Goal: Task Accomplishment & Management: Manage account settings

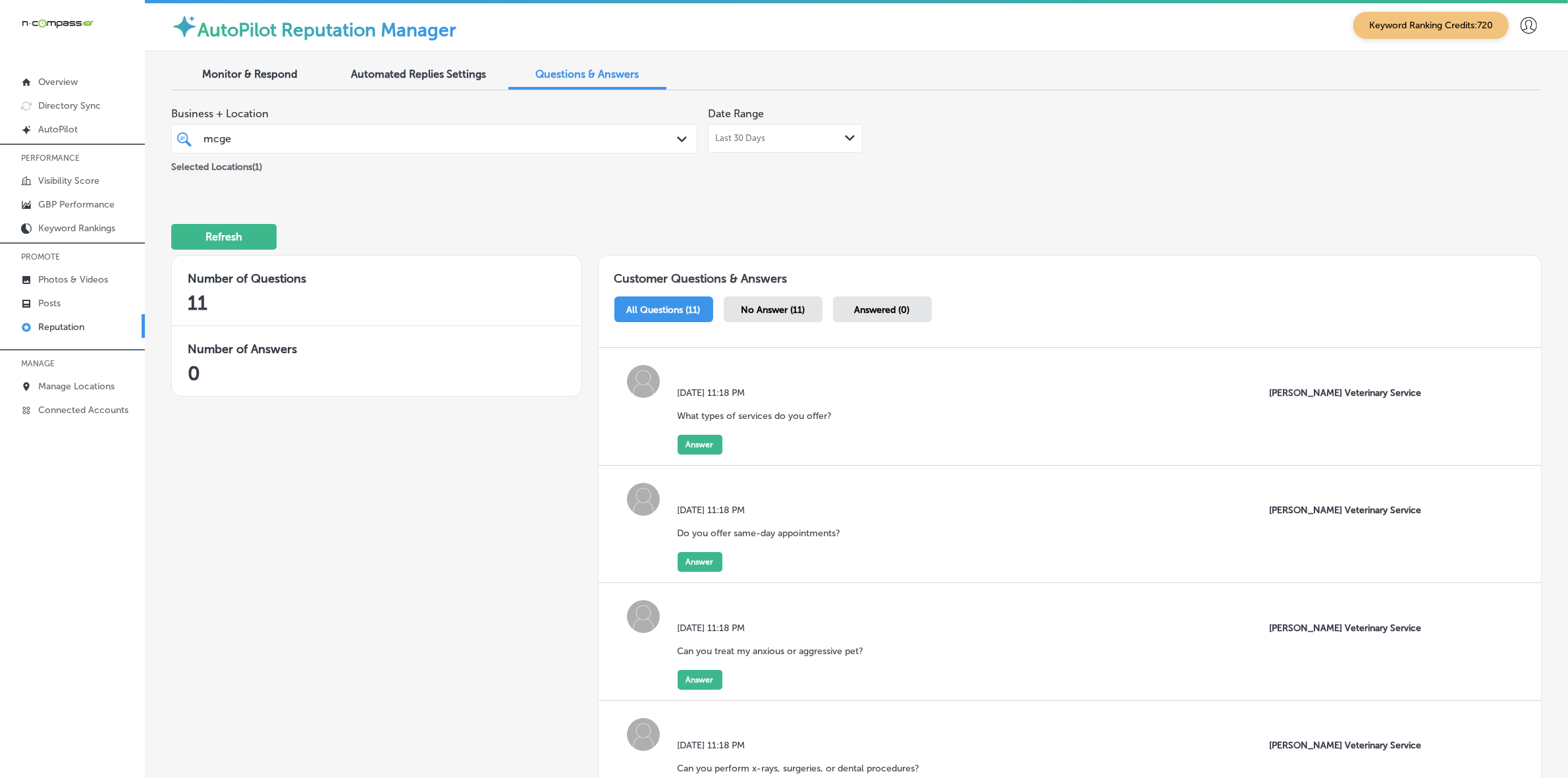
scroll to position [4, 0]
click at [702, 442] on button "Answer" at bounding box center [700, 444] width 44 height 20
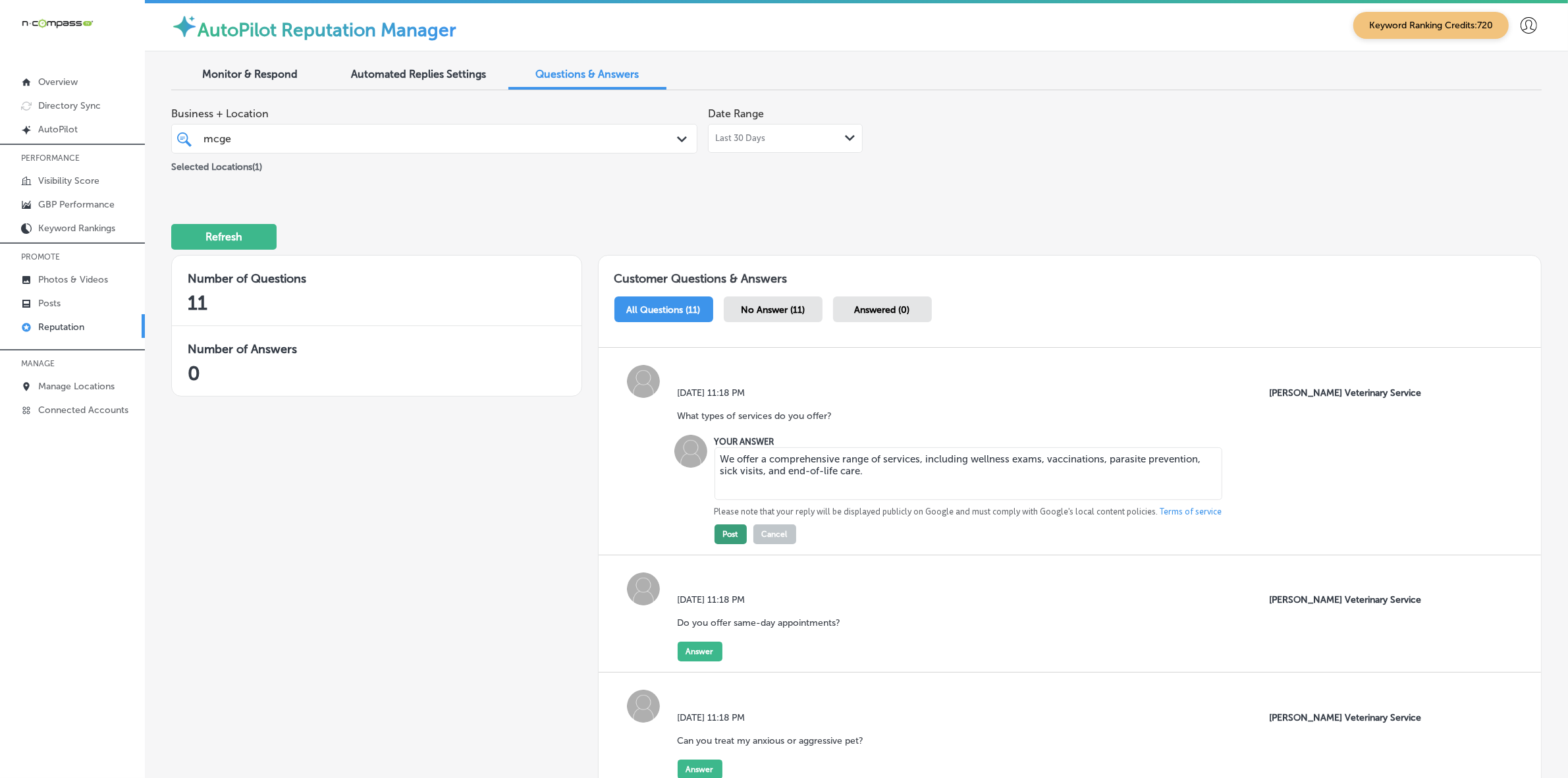
type textarea "We offer a comprehensive range of services, including wellness exams, vaccinati…"
click at [734, 531] on button "Post" at bounding box center [731, 534] width 32 height 20
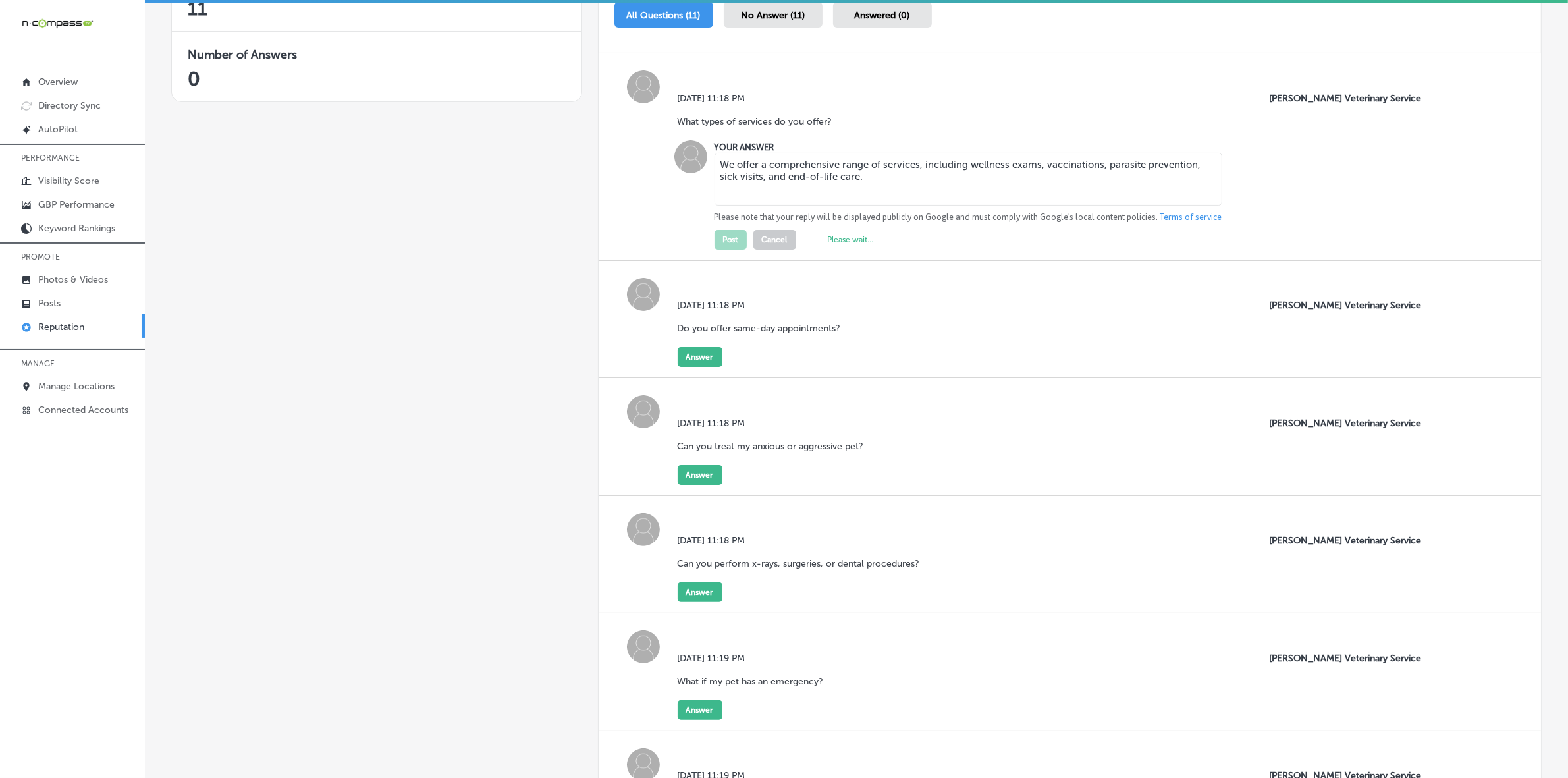
scroll to position [329, 0]
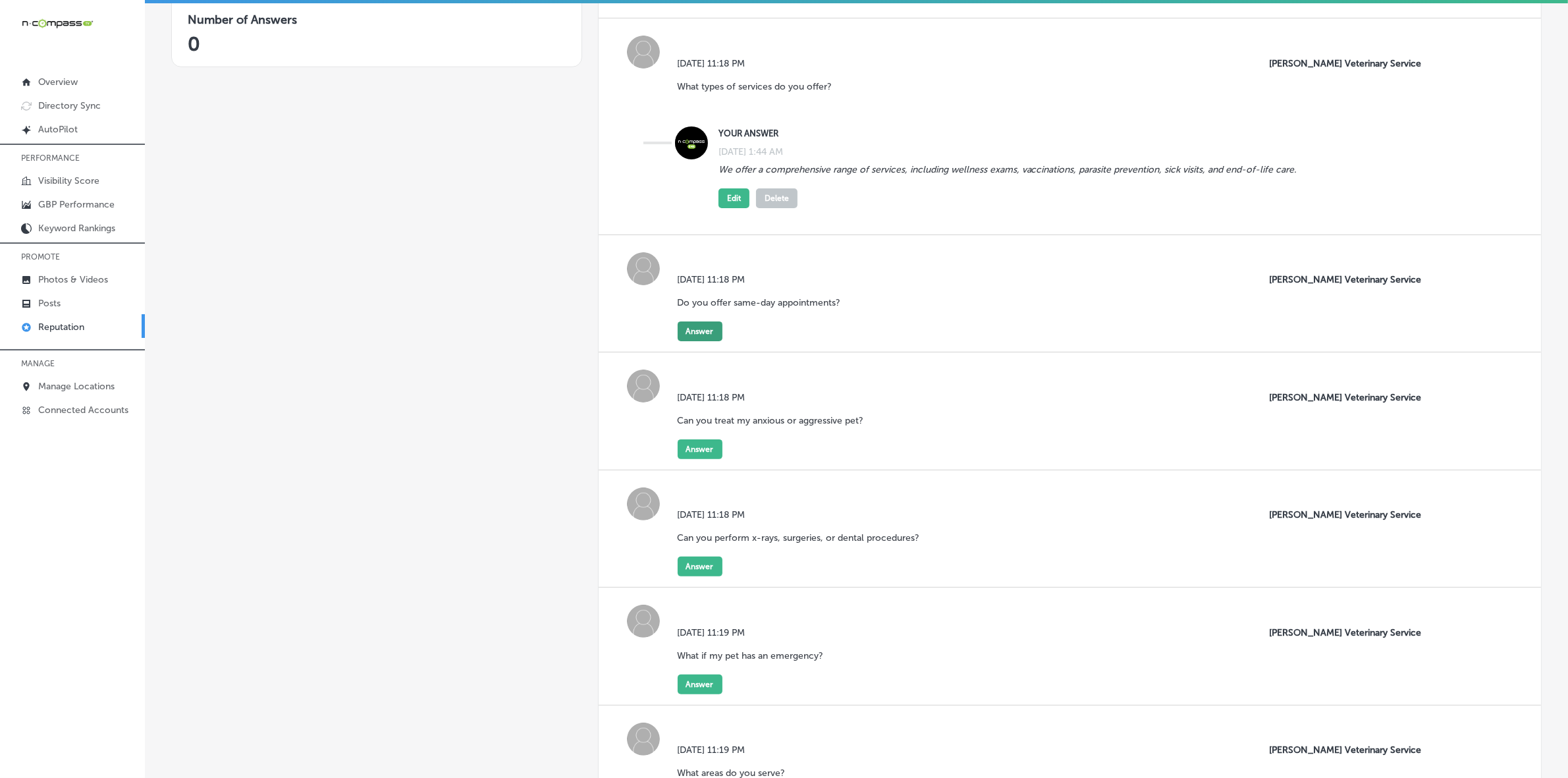
click at [693, 328] on button "Answer" at bounding box center [700, 331] width 44 height 20
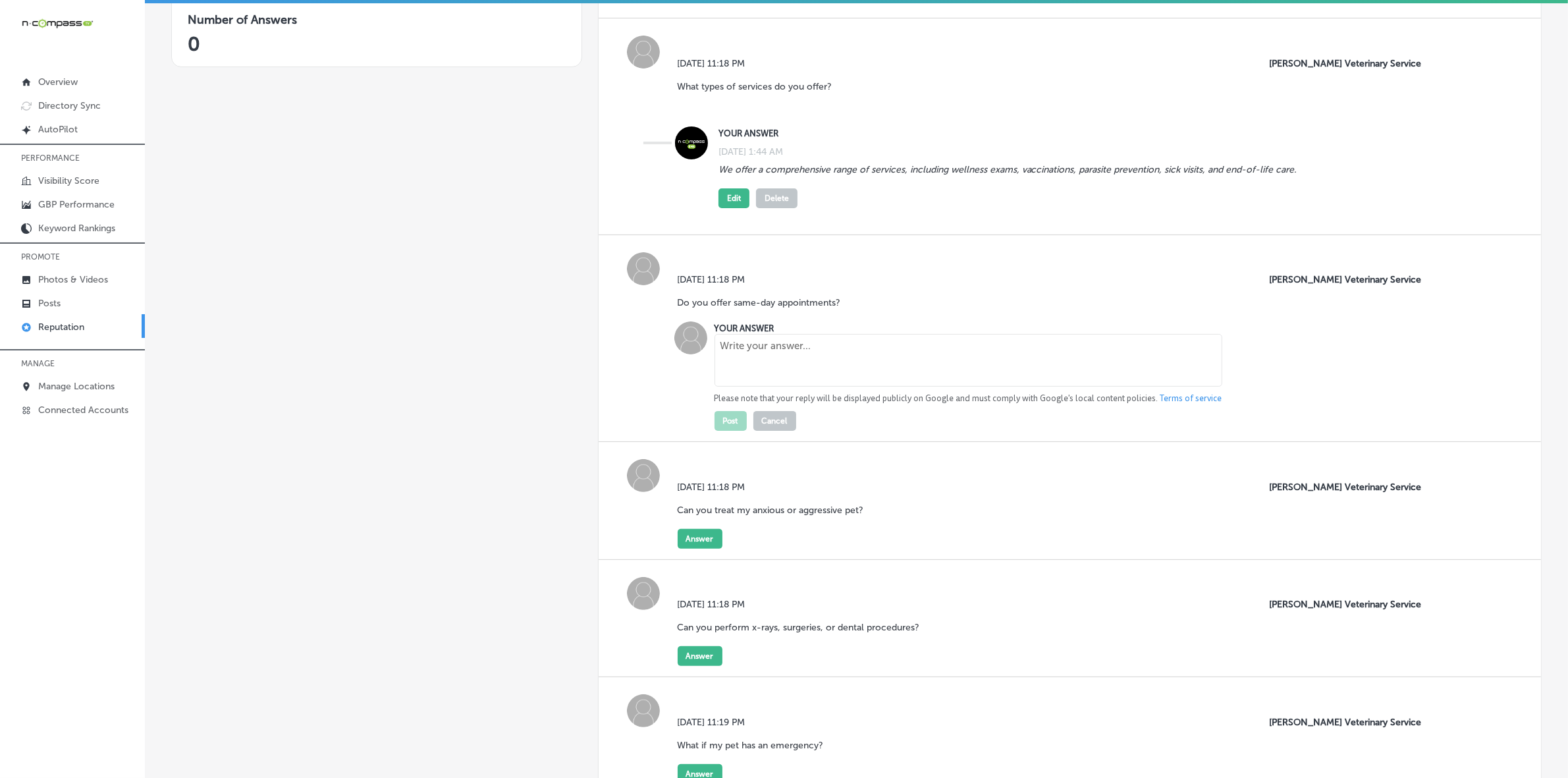
click at [768, 361] on textarea at bounding box center [969, 360] width 508 height 52
paste textarea "We do our best to accommodate urgent needs. We can typically provide same-day o…"
type textarea "We do our best to accommodate urgent needs. We can typically provide same-day o…"
click at [731, 423] on button "Post" at bounding box center [731, 421] width 32 height 20
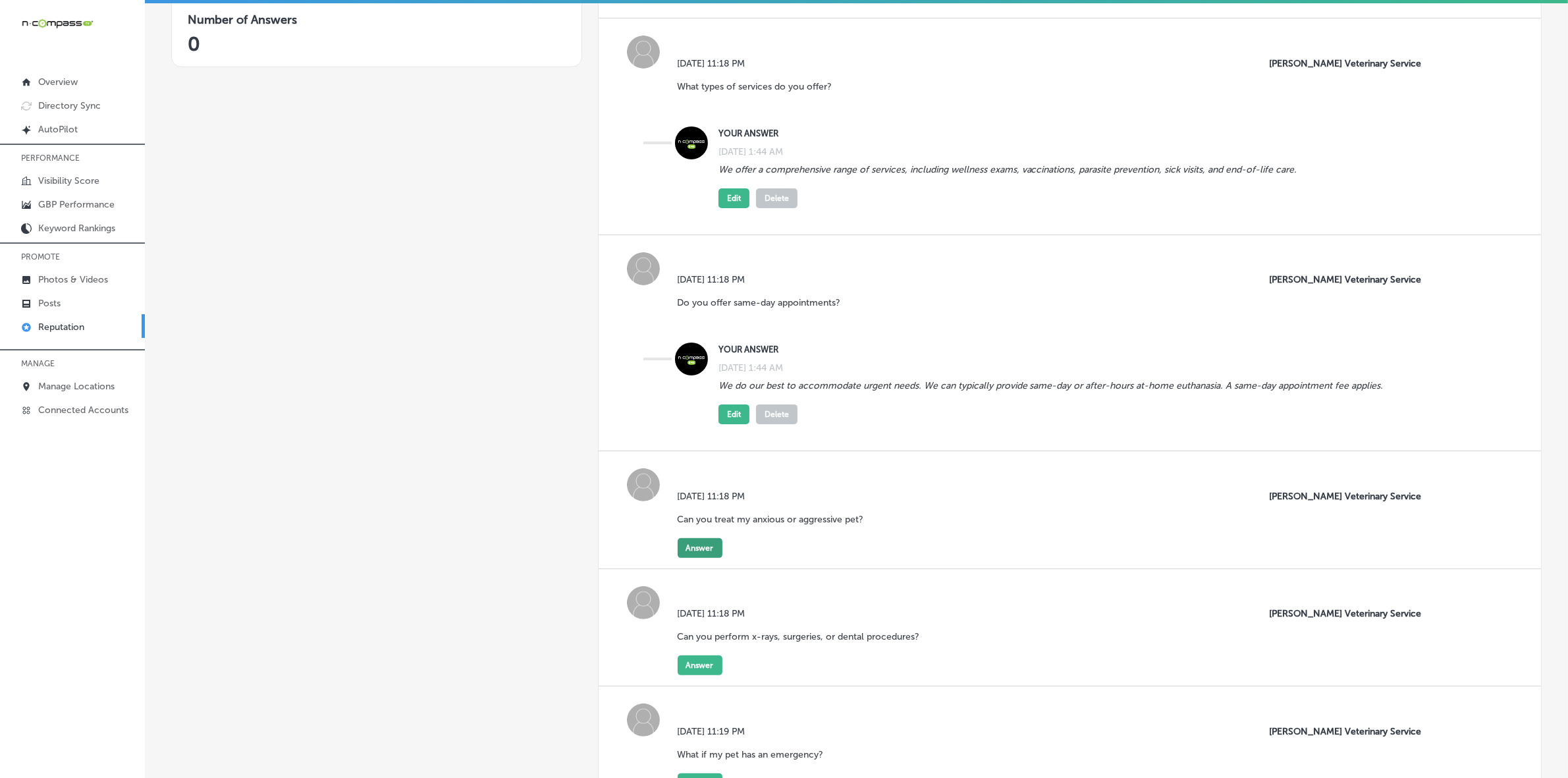
click at [705, 549] on button "Answer" at bounding box center [700, 548] width 44 height 20
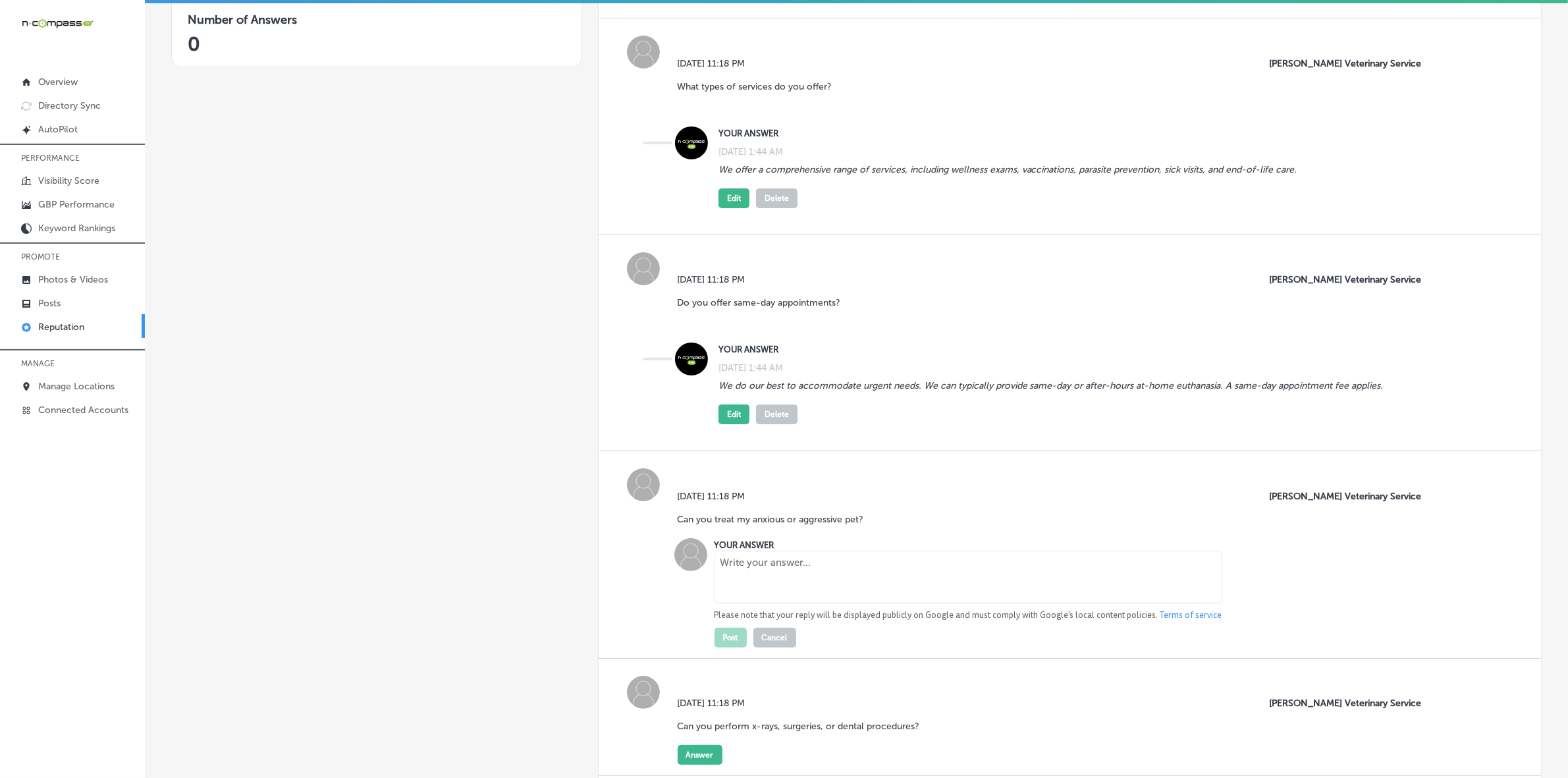
click at [784, 584] on textarea at bounding box center [969, 576] width 508 height 52
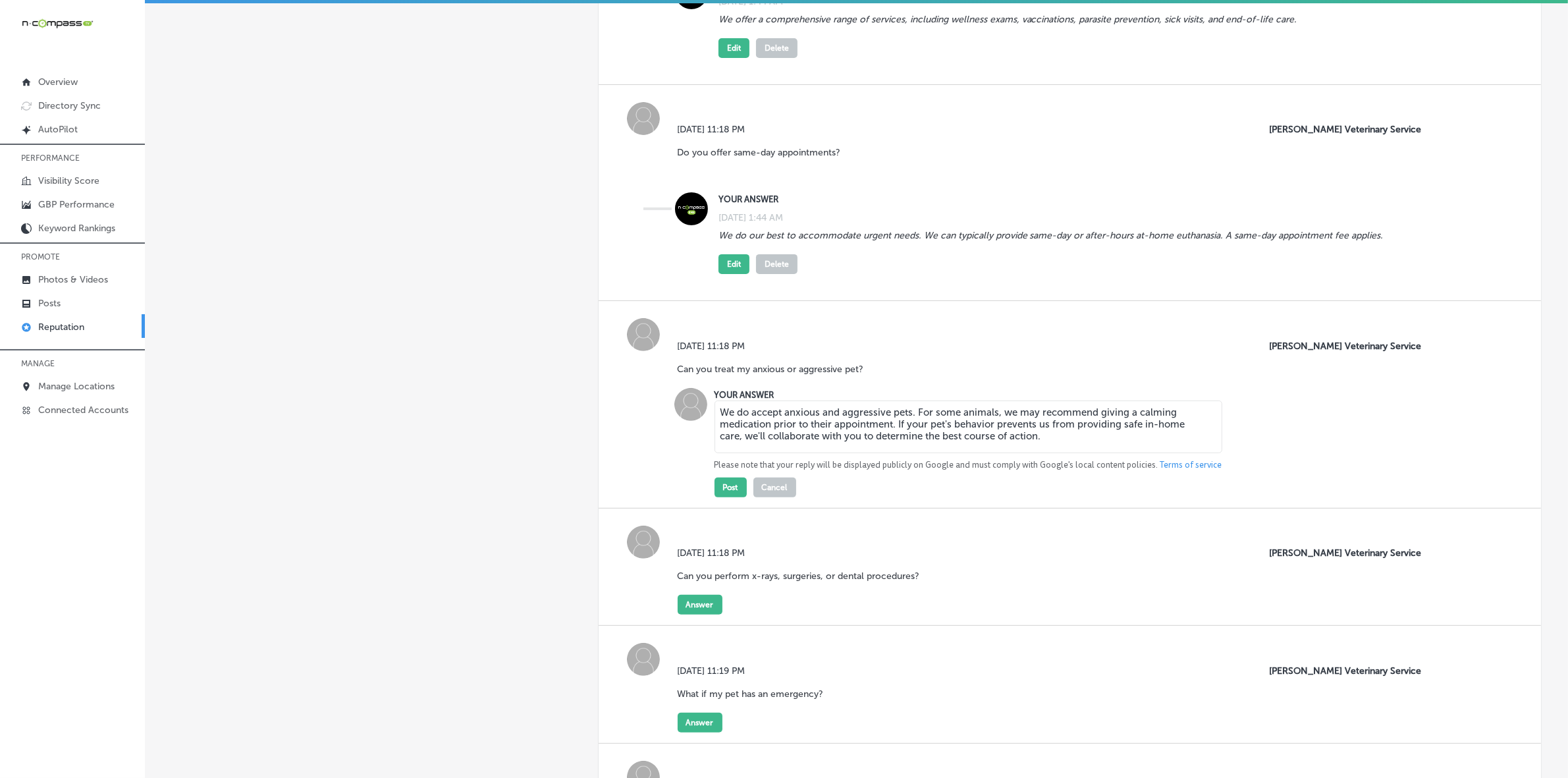
scroll to position [494, 0]
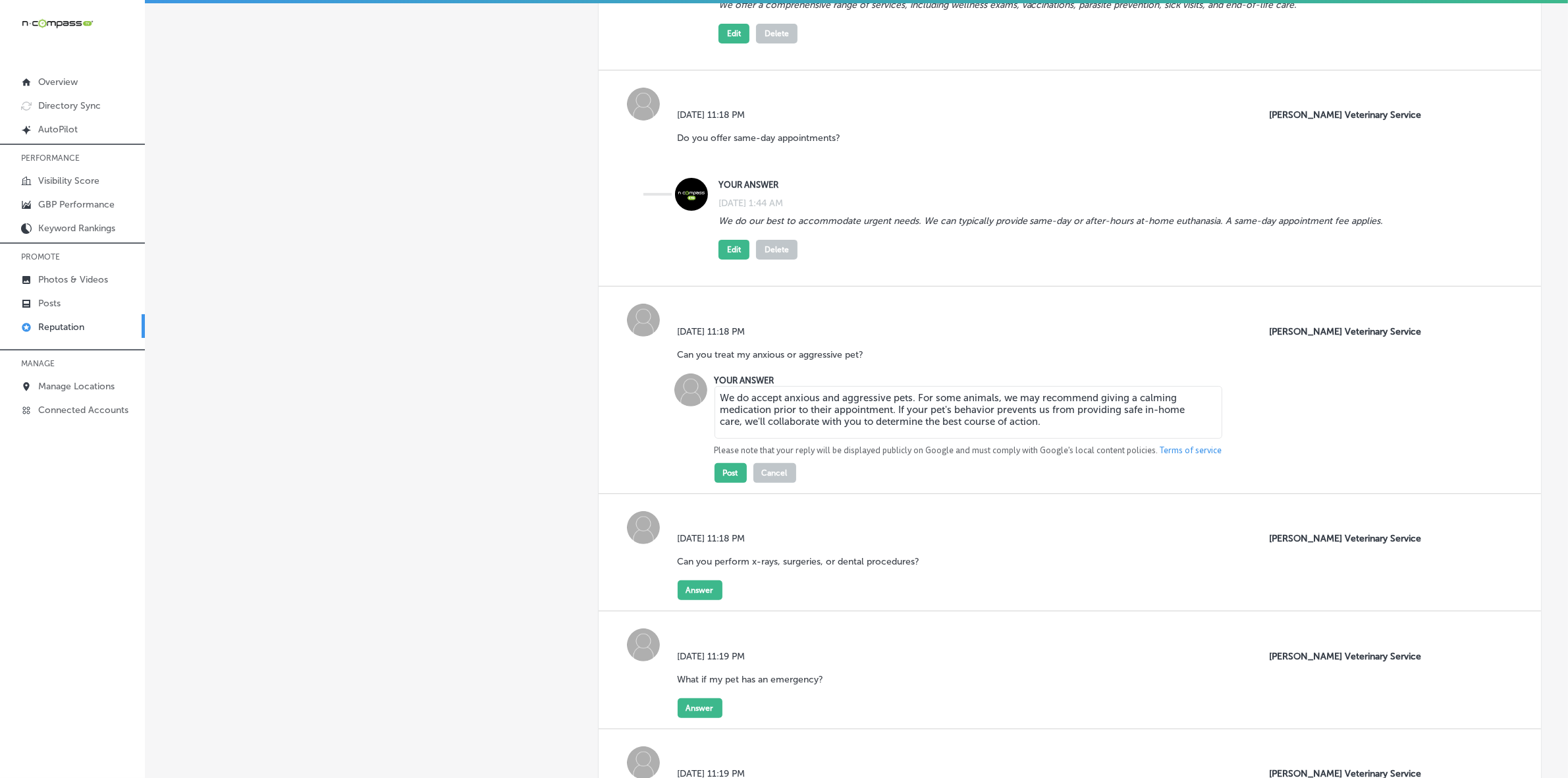
type textarea "We do accept anxious and aggressive pets. For some animals, we may recommend gi…"
click at [723, 456] on p "Please note that your reply will be displayed publicly on Google and must compl…" at bounding box center [969, 450] width 508 height 12
click at [725, 472] on button "Post" at bounding box center [731, 472] width 32 height 20
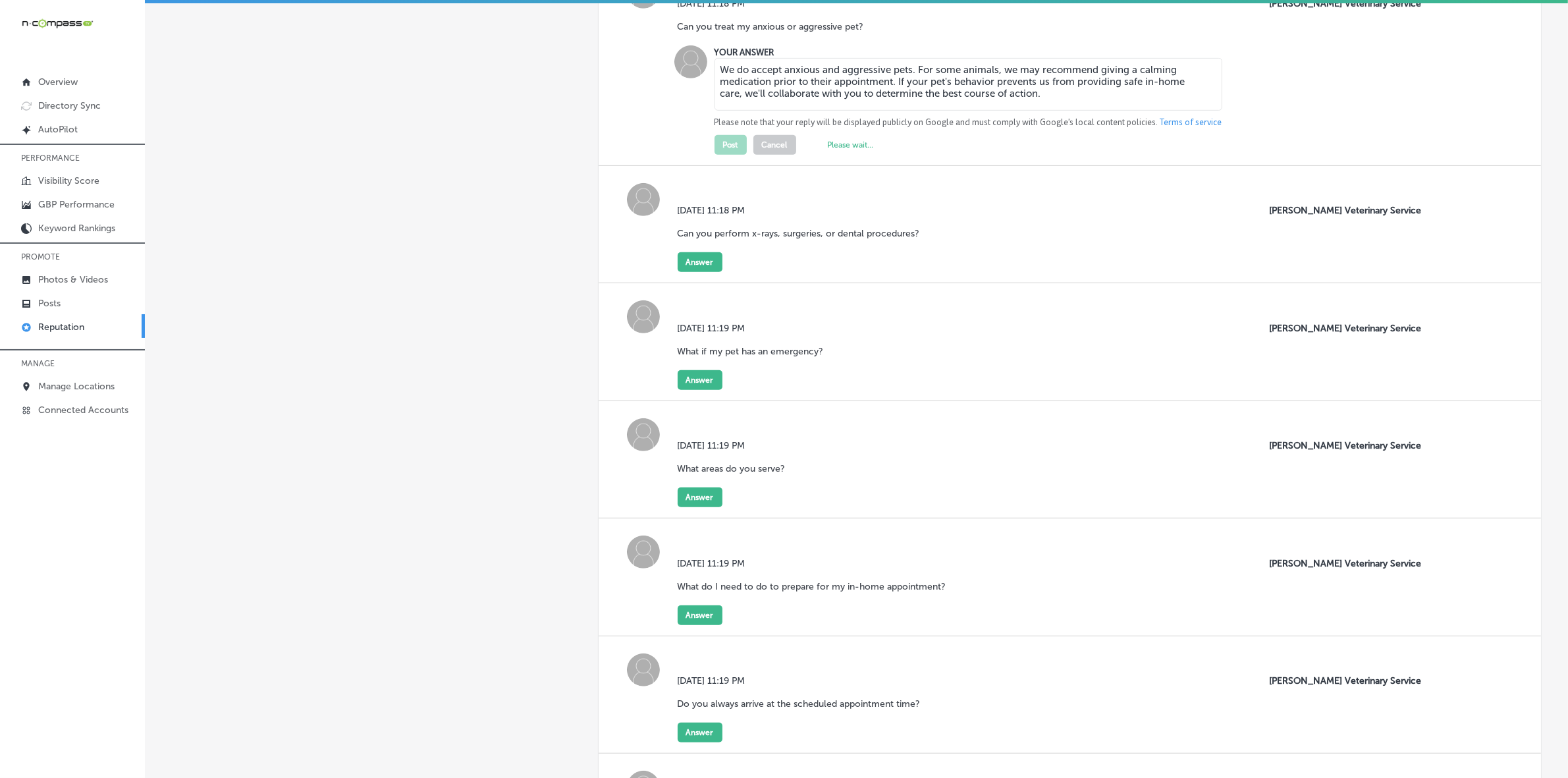
scroll to position [823, 0]
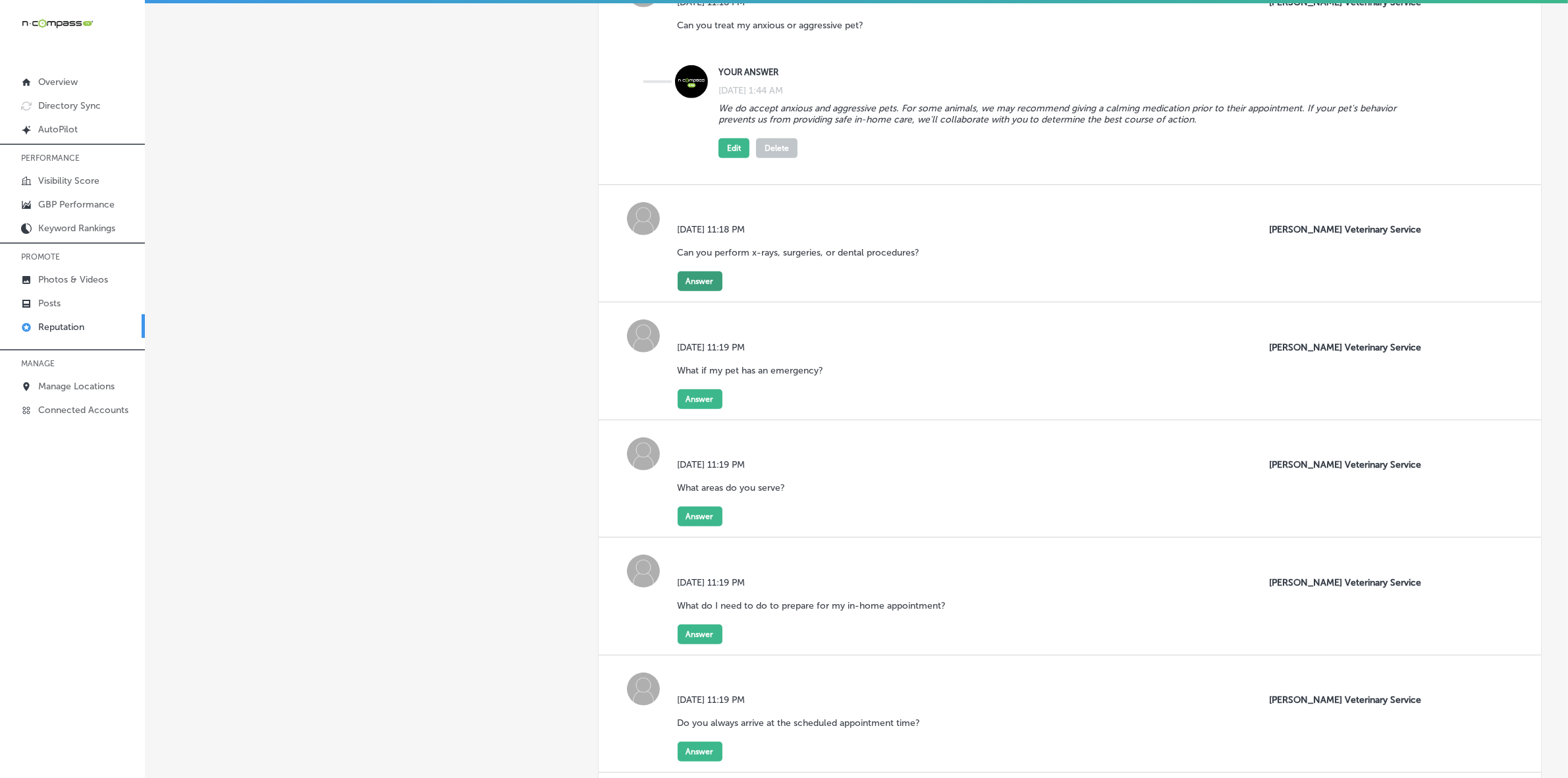
click at [705, 279] on button "Answer" at bounding box center [700, 282] width 44 height 20
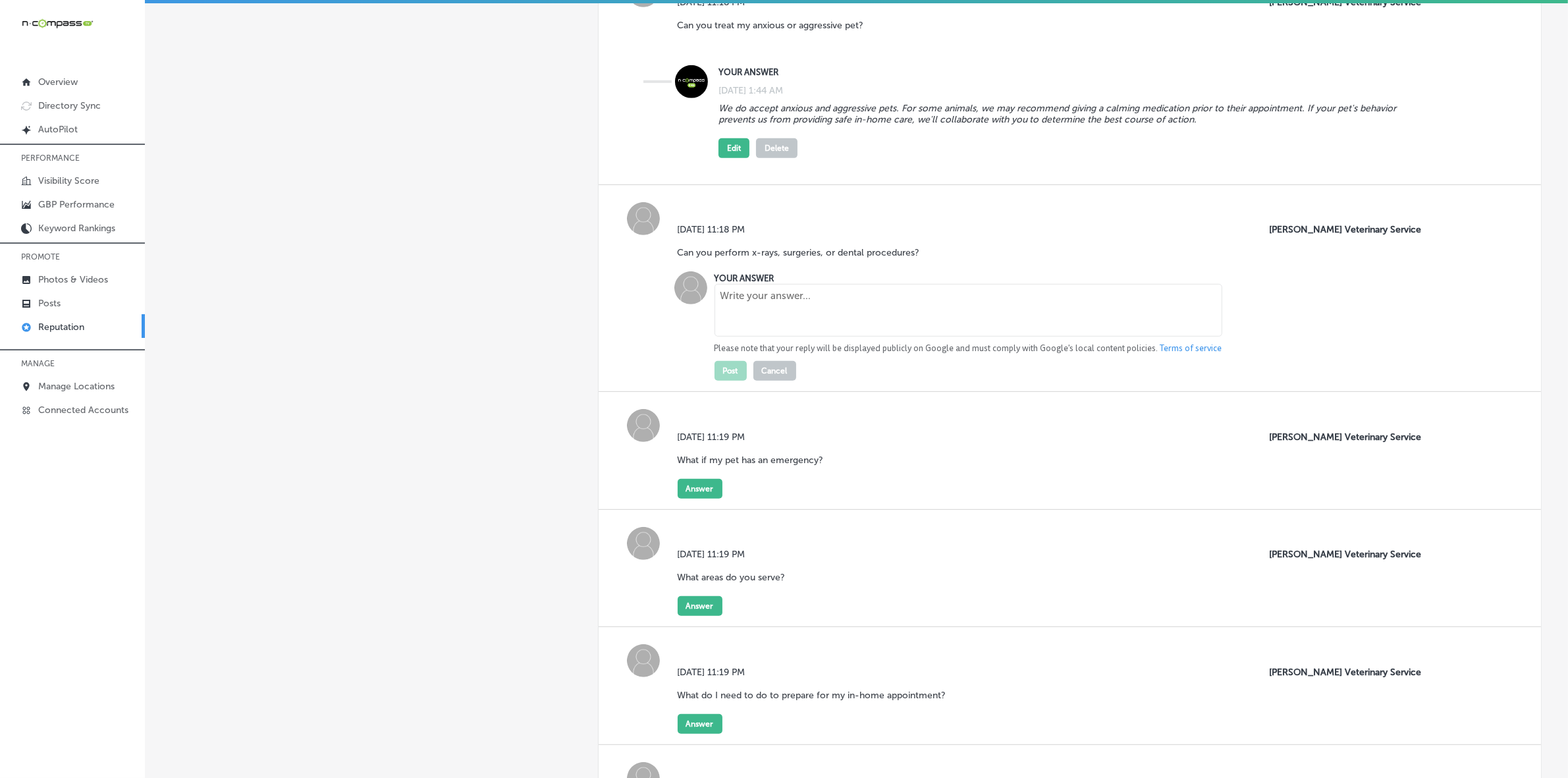
click at [754, 321] on textarea at bounding box center [969, 310] width 508 height 52
paste textarea "We do not perform surgical or dental procedures. We do not perform x-rays. If y…"
type textarea "We do not perform surgical or dental procedures. We do not perform x-rays. If y…"
click at [728, 378] on button "Post" at bounding box center [731, 370] width 32 height 20
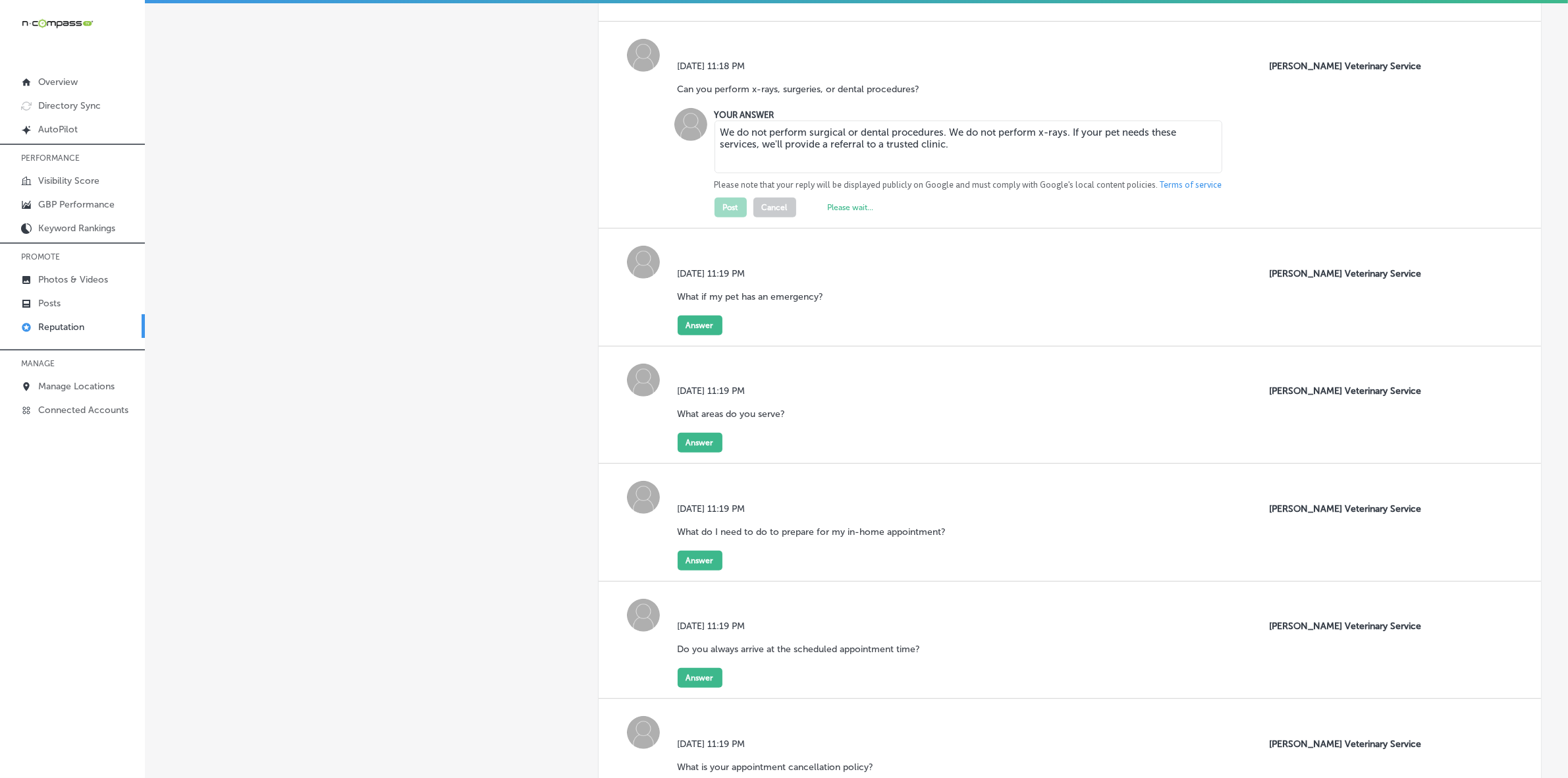
scroll to position [988, 0]
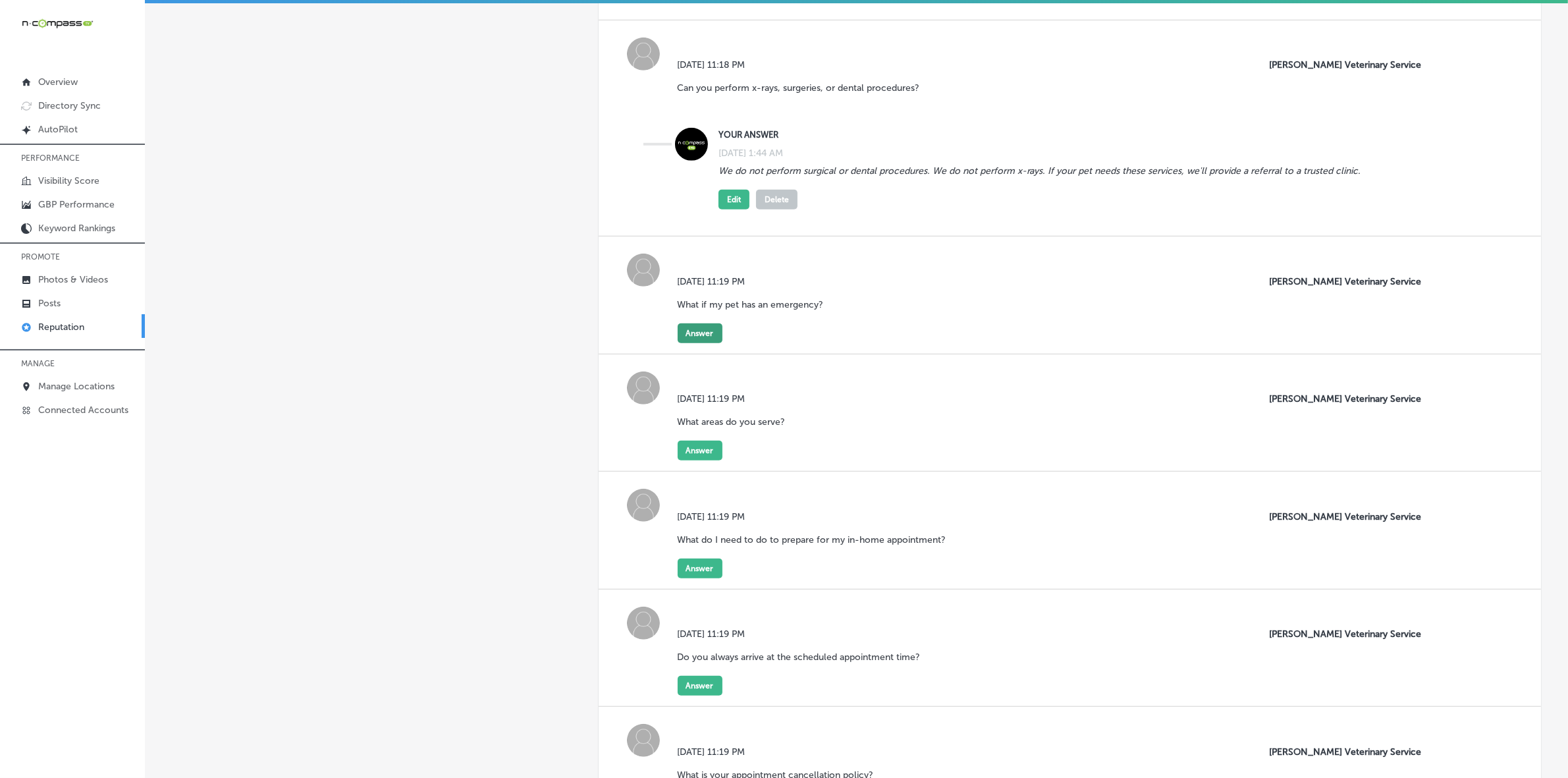
click at [695, 340] on button "Answer" at bounding box center [700, 333] width 44 height 20
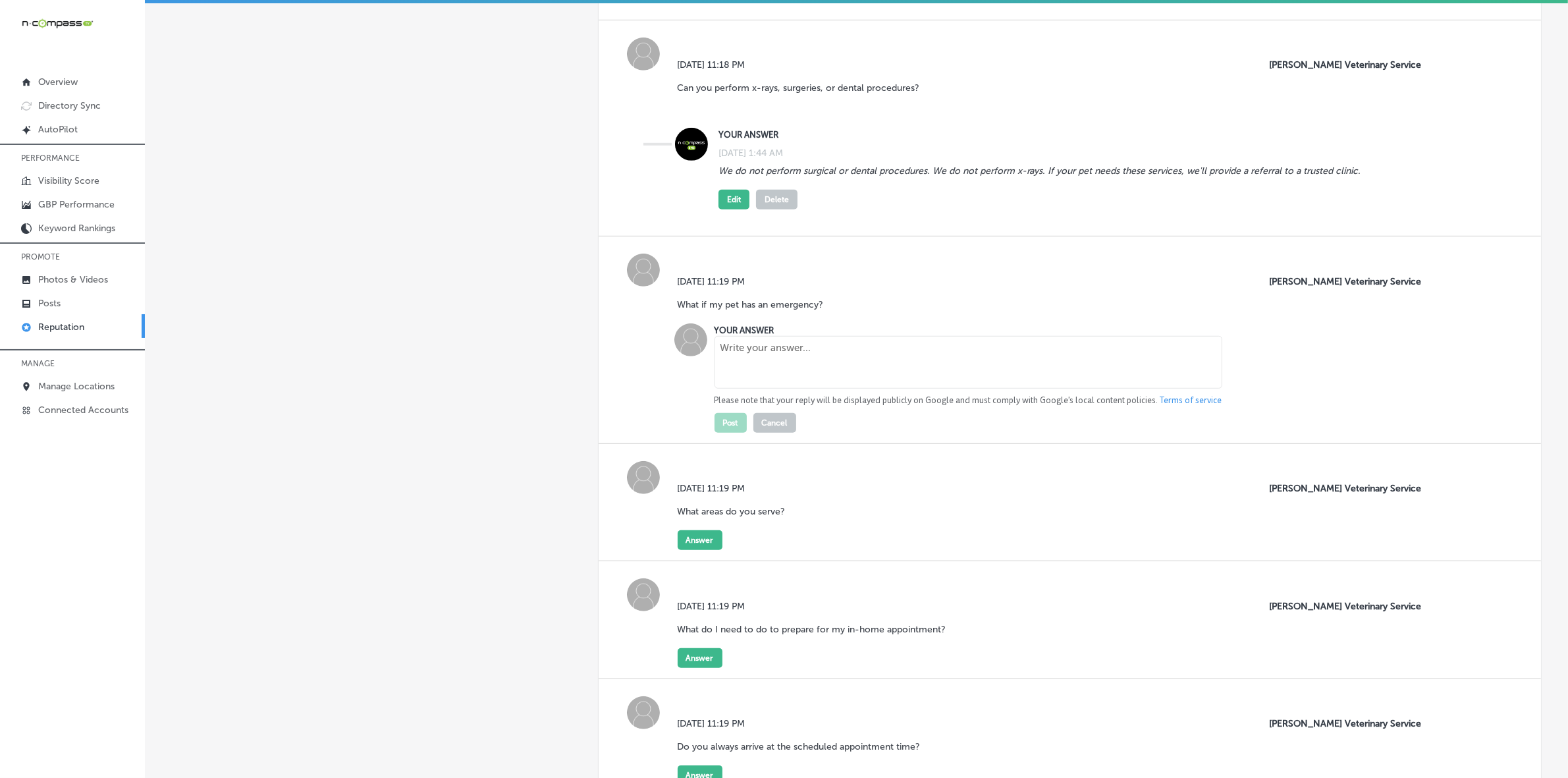
click at [746, 362] on textarea at bounding box center [969, 361] width 508 height 52
paste textarea "For true emergencies, such as severe trauma or life-threatening symptoms, it is…"
type textarea "For true emergencies, such as severe trauma or life-threatening symptoms, it is…"
click at [718, 430] on button "Post" at bounding box center [731, 423] width 32 height 20
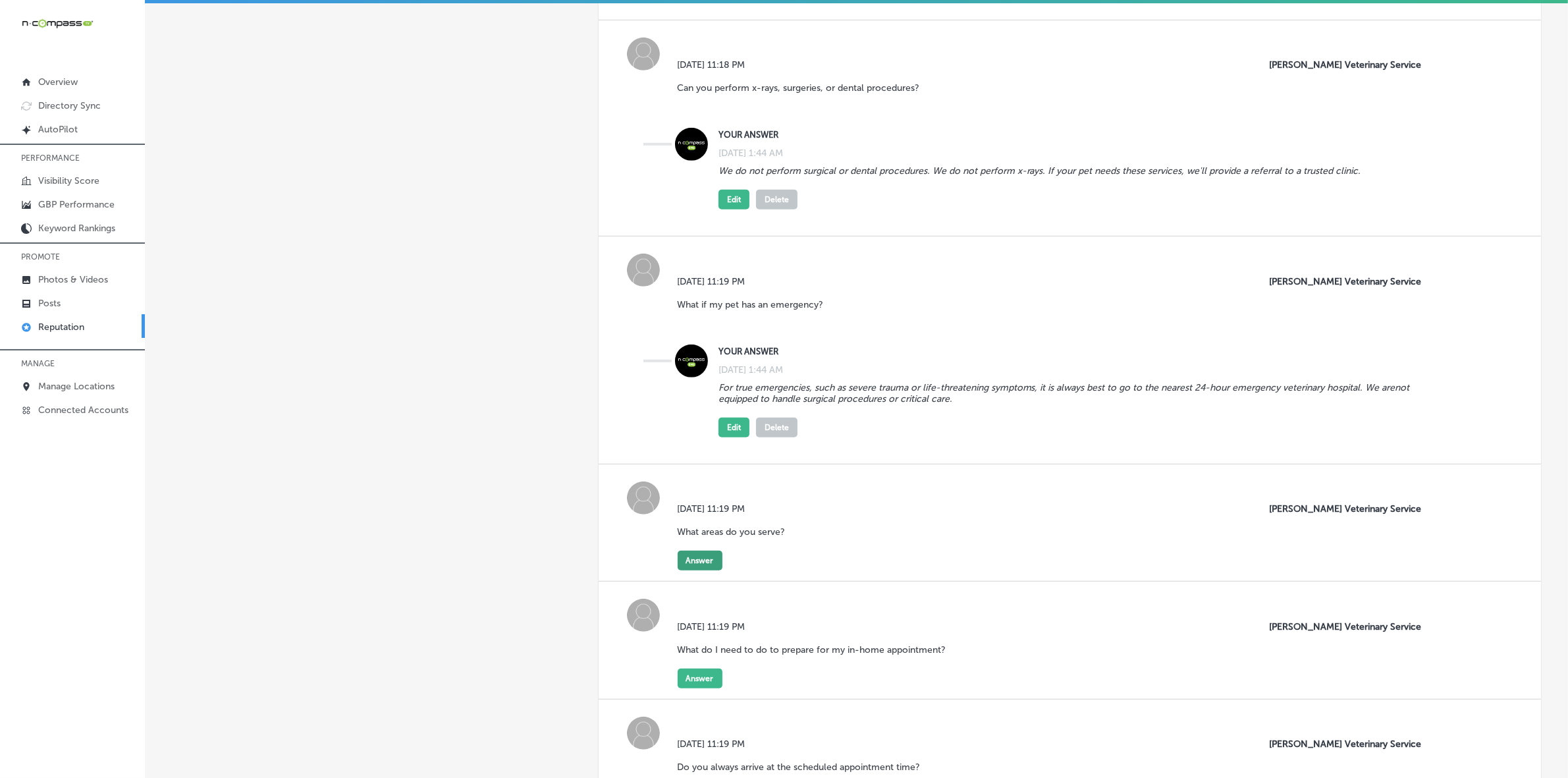
click at [698, 568] on button "Answer" at bounding box center [700, 560] width 44 height 20
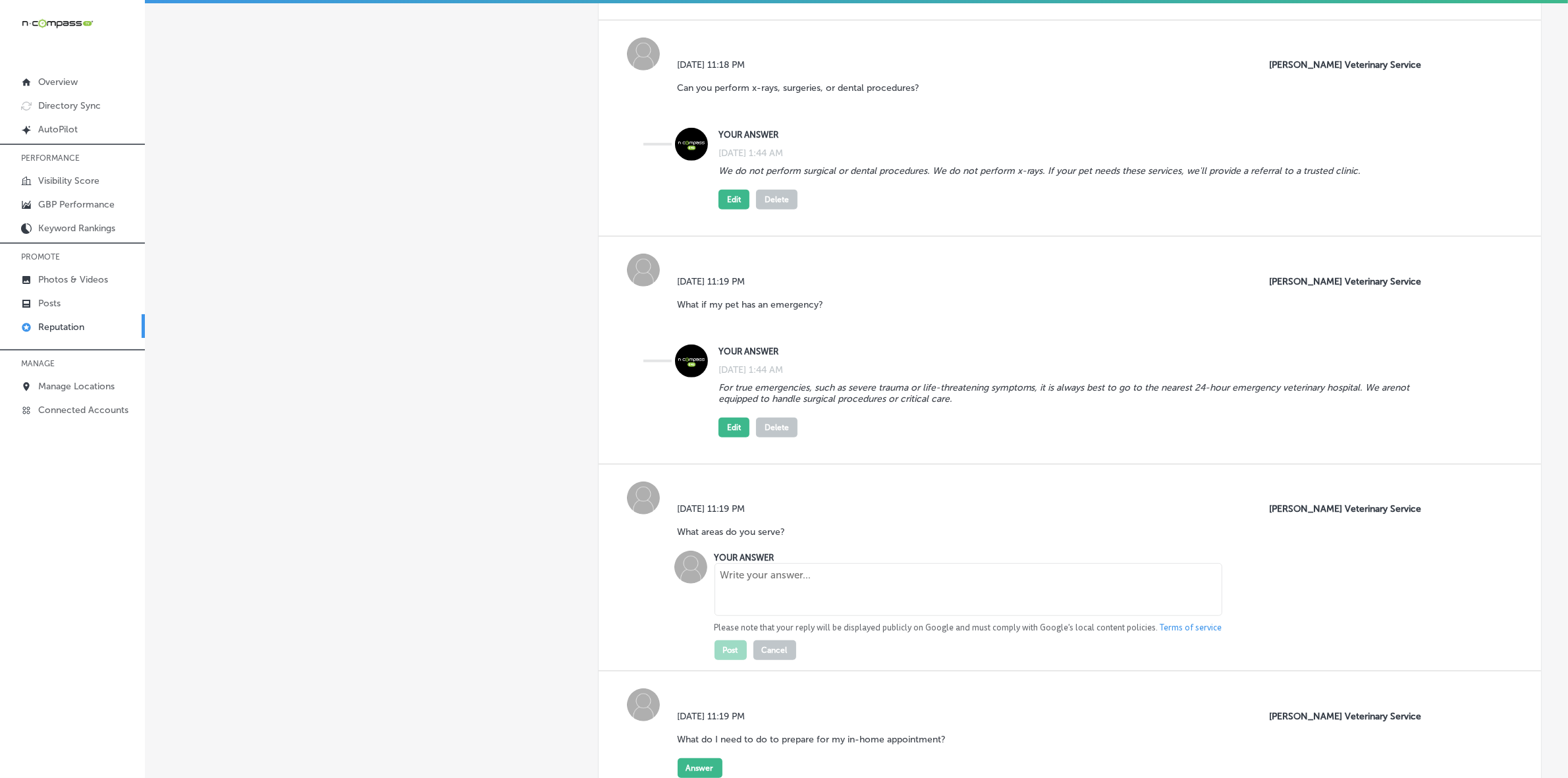
click at [779, 595] on textarea at bounding box center [969, 589] width 508 height 52
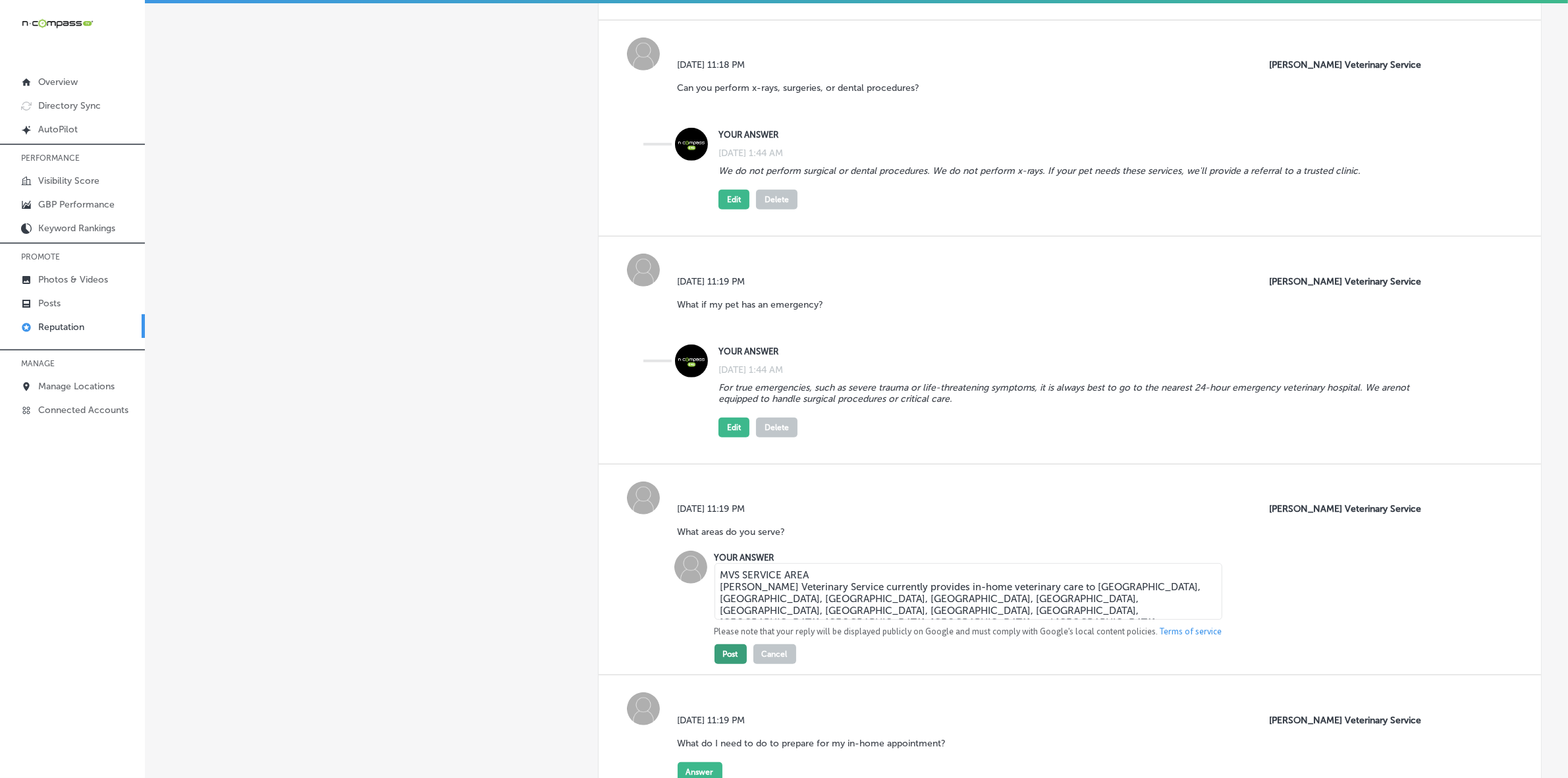
type textarea "MVS SERVICE AREA [PERSON_NAME] Veterinary Service currently provides in-home ve…"
click at [725, 663] on button "Post" at bounding box center [731, 654] width 32 height 20
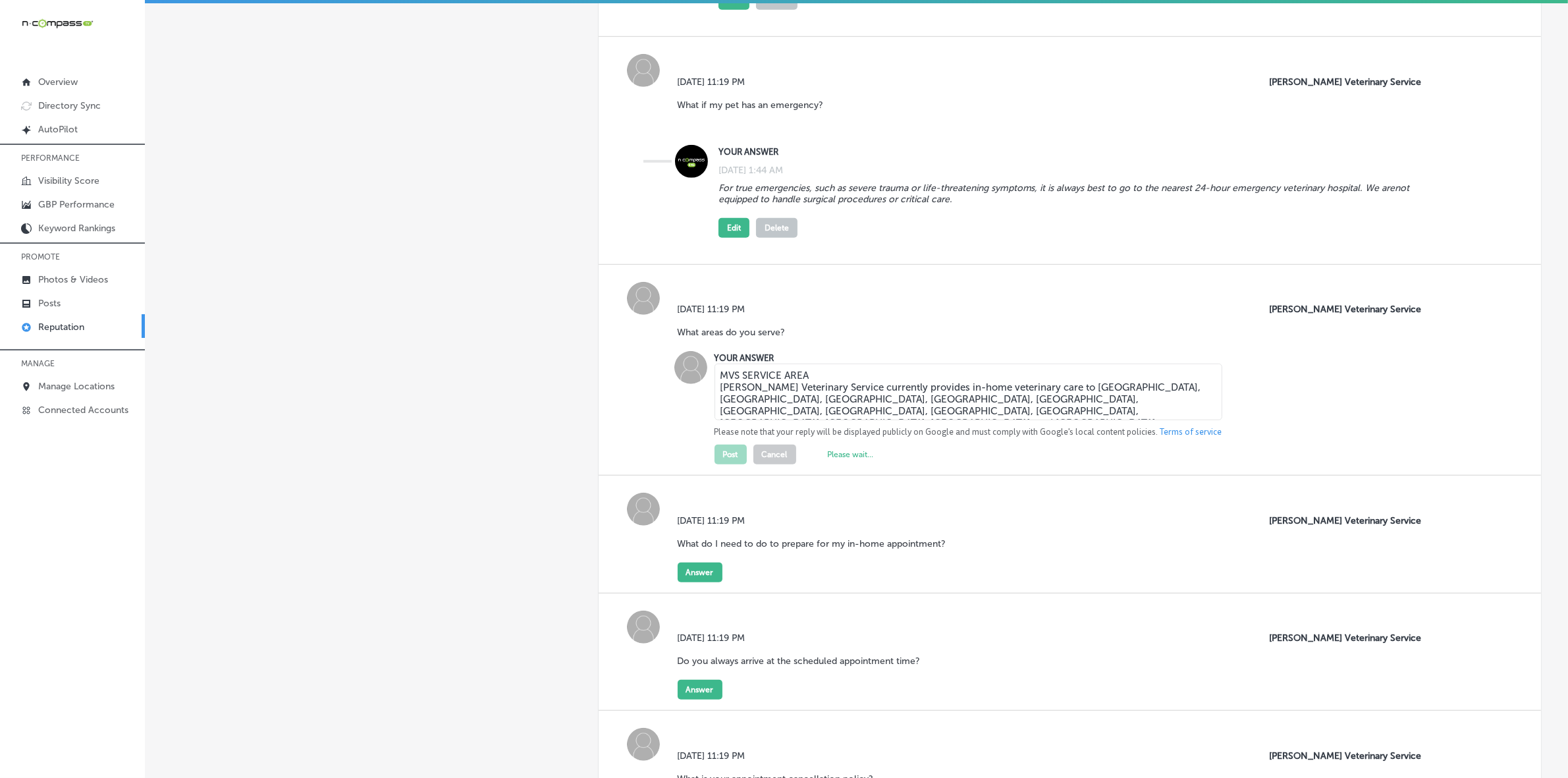
scroll to position [1235, 0]
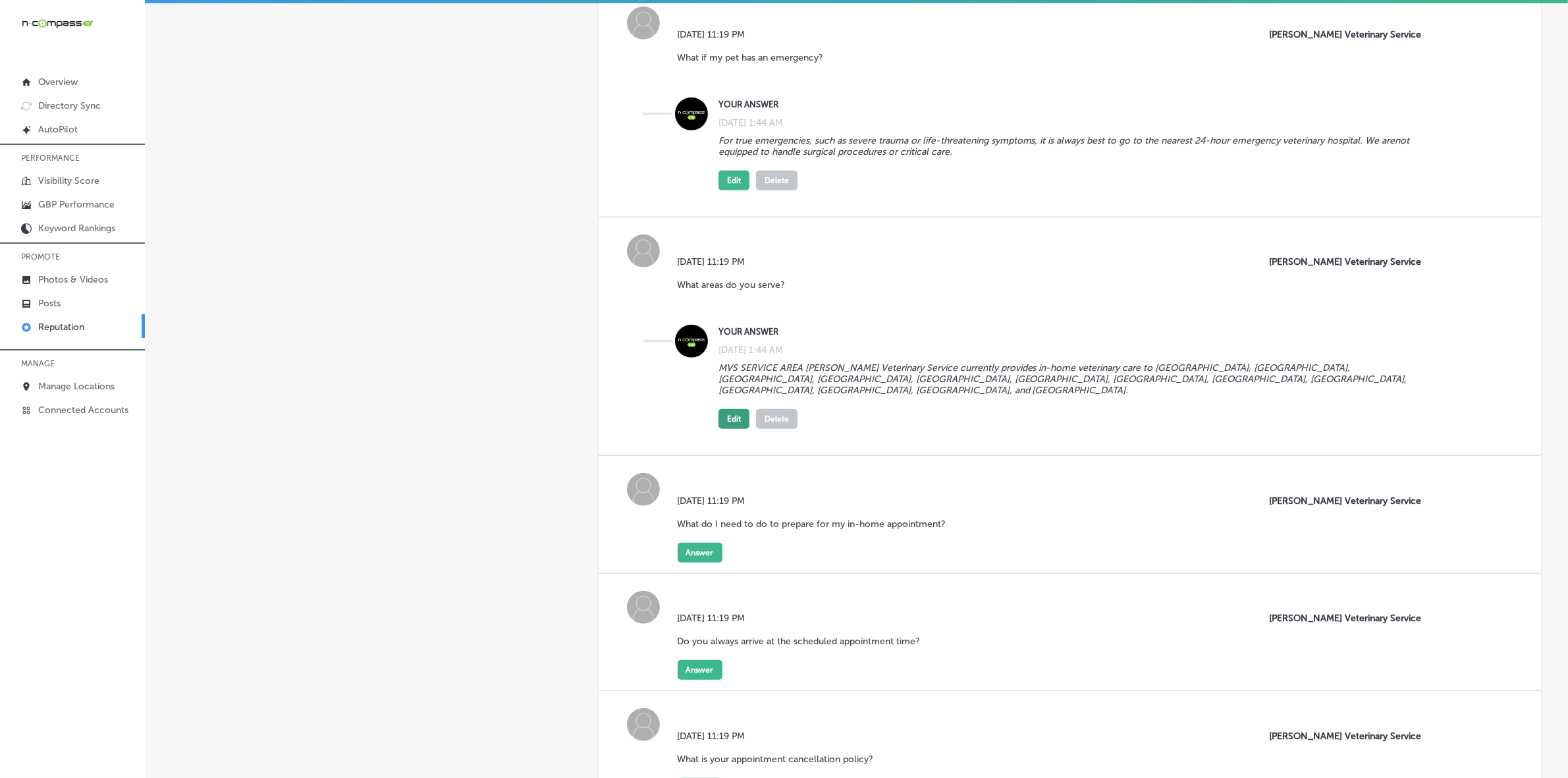
click at [723, 417] on button "Edit" at bounding box center [733, 419] width 31 height 20
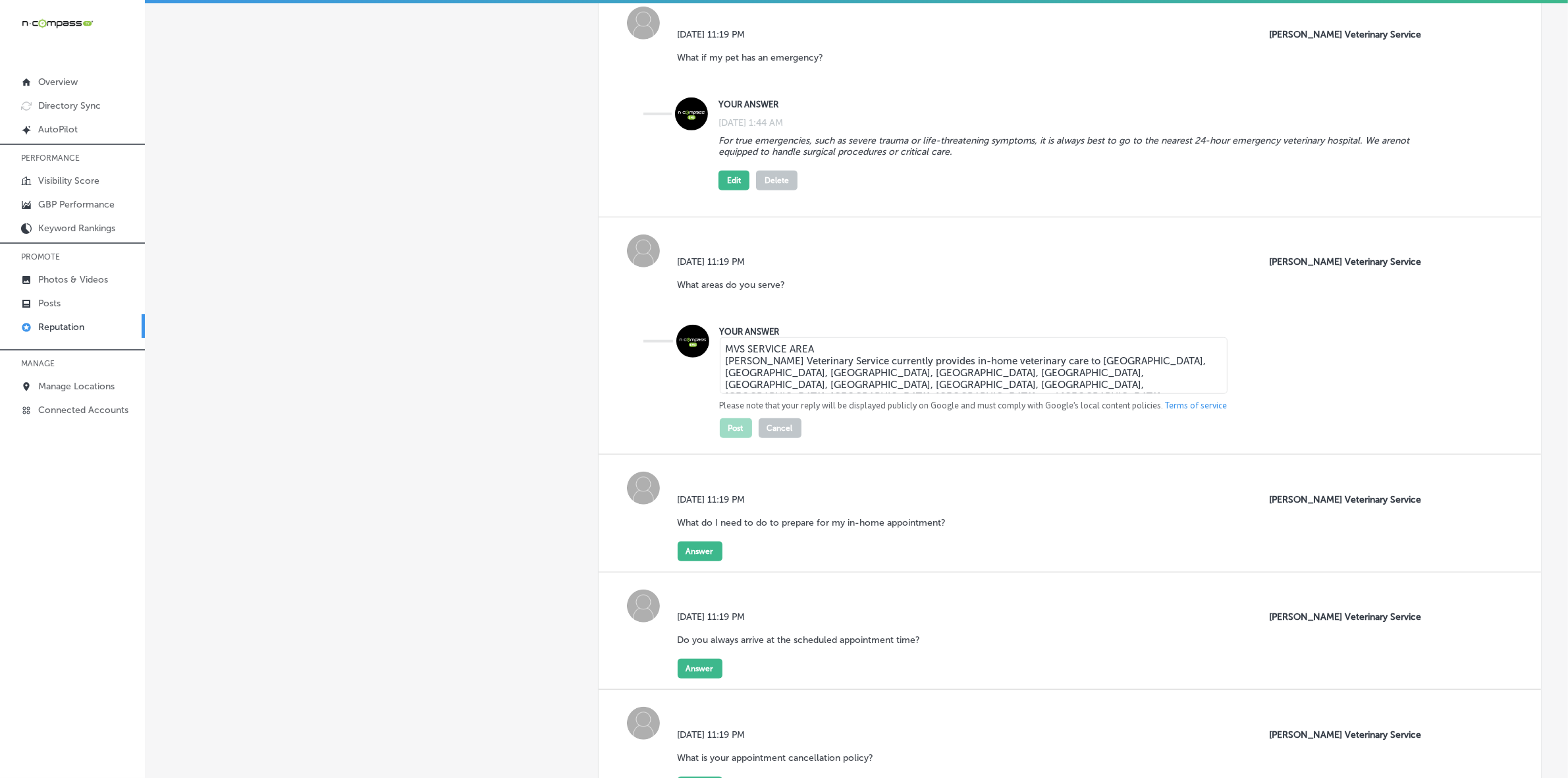
drag, startPoint x: 820, startPoint y: 360, endPoint x: 718, endPoint y: 374, distance: 103.0
click at [720, 374] on textarea "MVS SERVICE AREA [PERSON_NAME] Veterinary Service currently provides in-home ve…" at bounding box center [974, 366] width 508 height 57
drag, startPoint x: 723, startPoint y: 358, endPoint x: 831, endPoint y: 363, distance: 108.1
click at [831, 363] on textarea "MVS SERVICE AREA [PERSON_NAME] Veterinary Service currently provides in-home ve…" at bounding box center [974, 366] width 508 height 57
click at [721, 369] on textarea "[PERSON_NAME] Veterinary Service currently provides in-home veterinary care to …" at bounding box center [974, 366] width 508 height 57
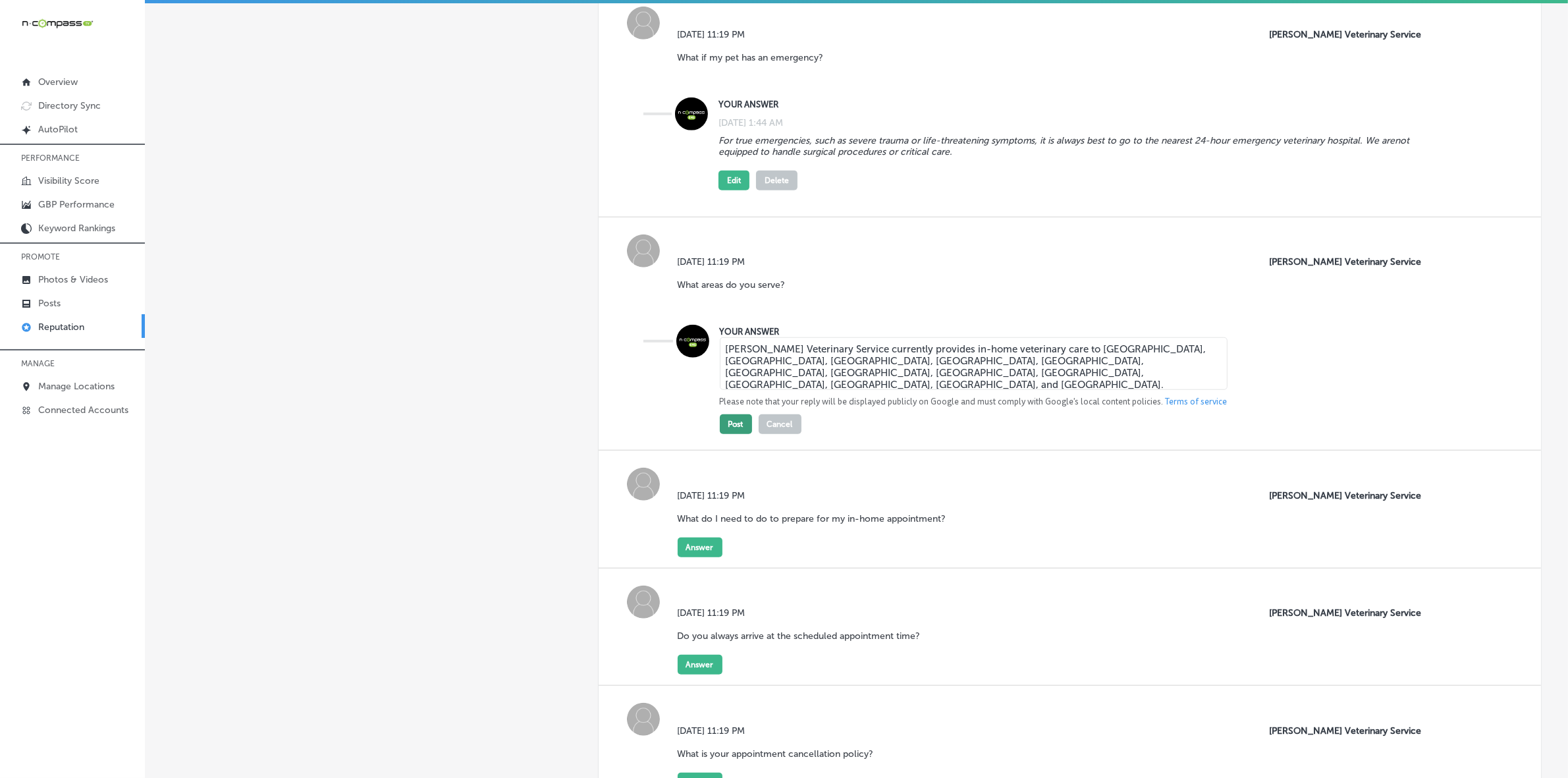
type textarea "[PERSON_NAME] Veterinary Service currently provides in-home veterinary care to …"
click at [733, 434] on button "Post" at bounding box center [736, 424] width 32 height 20
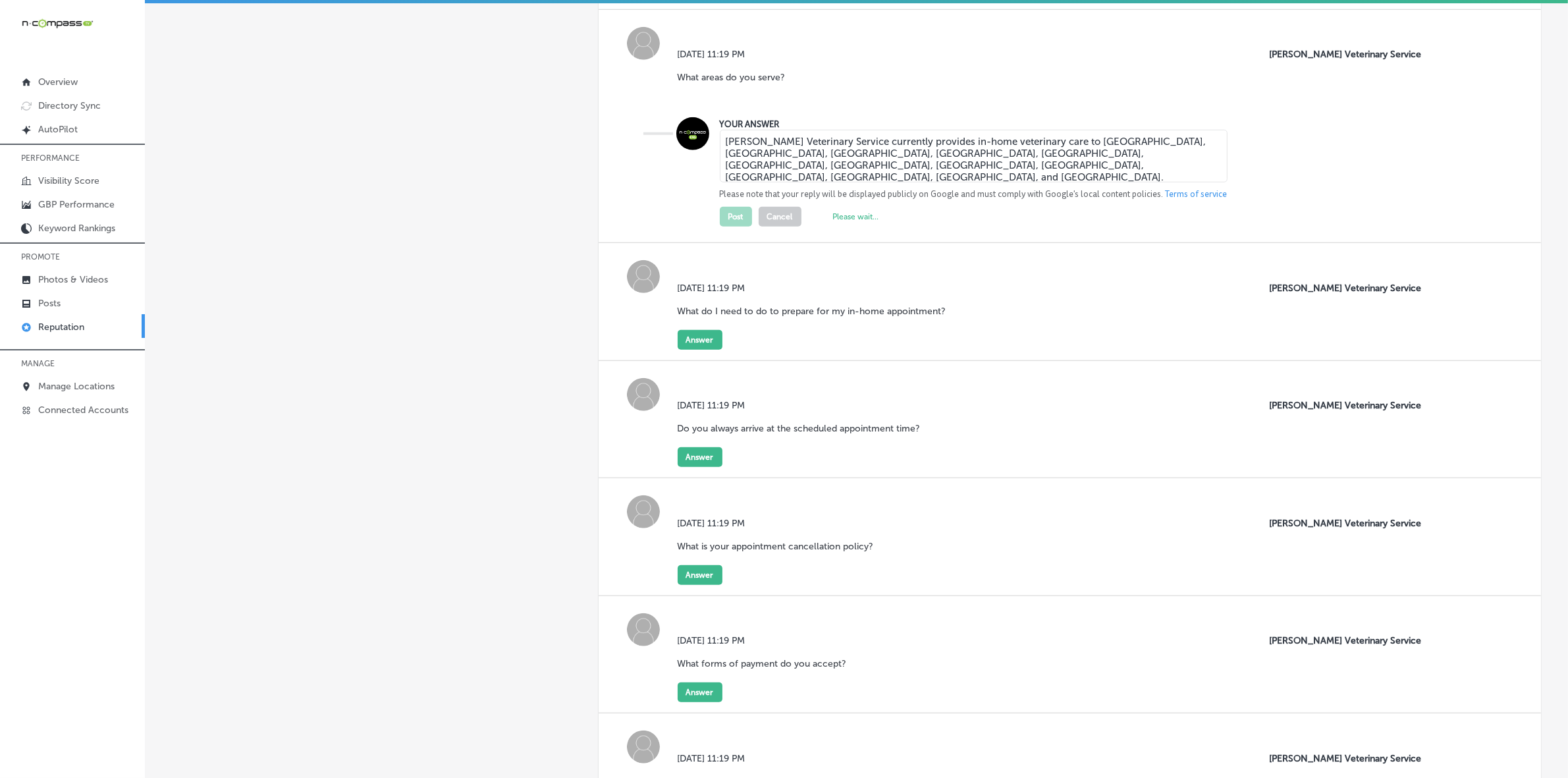
scroll to position [1482, 0]
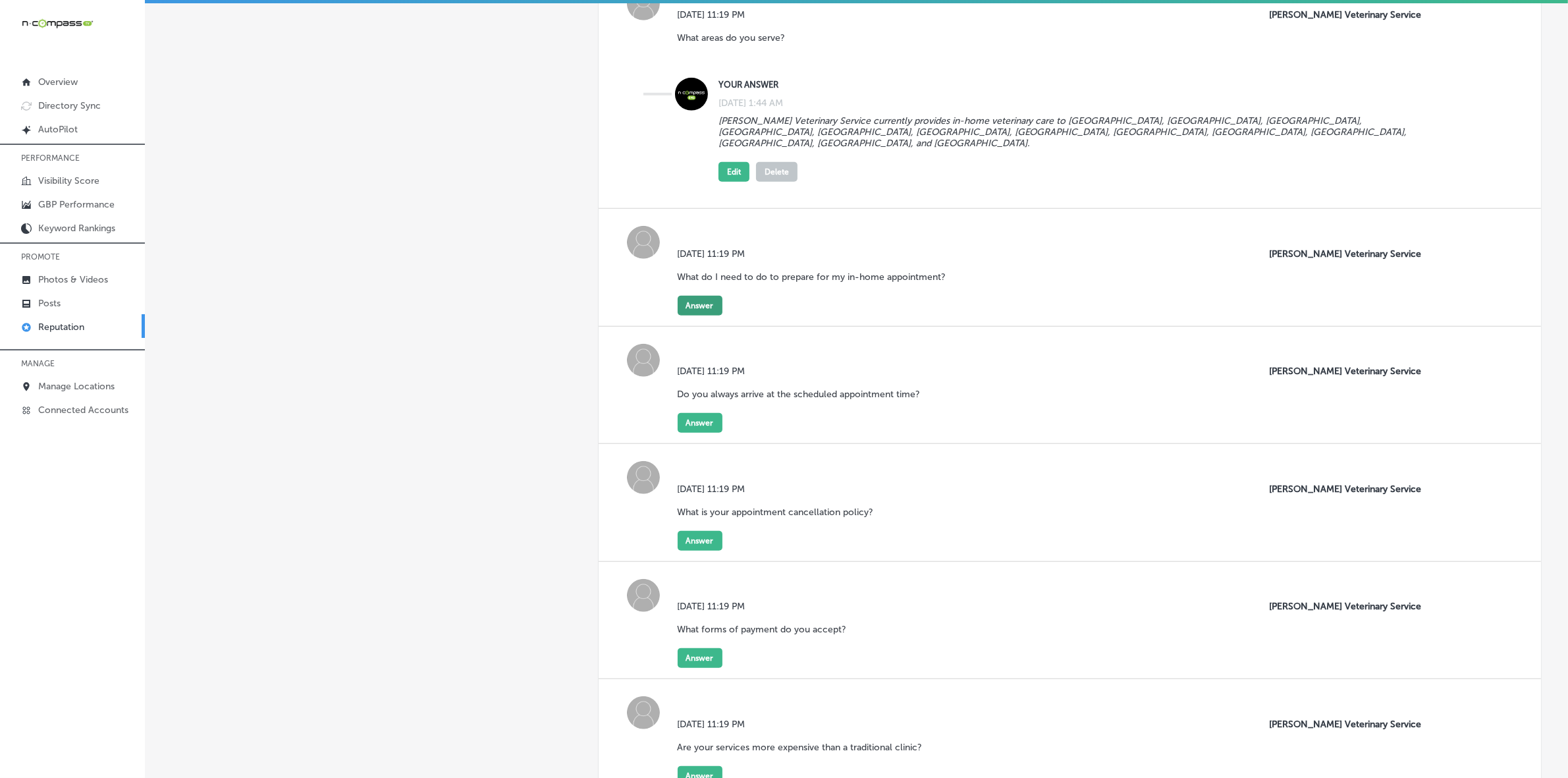
click at [694, 305] on button "Answer" at bounding box center [700, 306] width 44 height 20
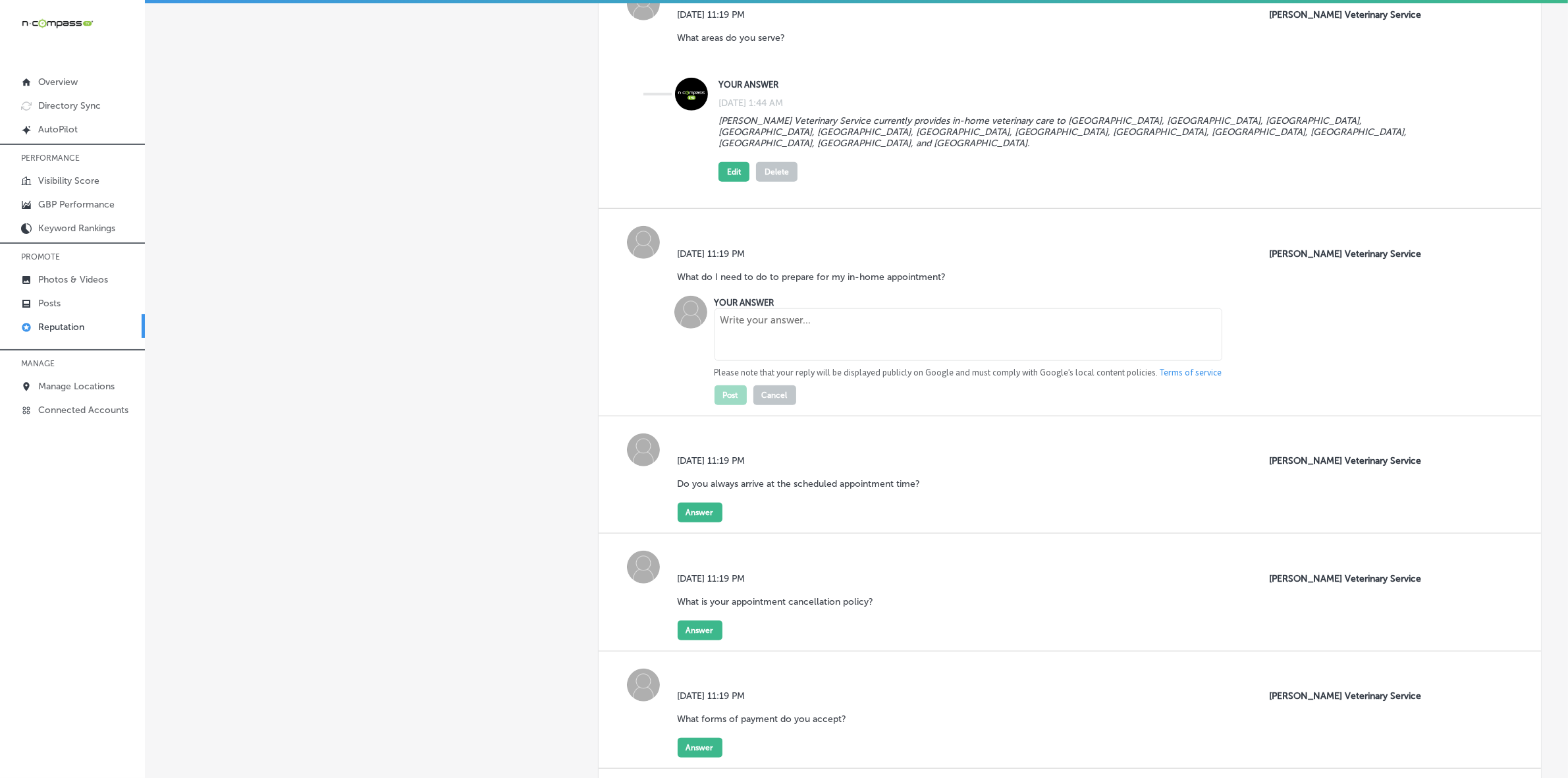
click at [767, 329] on textarea at bounding box center [969, 334] width 508 height 52
type textarea "Please make sure that you have completed our NEW CLIENT FORM. For dogs, please …"
click at [726, 401] on button "Post" at bounding box center [731, 395] width 32 height 20
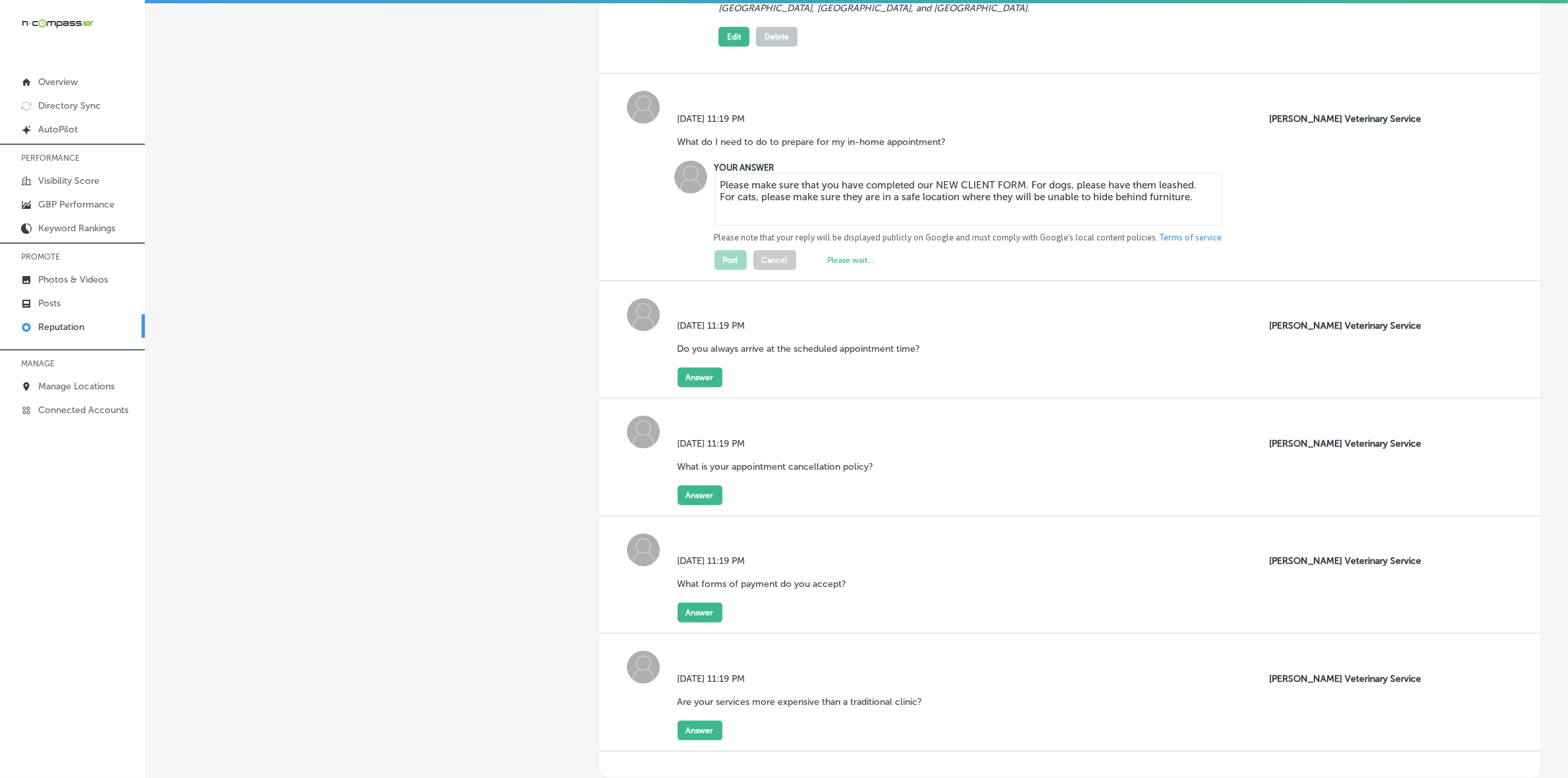
scroll to position [1647, 0]
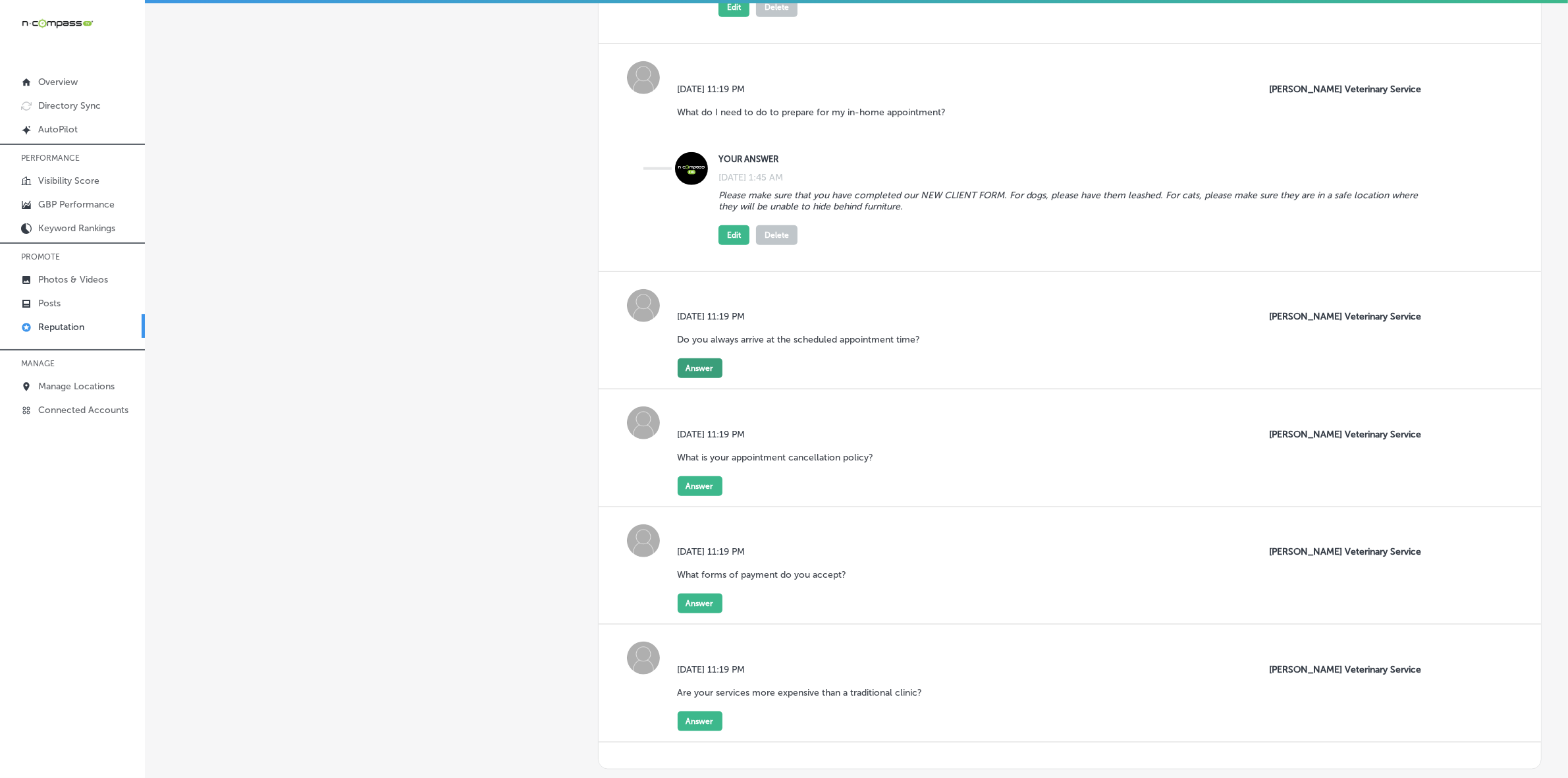
click at [715, 367] on button "Answer" at bounding box center [700, 368] width 44 height 20
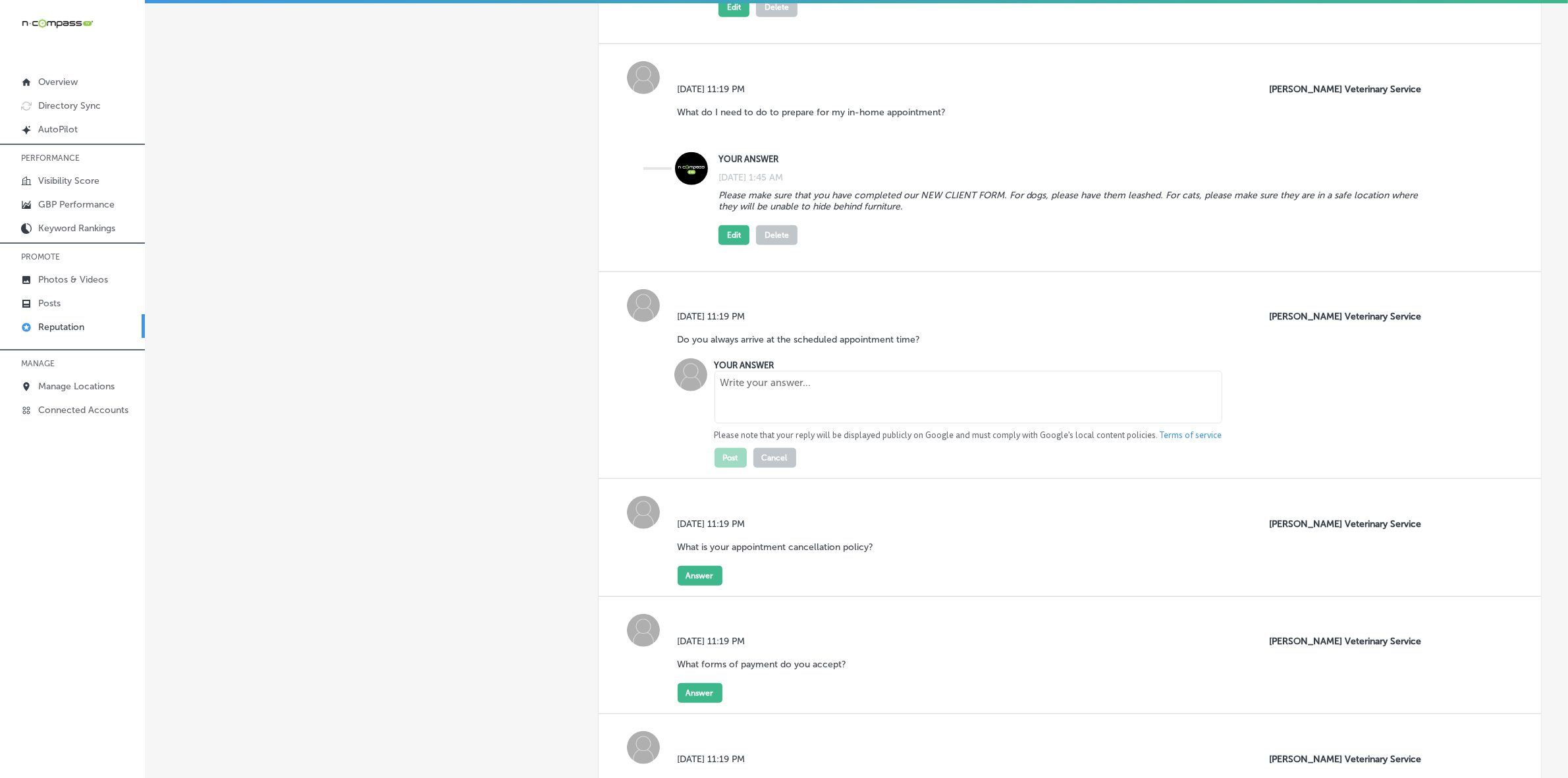
click at [778, 393] on textarea at bounding box center [969, 397] width 508 height 52
paste textarea "Your veterinarian will do their best to arrive within a 30-minute window of you…"
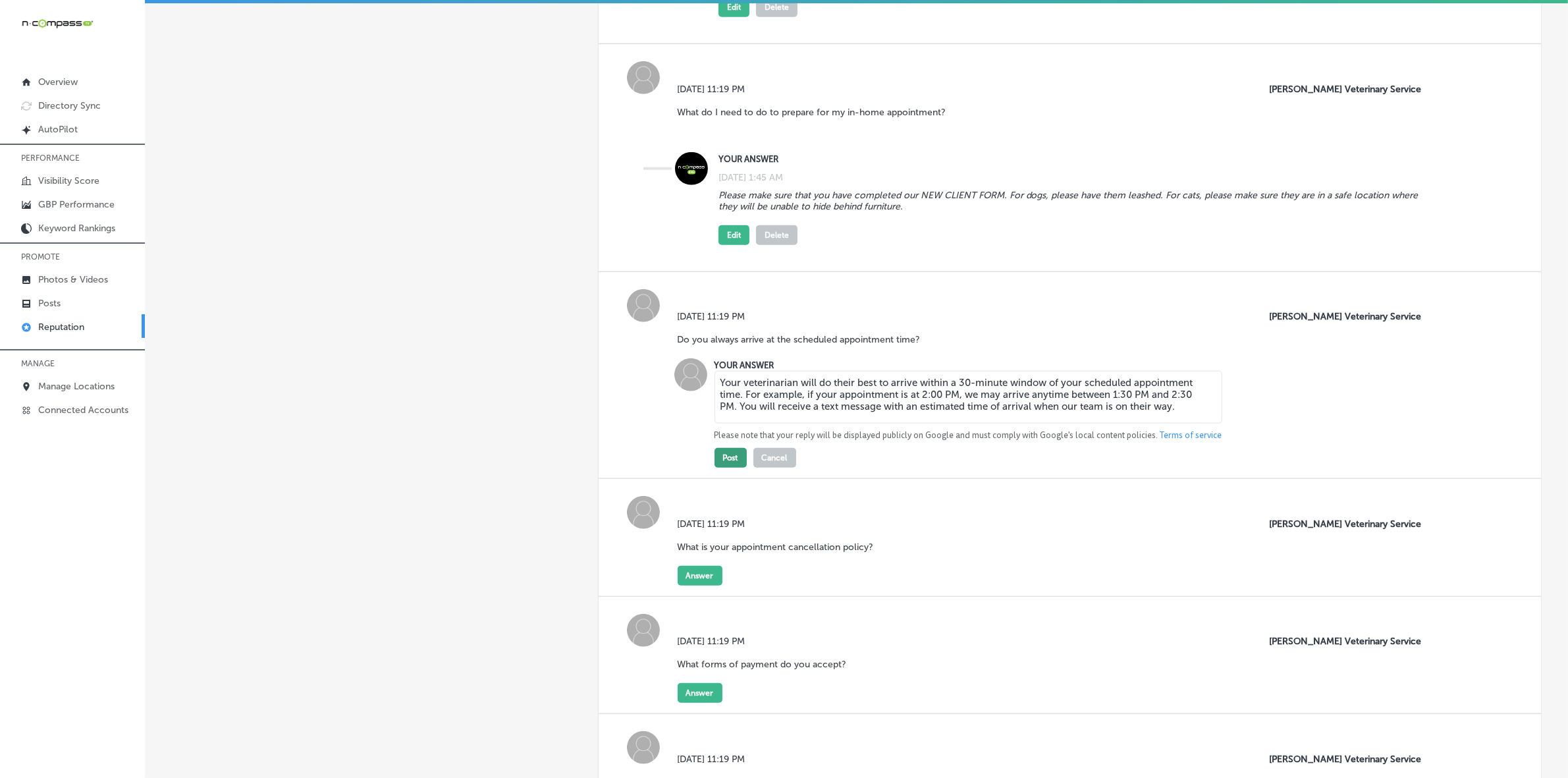
type textarea "Your veterinarian will do their best to arrive within a 30-minute window of you…"
click at [731, 459] on button "Post" at bounding box center [731, 457] width 32 height 20
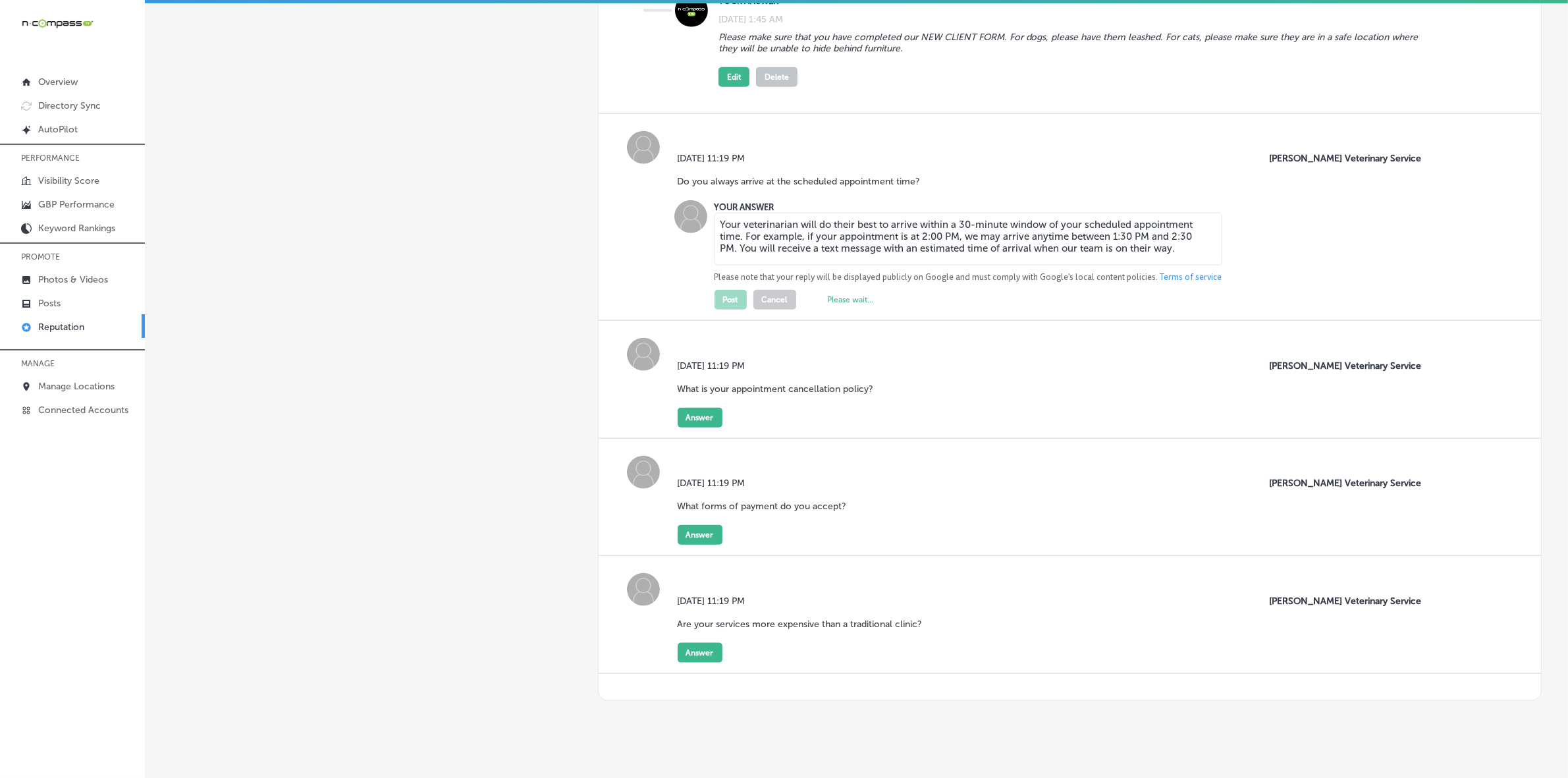
scroll to position [1811, 0]
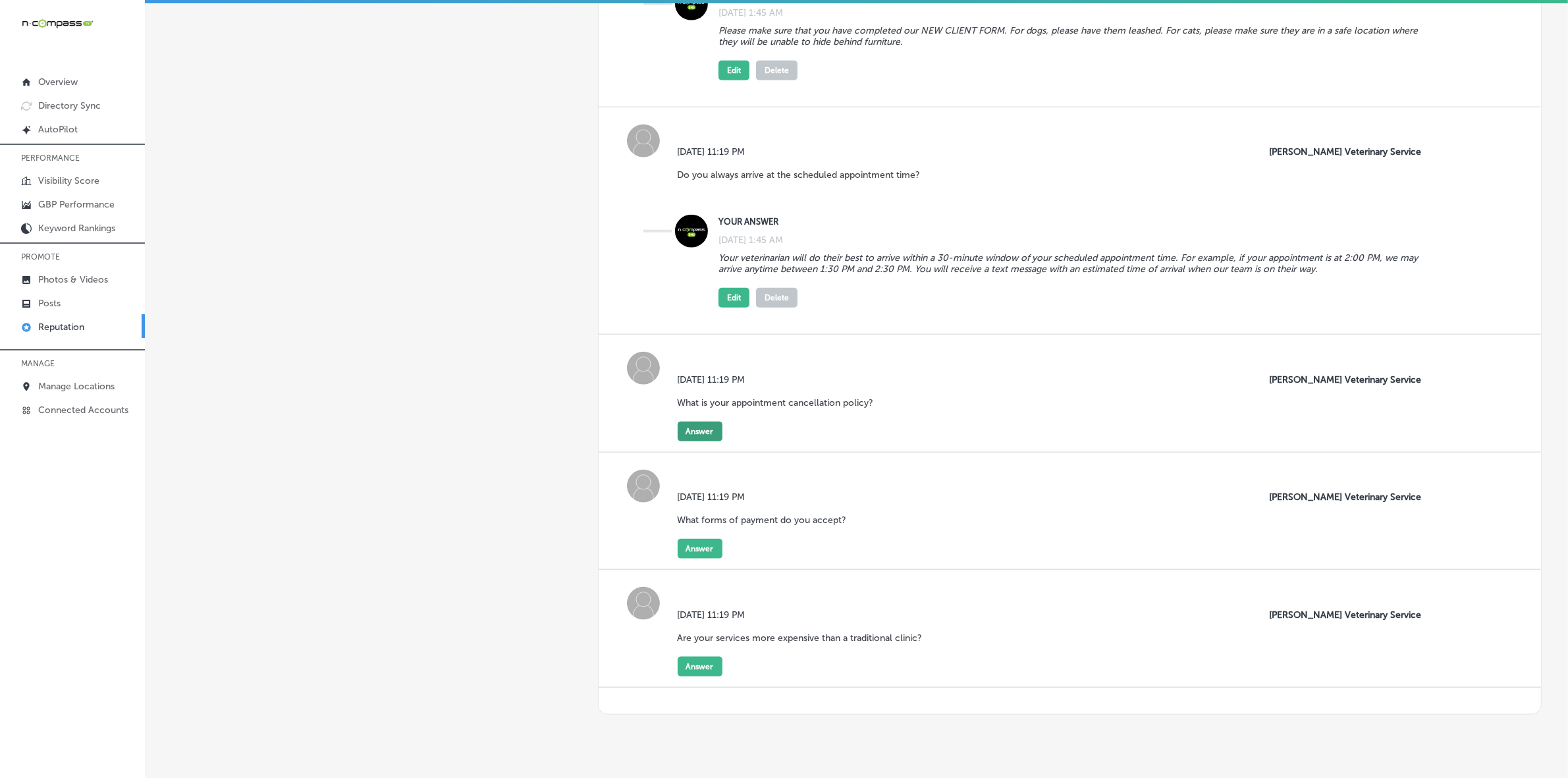
click at [677, 441] on button "Answer" at bounding box center [700, 432] width 44 height 20
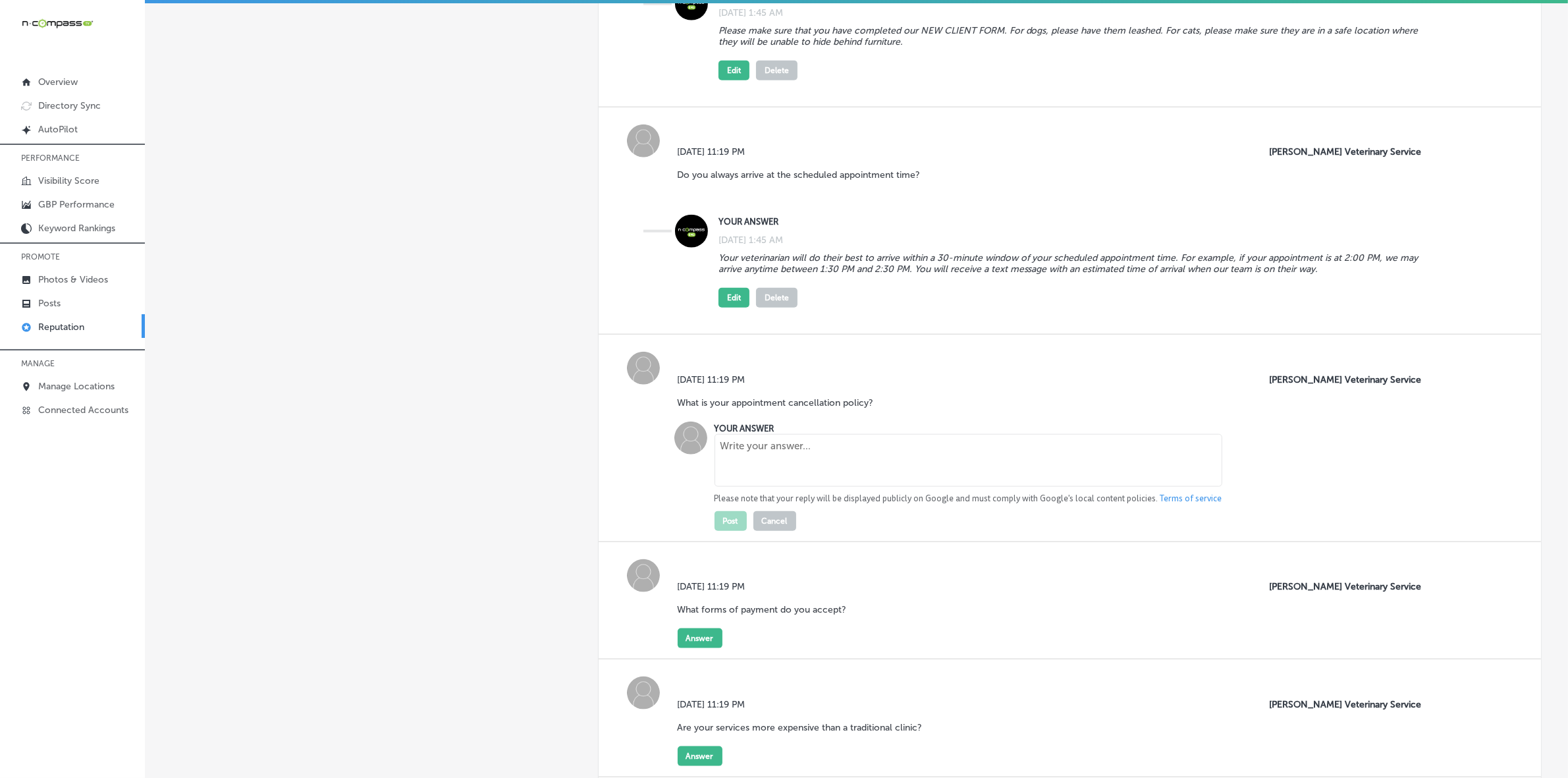
click at [761, 486] on textarea at bounding box center [969, 460] width 508 height 52
paste textarea "Appointments cancelled within 24 hours of the scheduled appointment time incur …"
type textarea "Appointments cancelled within 24 hours of the scheduled appointment time incur …"
click at [720, 535] on div "[DATE] 11:19 PM What is your appointment cancellation policy? [PERSON_NAME] Vet…" at bounding box center [1069, 439] width 942 height 208
click at [731, 524] on button "Post" at bounding box center [731, 521] width 32 height 20
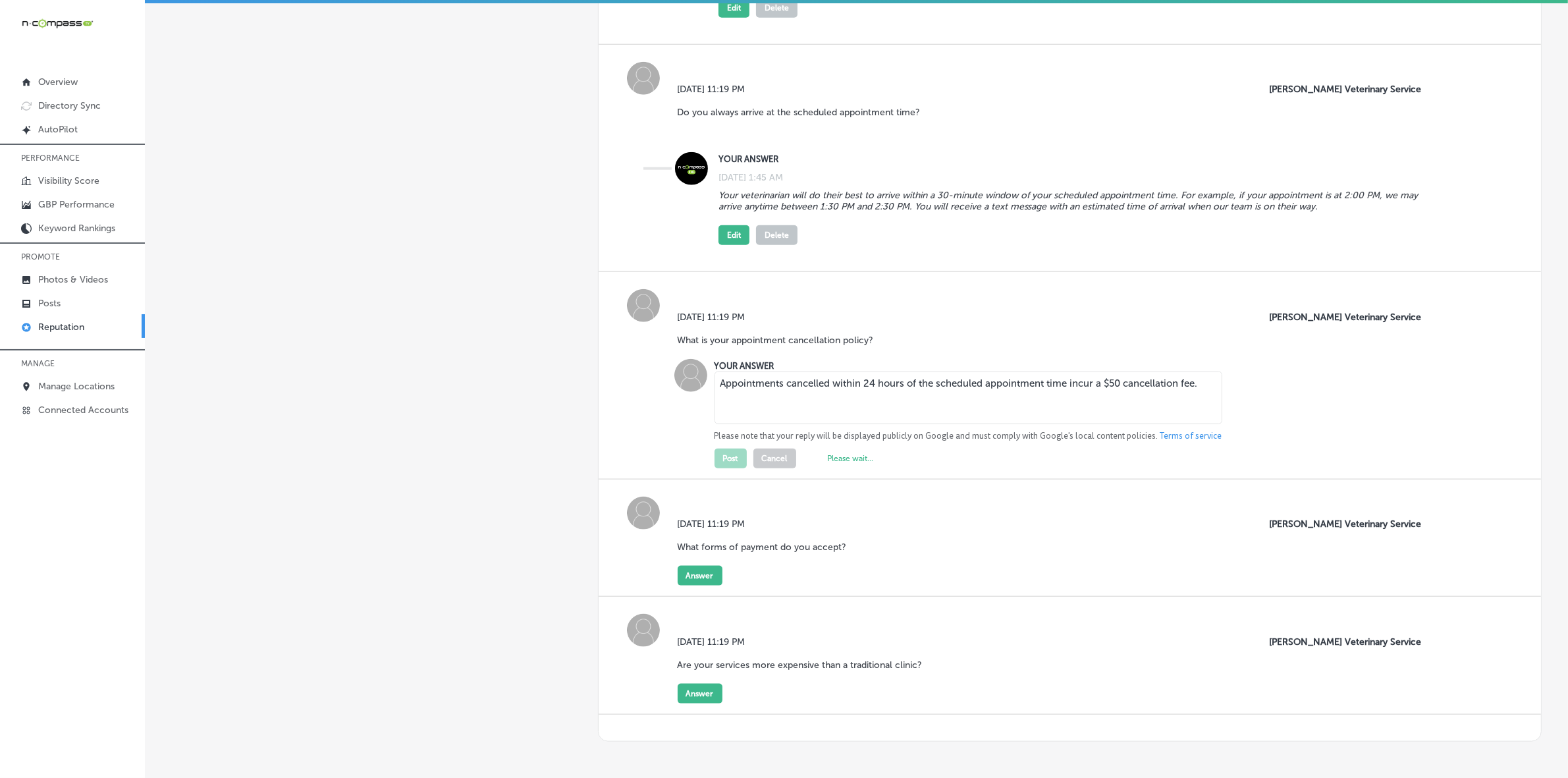
scroll to position [1949, 0]
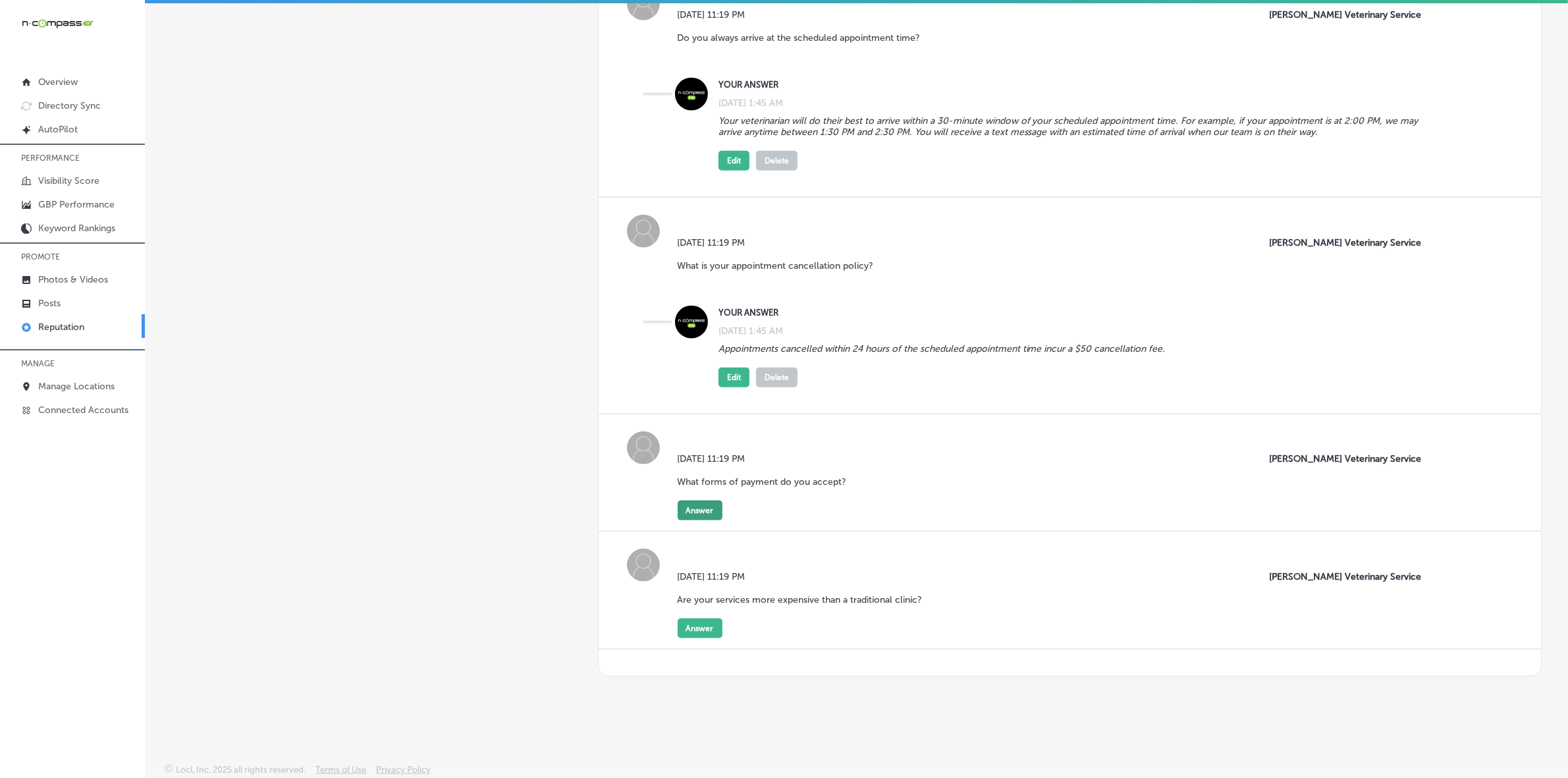
click at [696, 506] on button "Answer" at bounding box center [700, 511] width 44 height 20
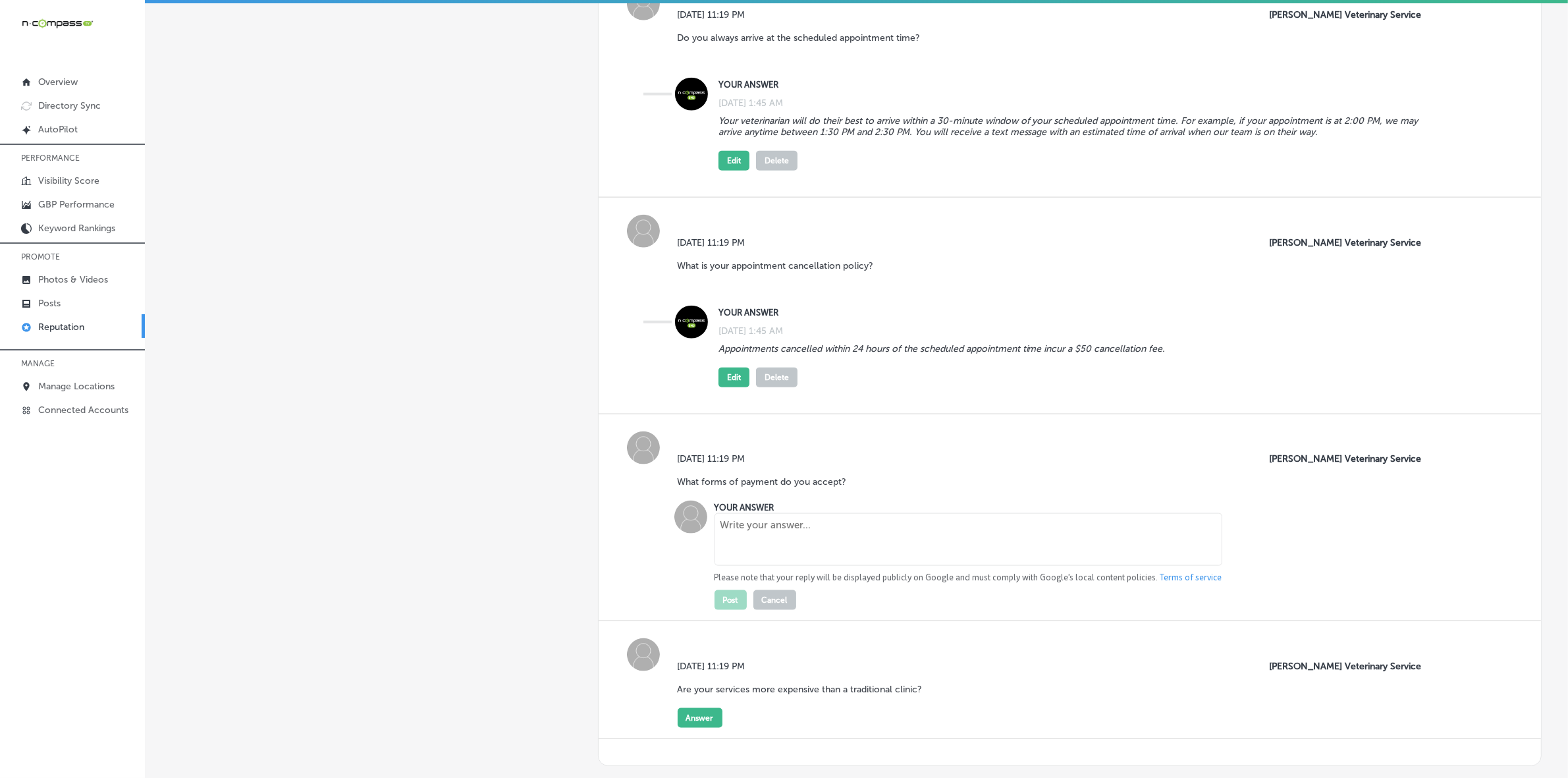
click at [743, 532] on textarea at bounding box center [969, 539] width 508 height 52
type textarea "We accept cash, check, and credit/debit cards. Payment is due at the time of se…"
click at [733, 606] on button "Post" at bounding box center [731, 600] width 32 height 20
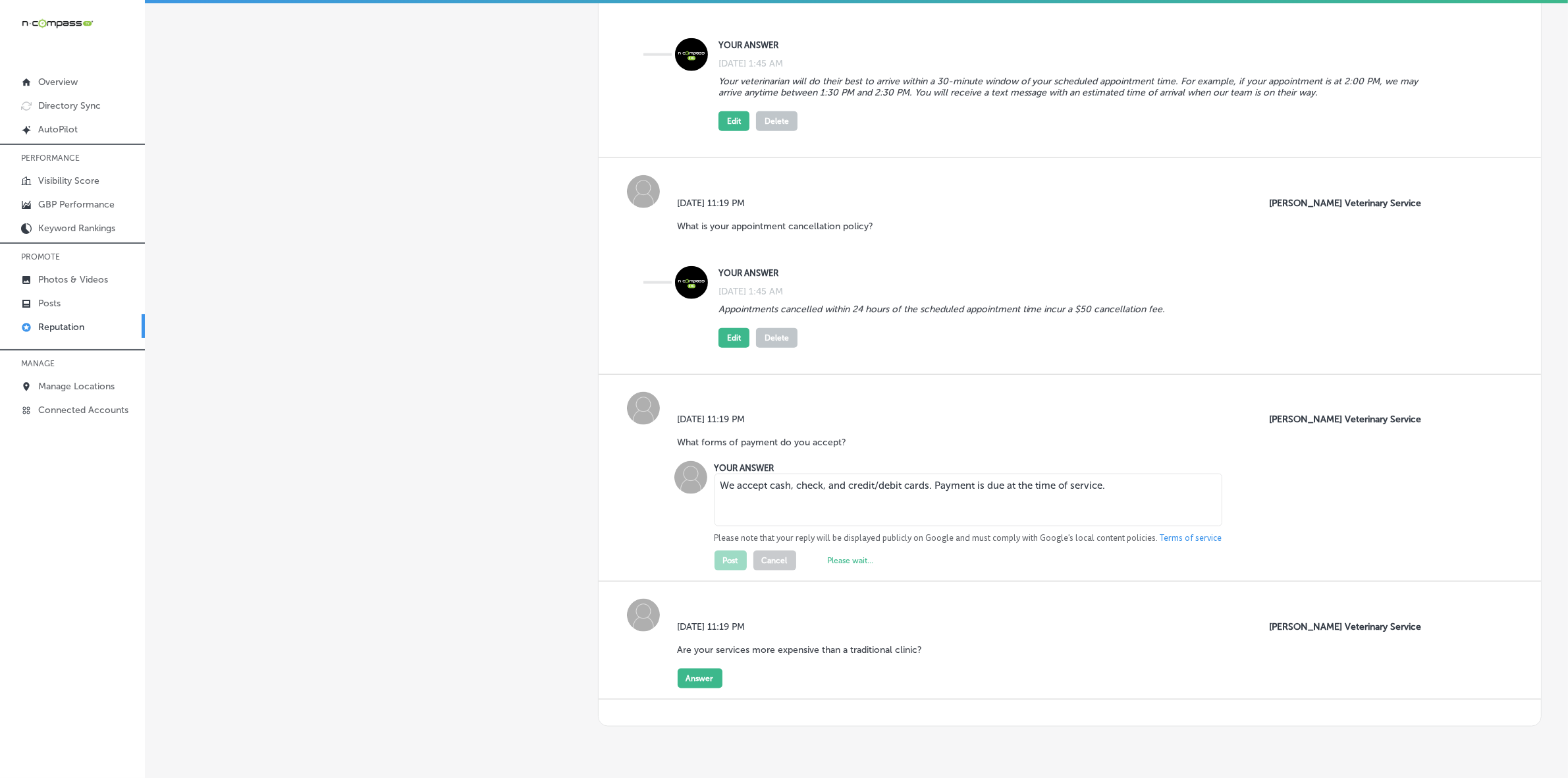
scroll to position [2048, 0]
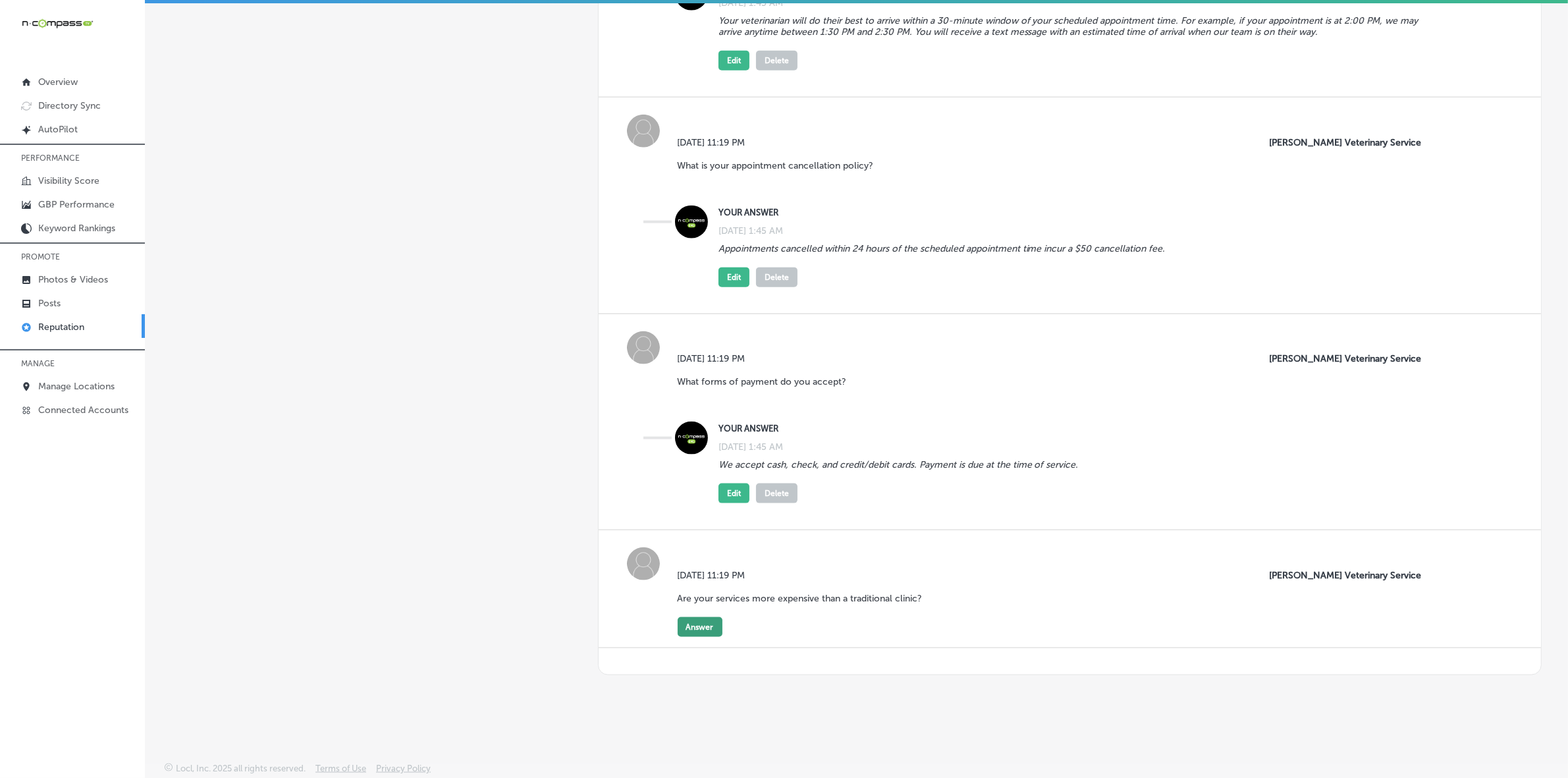
click at [692, 637] on button "Answer" at bounding box center [700, 627] width 44 height 20
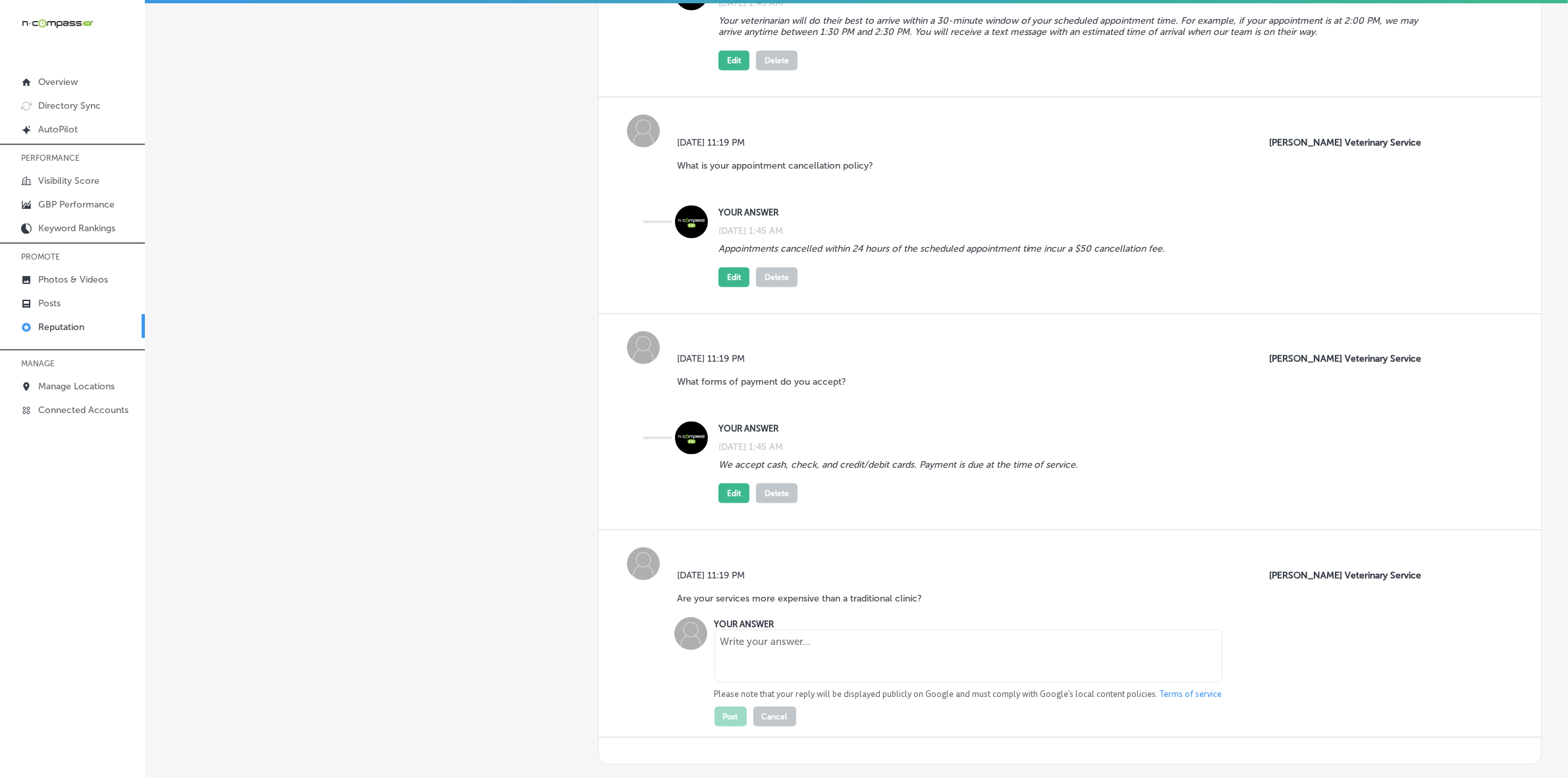
drag, startPoint x: 692, startPoint y: 639, endPoint x: 773, endPoint y: 643, distance: 81.1
click at [773, 642] on textarea at bounding box center [969, 655] width 508 height 52
paste textarea "Our pricing is competitive with traditional clinics. While there is a travel fe…"
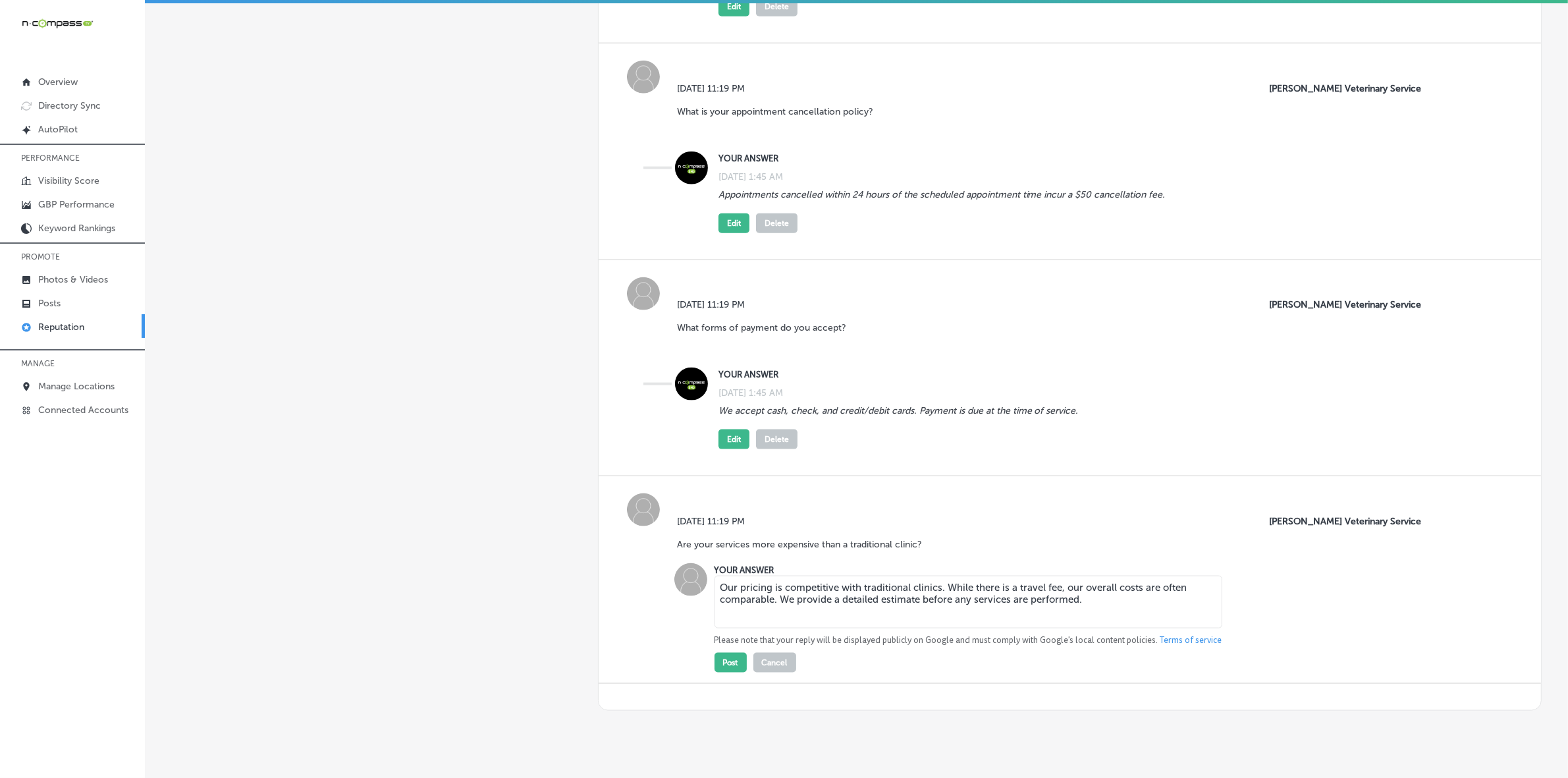
scroll to position [2148, 0]
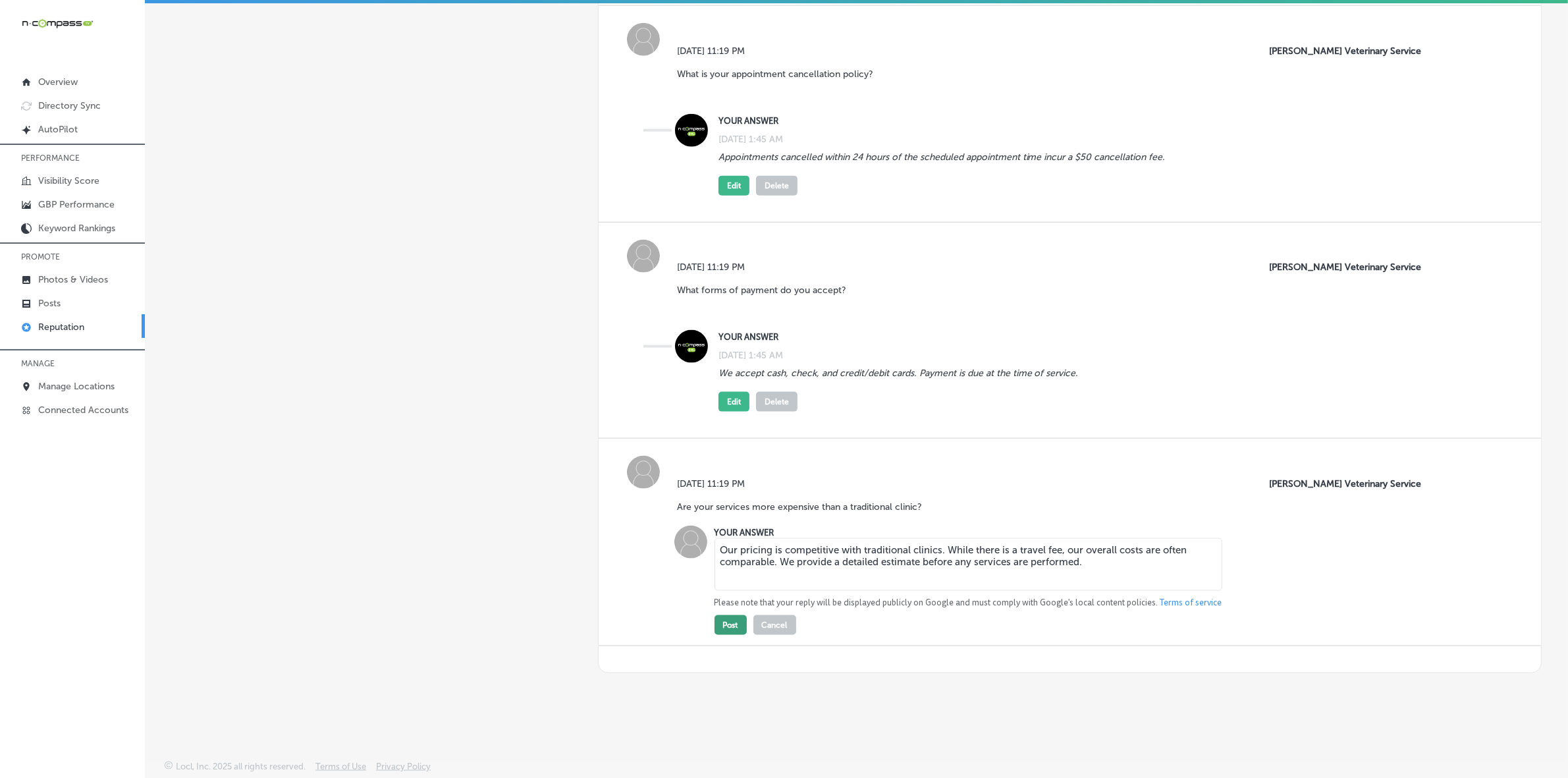
type textarea "Our pricing is competitive with traditional clinics. While there is a travel fe…"
click at [734, 630] on button "Post" at bounding box center [731, 625] width 32 height 20
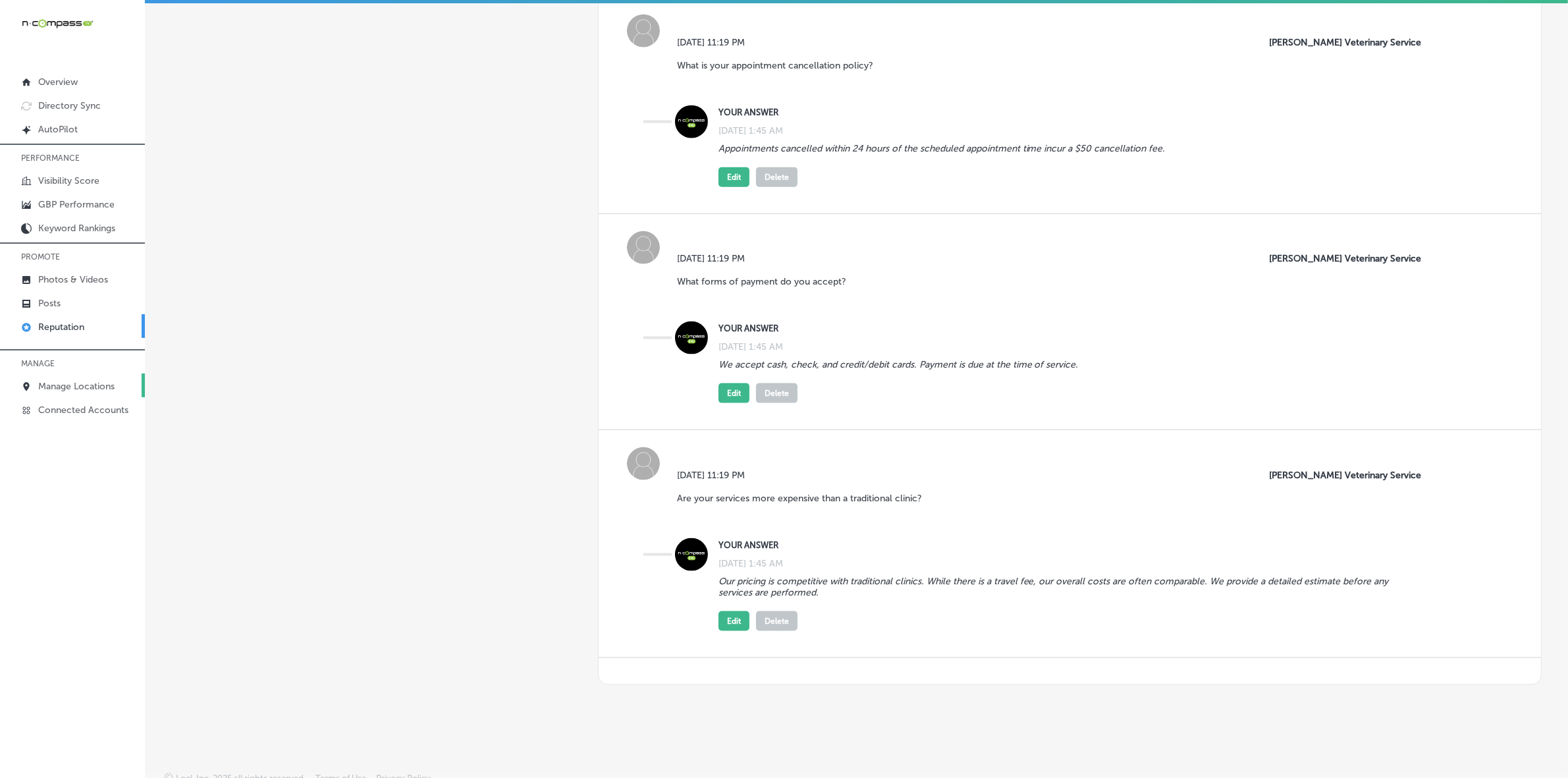
click at [97, 384] on p "Manage Locations" at bounding box center [76, 386] width 76 height 12
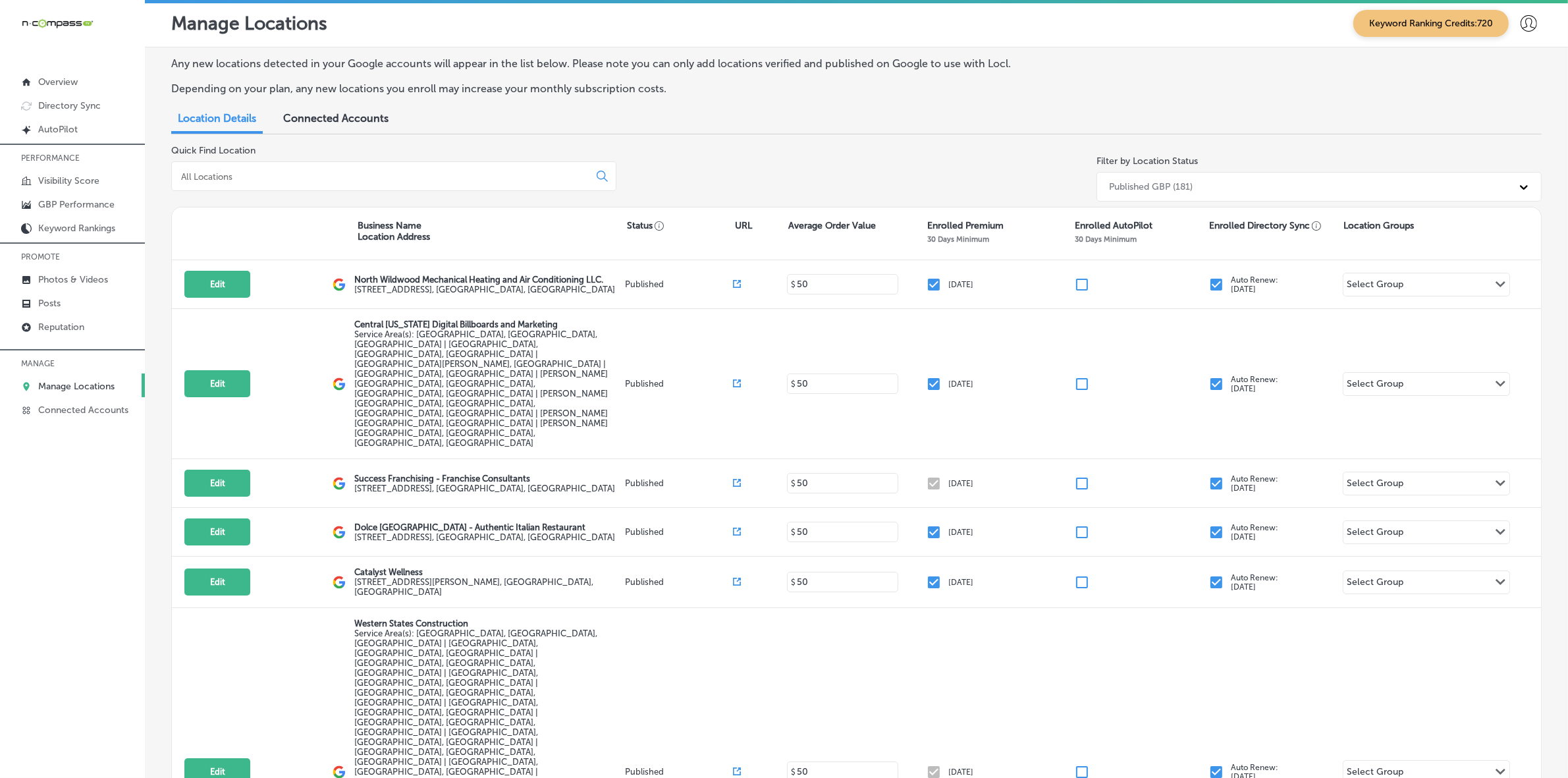
click at [298, 163] on div at bounding box center [393, 176] width 445 height 29
click at [289, 183] on div at bounding box center [393, 176] width 445 height 29
click at [289, 179] on input at bounding box center [383, 176] width 407 height 12
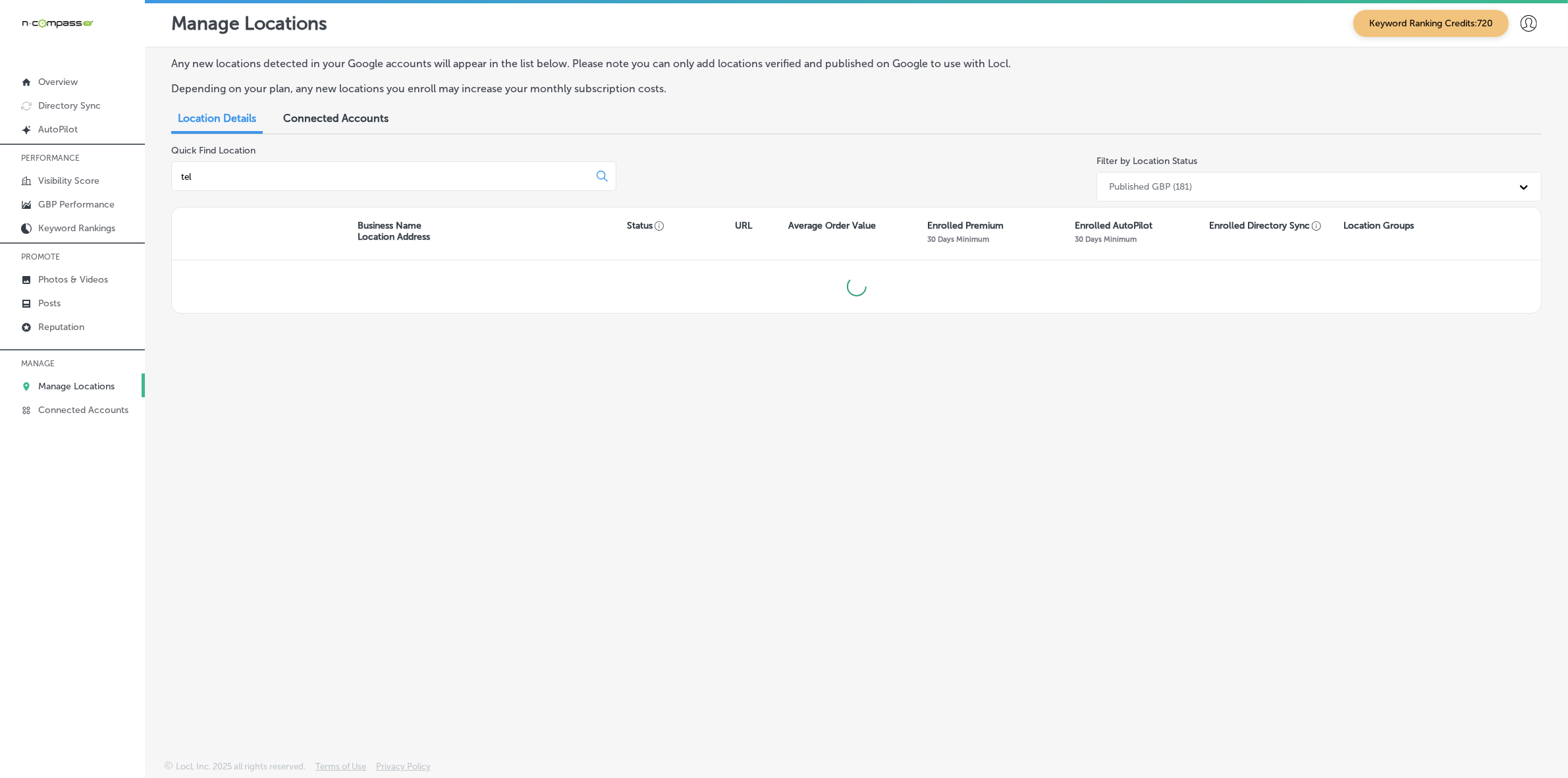
type input "tell"
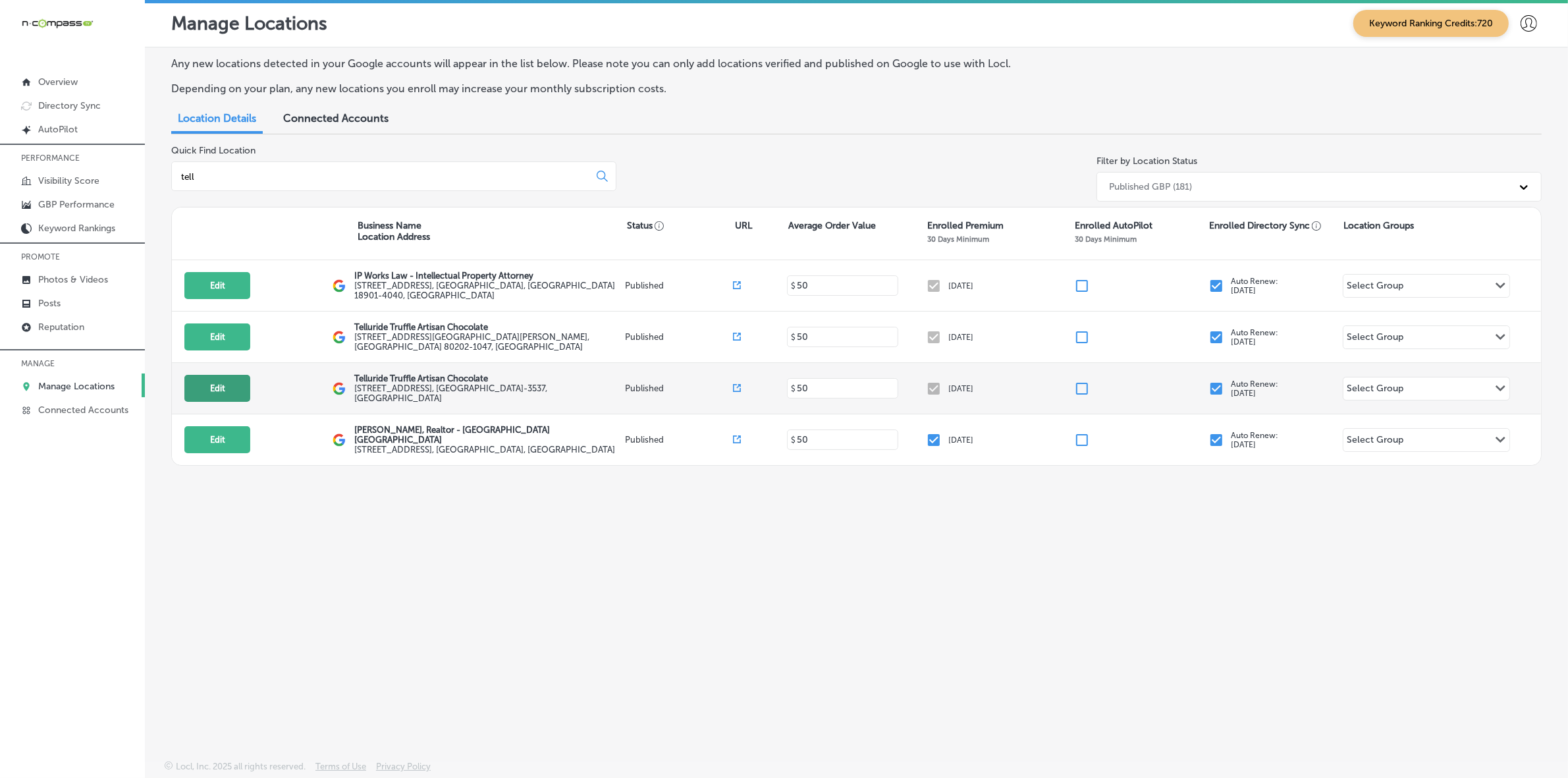
click at [226, 387] on button "Edit" at bounding box center [218, 388] width 66 height 27
select select "US"
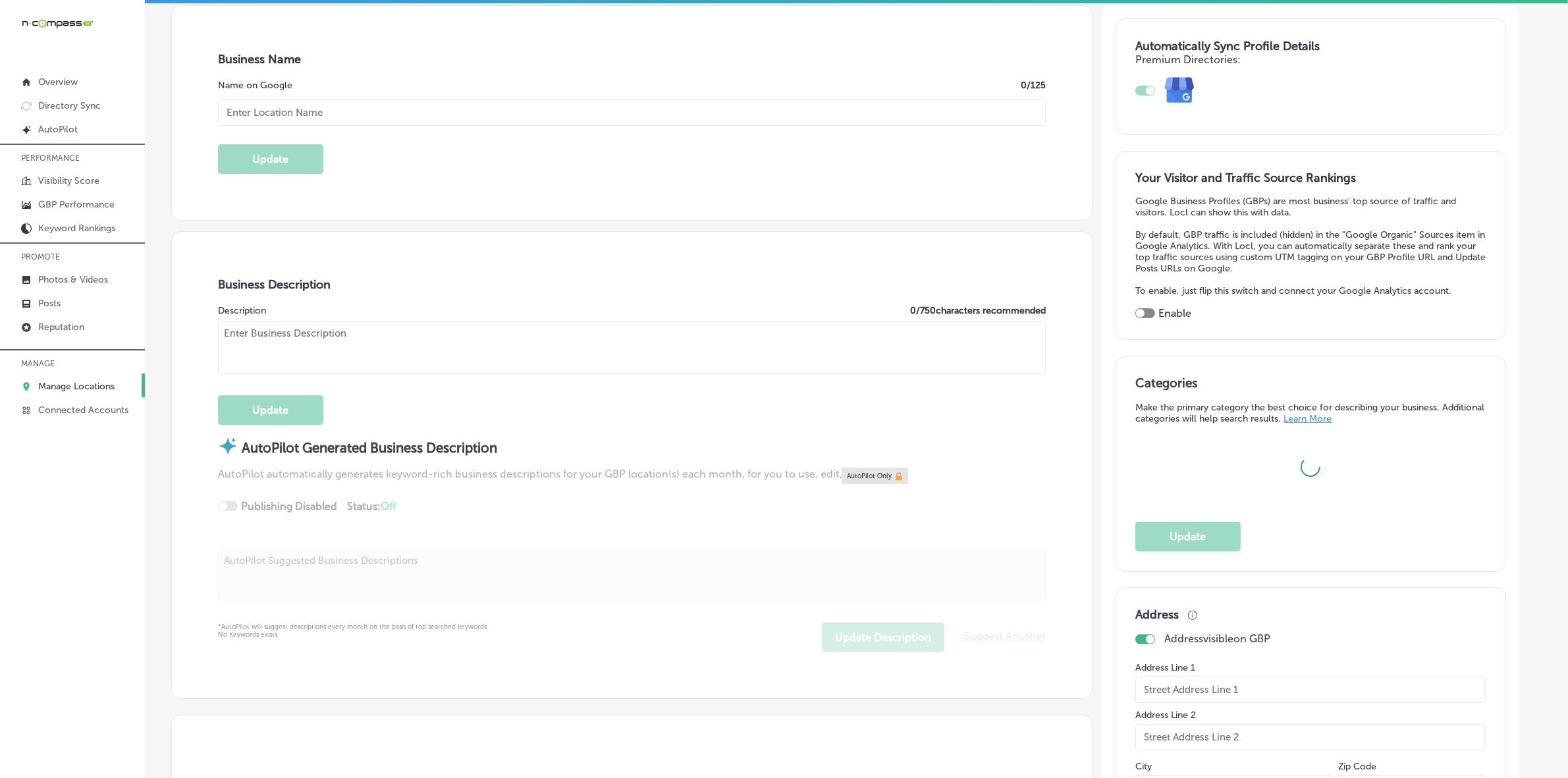
scroll to position [247, 0]
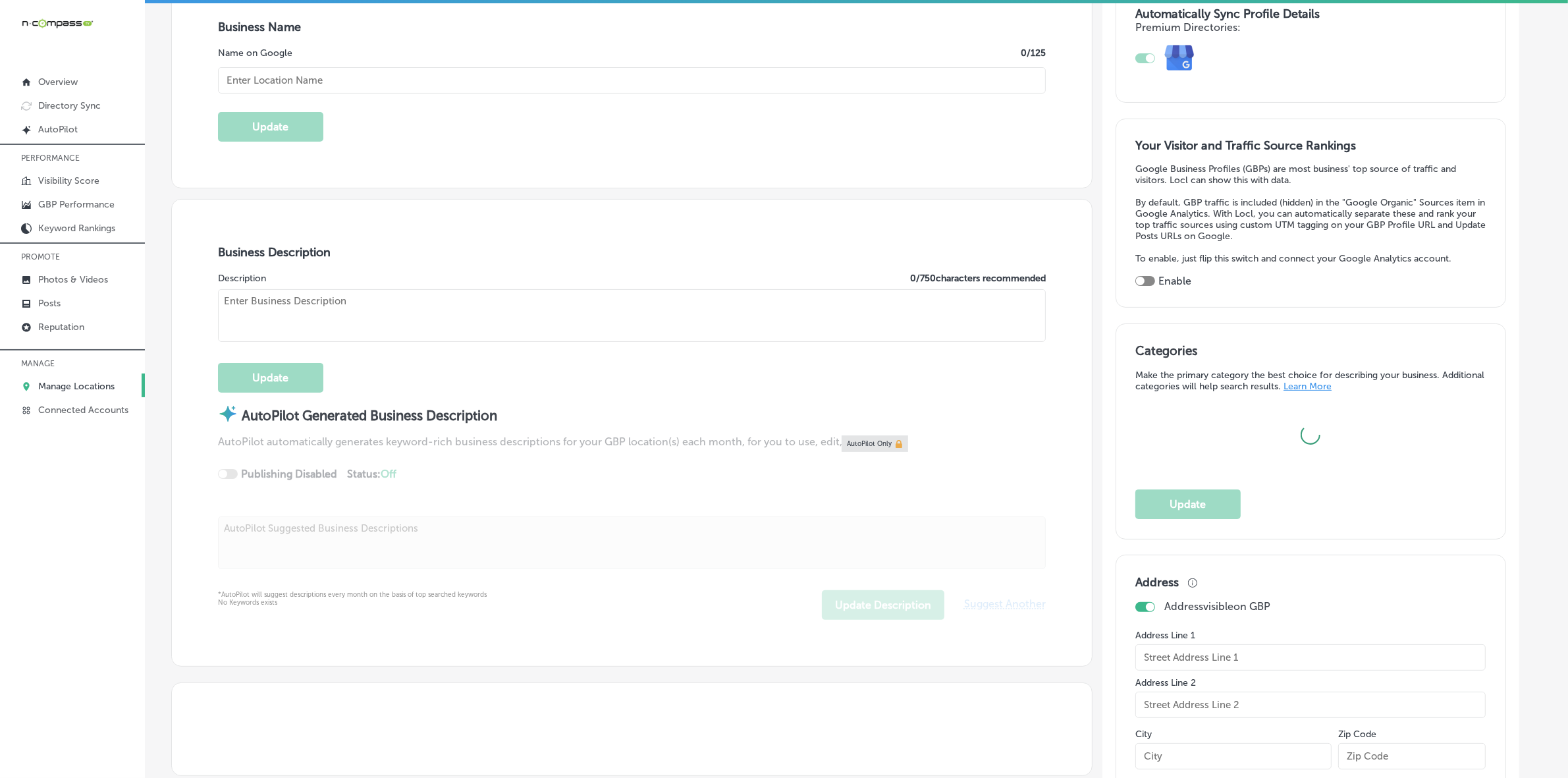
type input "Telluride Truffle Artisan Chocolate"
type textarea ""In 1997, Patty Denny started her company in Telluride and called it Telluride …"
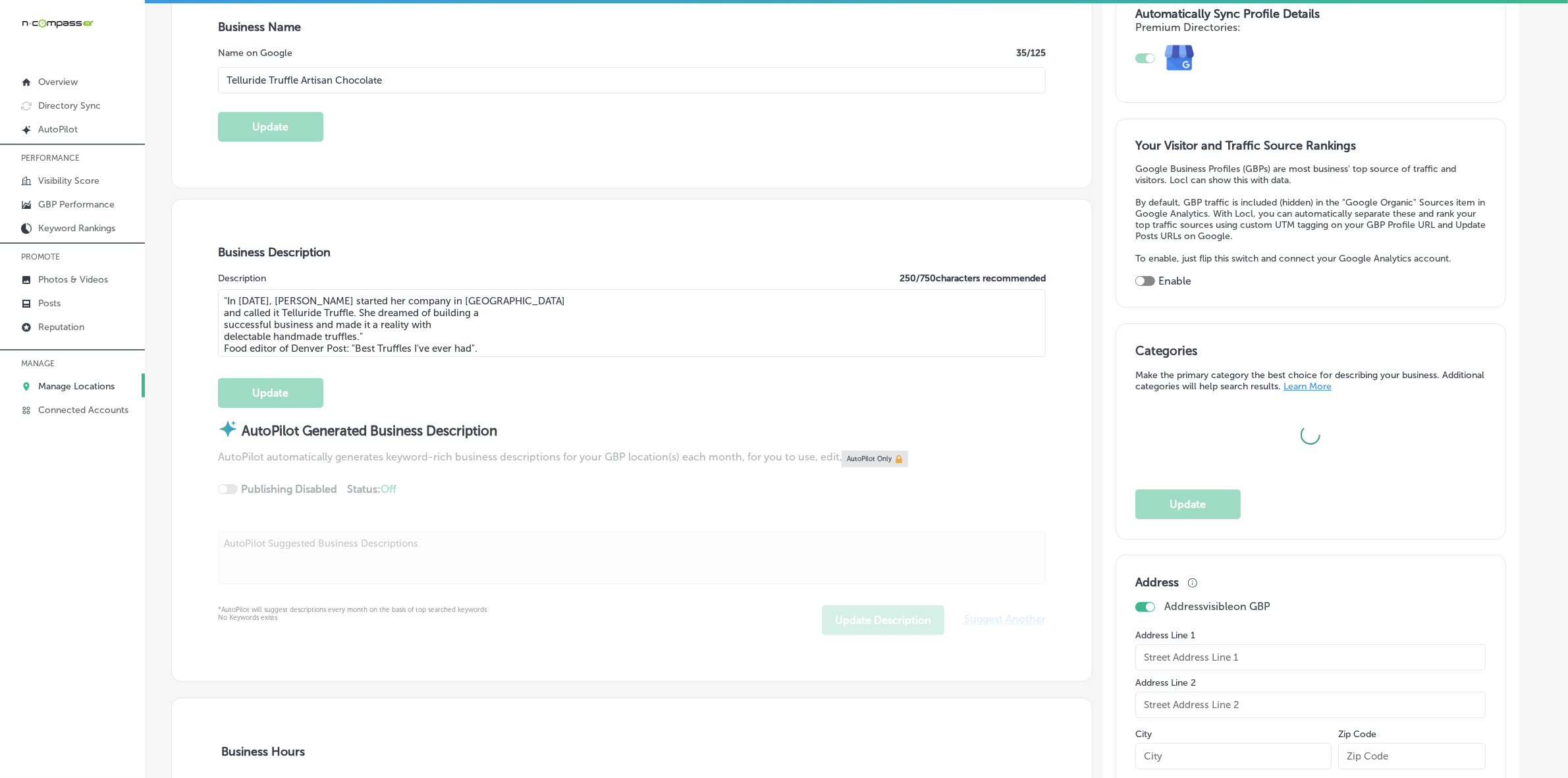
type input "https://telluridetruffle.com/"
type input "6006 W Alameda Ave"
type input "Lakewood"
type input "80226-3537"
type input "US"
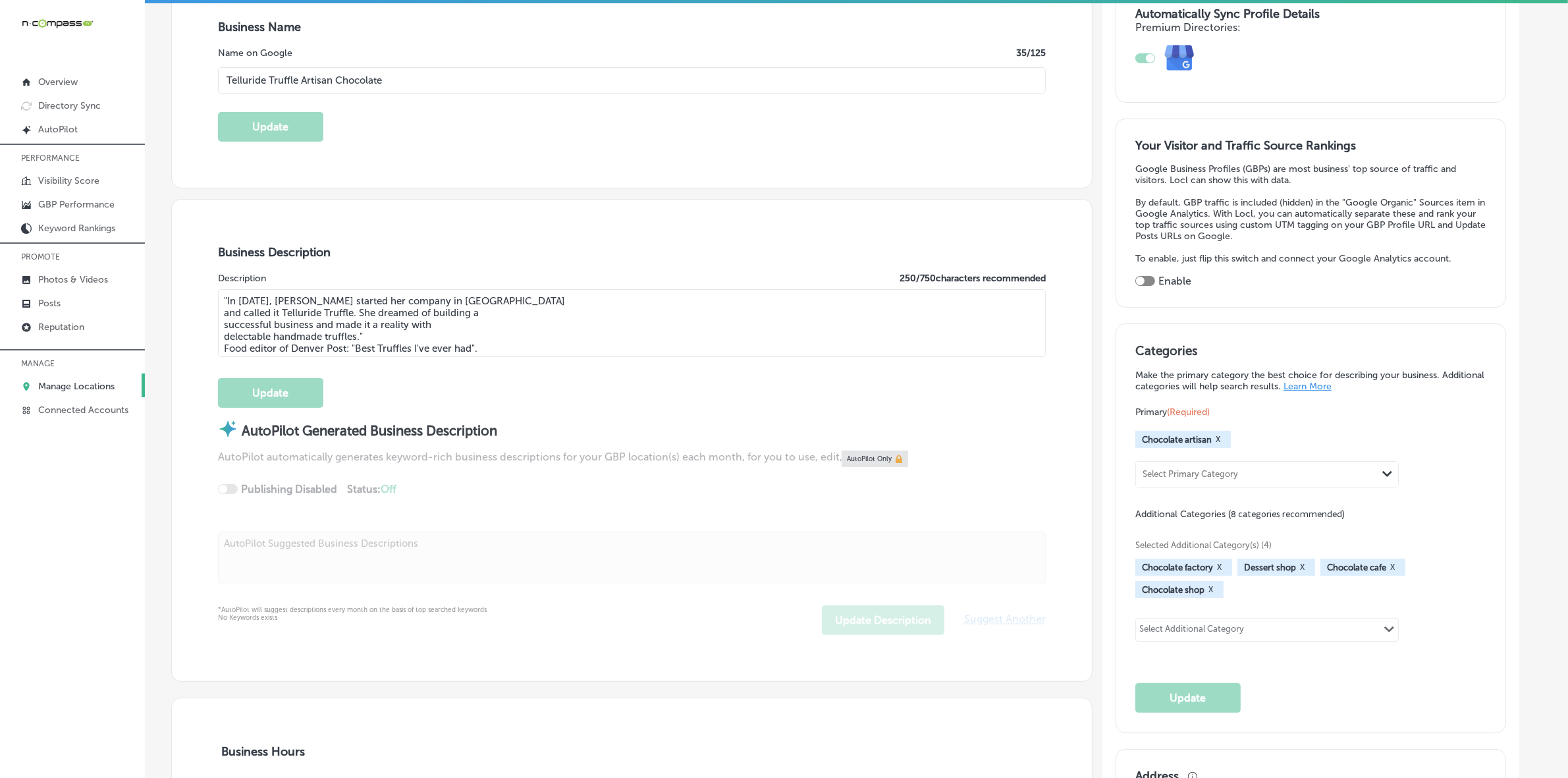
type input "+1 720 596 4136"
select select "US"
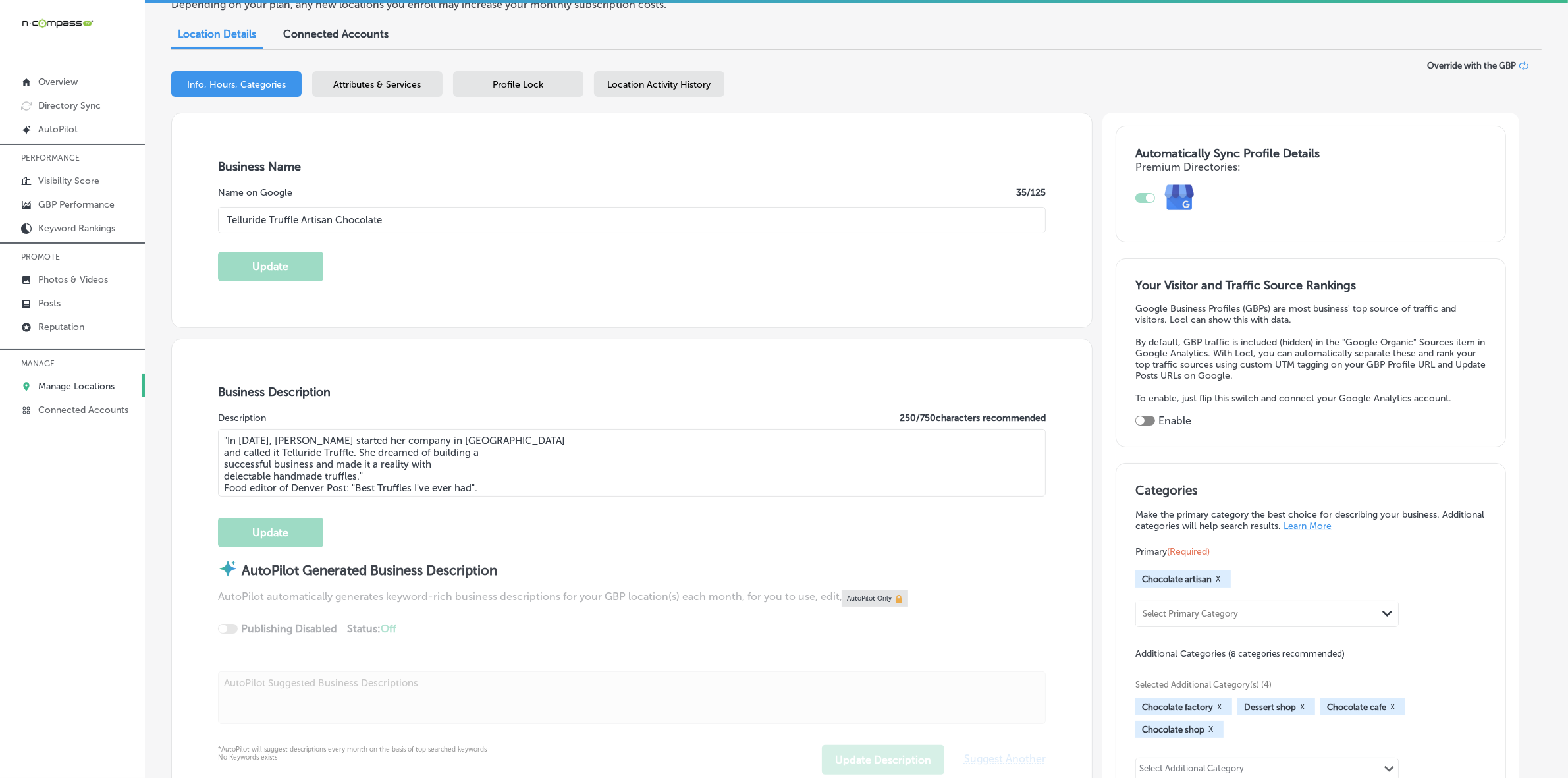
scroll to position [0, 0]
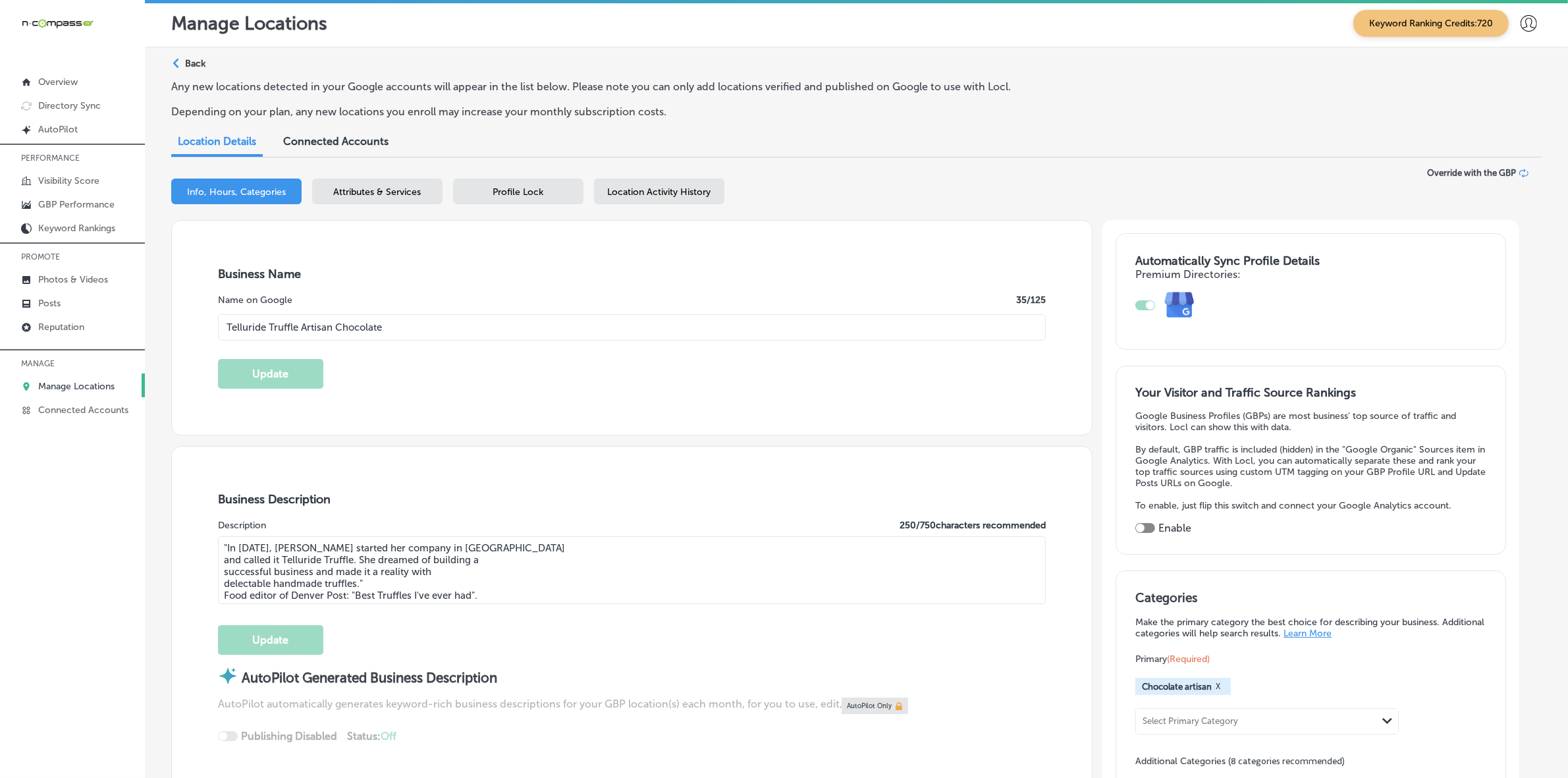
click at [379, 179] on div "Attributes & Services" at bounding box center [377, 191] width 131 height 26
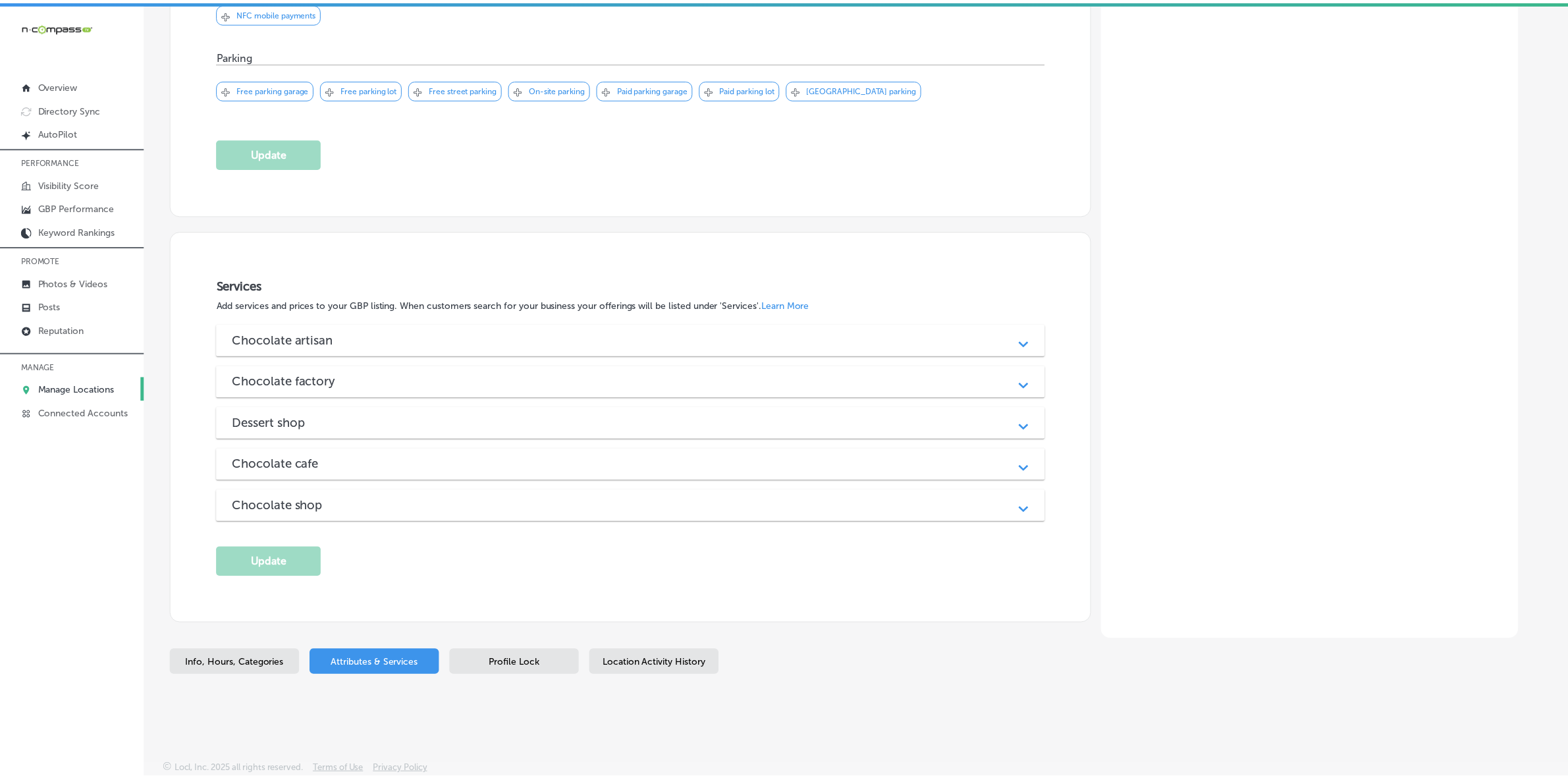
scroll to position [4, 0]
drag, startPoint x: 277, startPoint y: 215, endPoint x: 277, endPoint y: 234, distance: 19.0
click at [277, 215] on div "Select Business Attributes Business attributes help keep your Google listing up…" at bounding box center [622, 11] width 941 height 1250
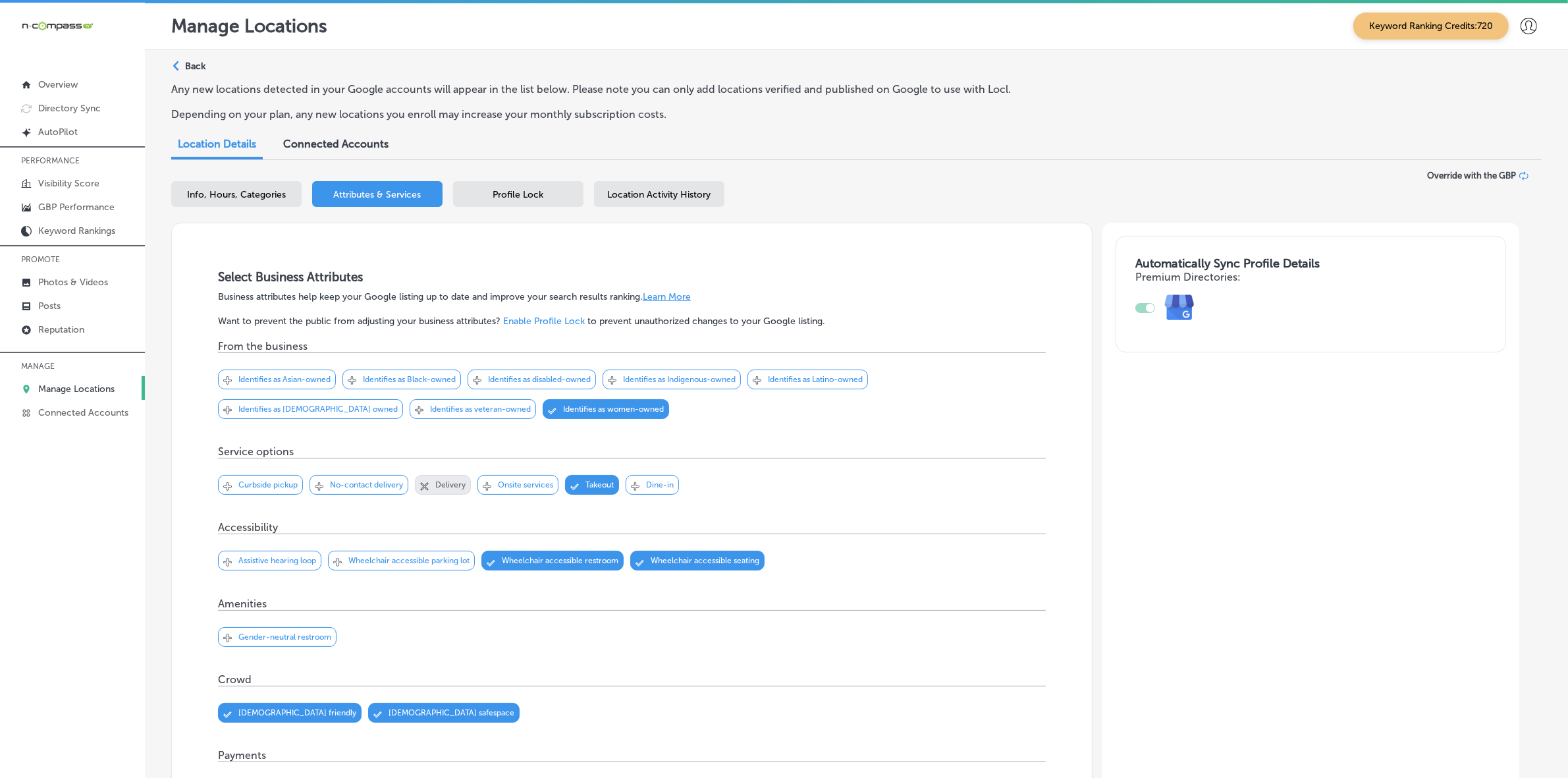
scroll to position [0, 0]
click at [553, 188] on div "Profile Lock" at bounding box center [518, 194] width 131 height 26
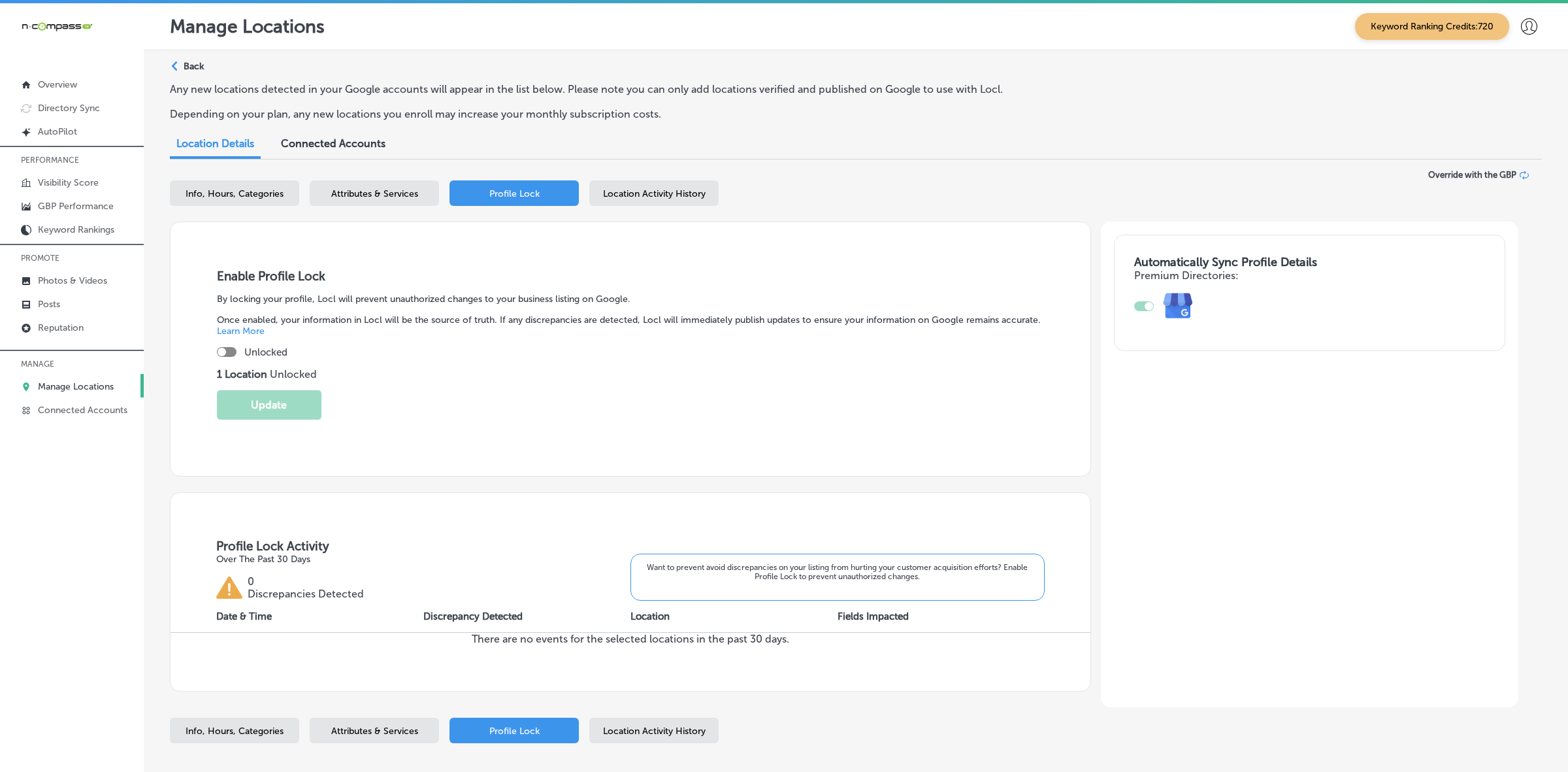
scroll to position [72, 0]
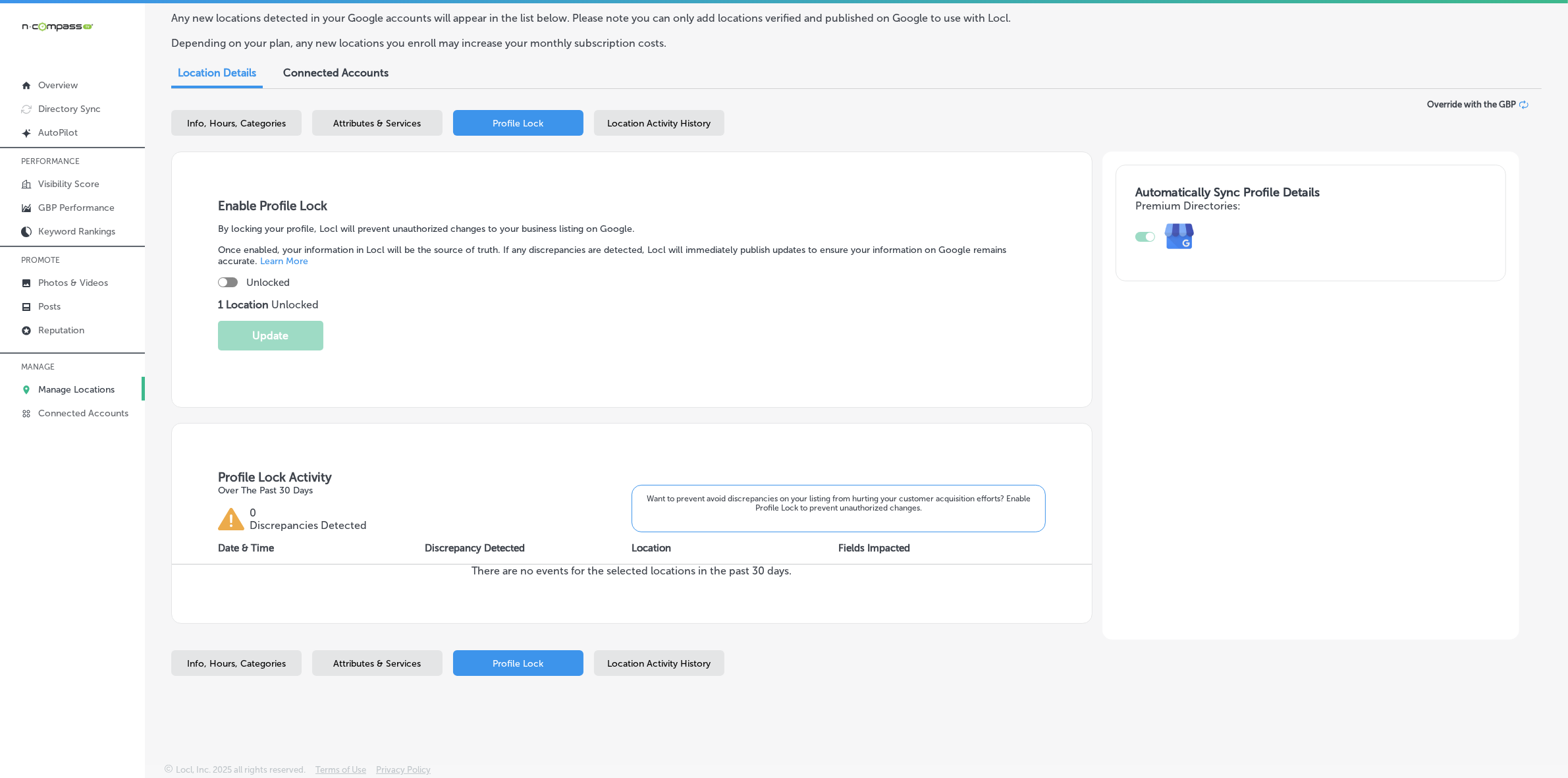
drag, startPoint x: 247, startPoint y: 199, endPoint x: 244, endPoint y: 284, distance: 85.1
click at [247, 199] on h3 "Enable Profile Lock" at bounding box center [631, 205] width 828 height 15
click at [222, 283] on div at bounding box center [223, 282] width 9 height 9
checkbox input "true"
drag, startPoint x: 257, startPoint y: 340, endPoint x: 261, endPoint y: 346, distance: 7.2
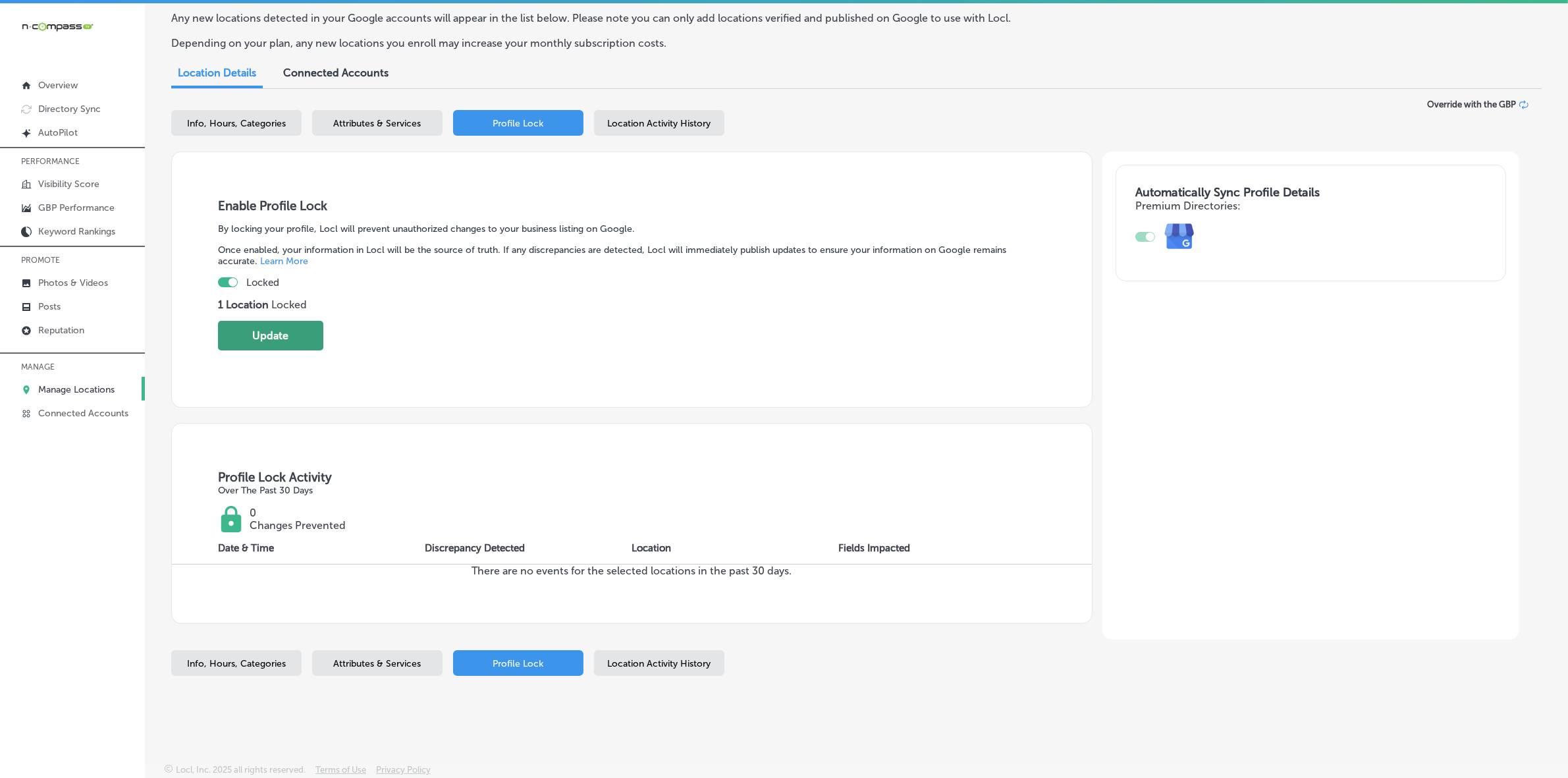
click at [257, 340] on button "Update" at bounding box center [270, 335] width 106 height 29
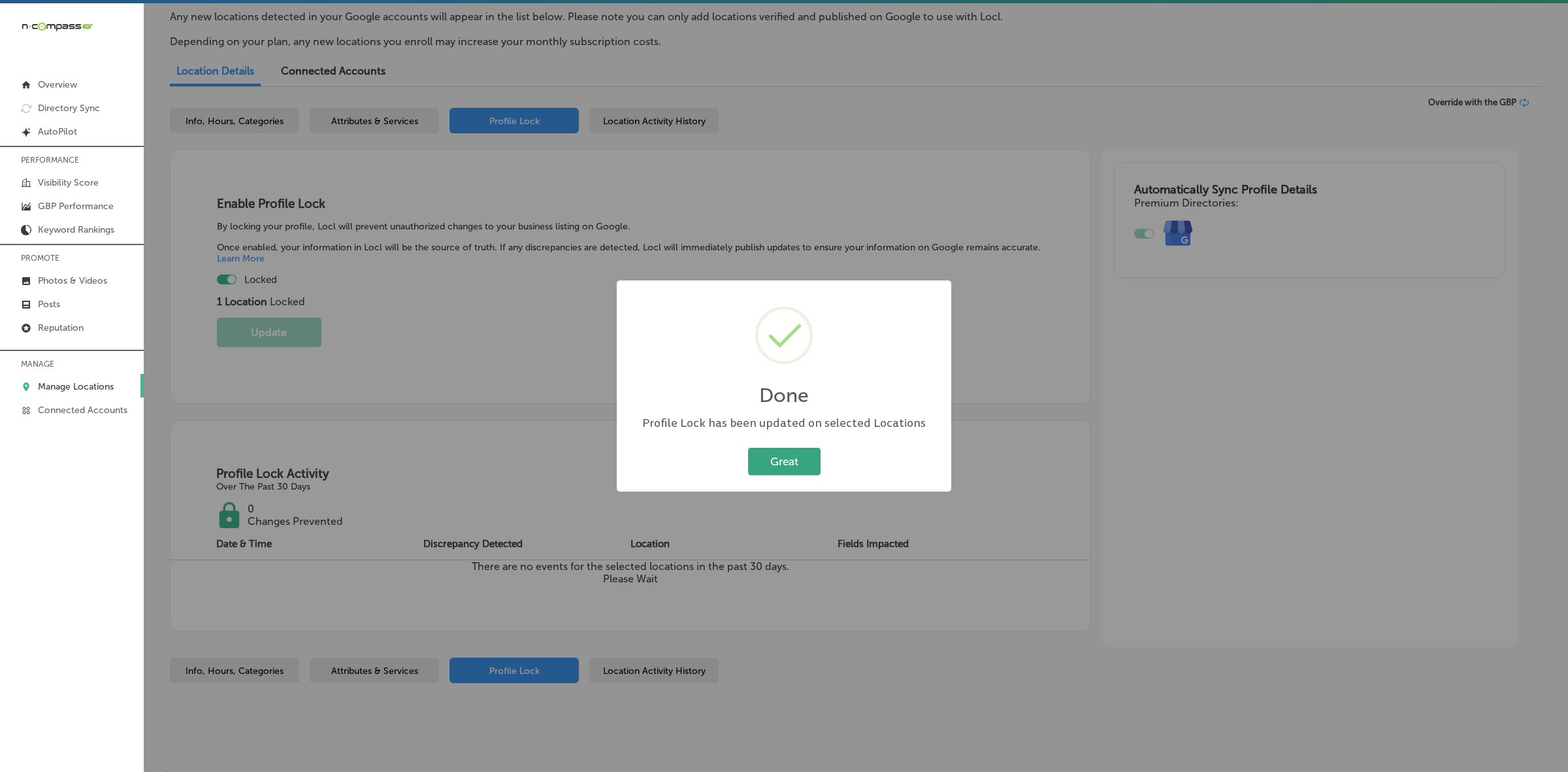
click at [795, 461] on button "Great" at bounding box center [784, 461] width 72 height 26
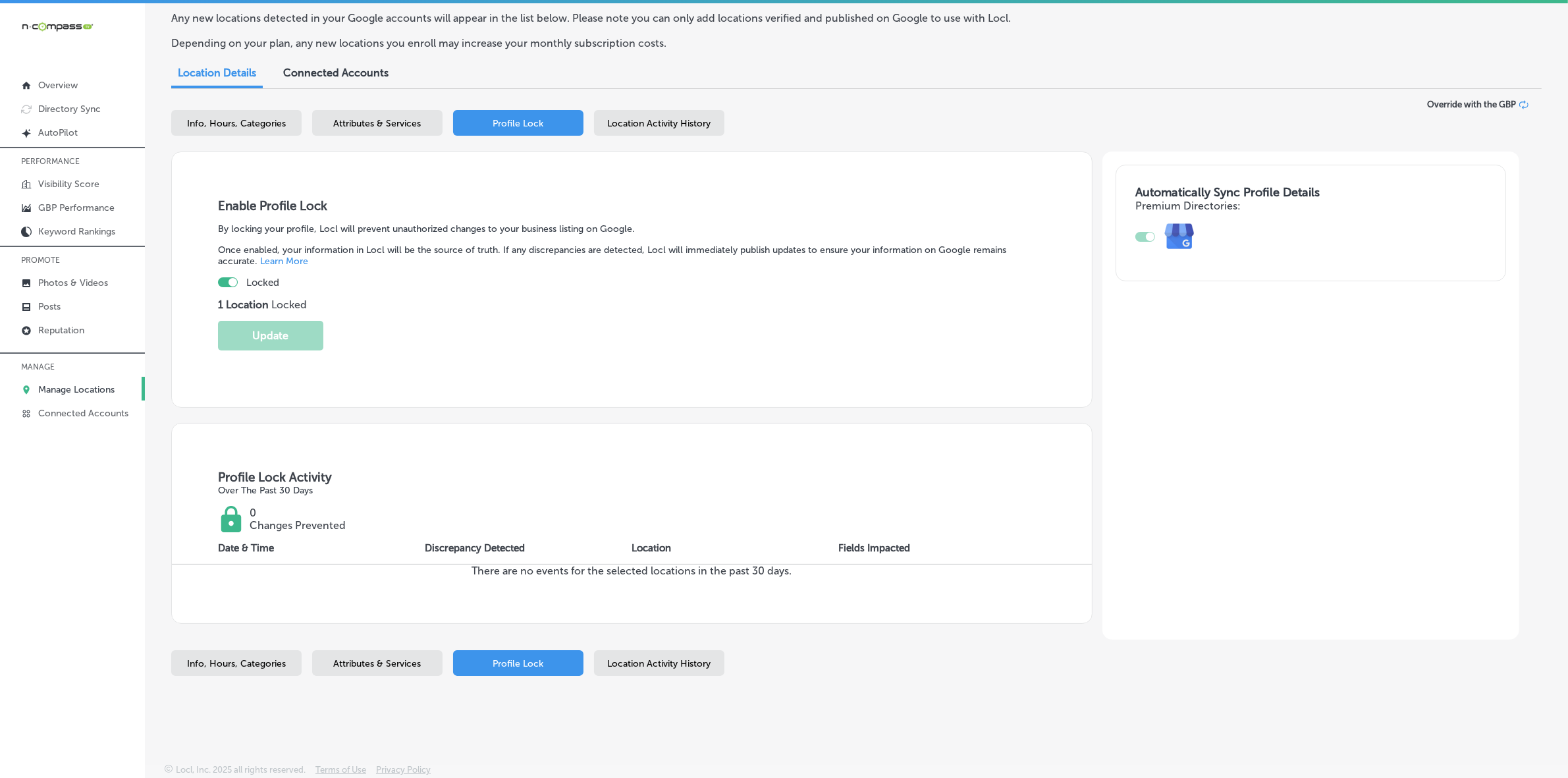
click at [254, 157] on div "Enable Profile Lock By locking your profile, Locl will prevent unauthorized cha…" at bounding box center [632, 280] width 922 height 256
click at [50, 310] on p "Posts" at bounding box center [49, 306] width 22 height 12
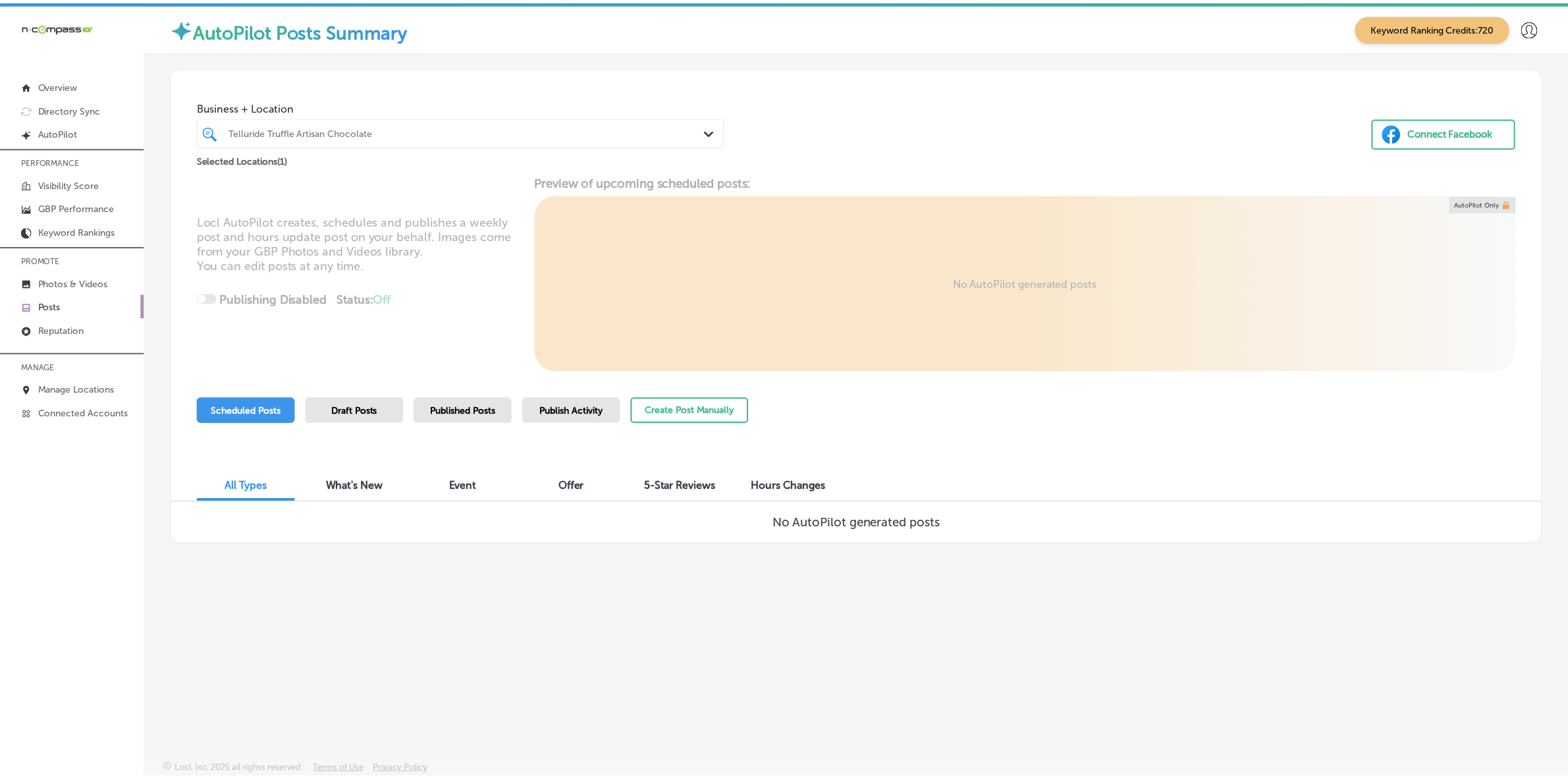
scroll to position [4, 0]
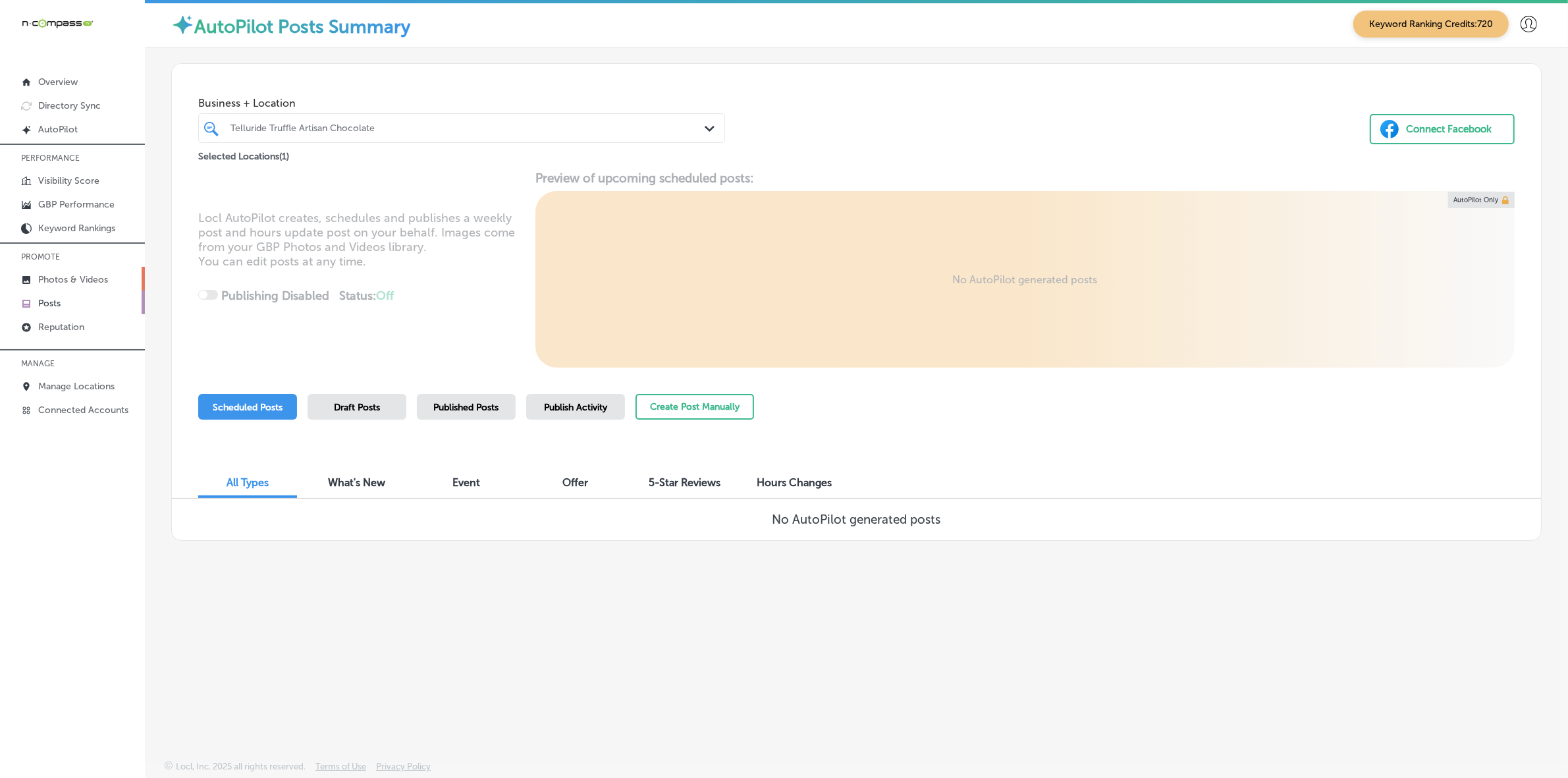
click at [60, 279] on p "Photos & Videos" at bounding box center [73, 280] width 70 height 12
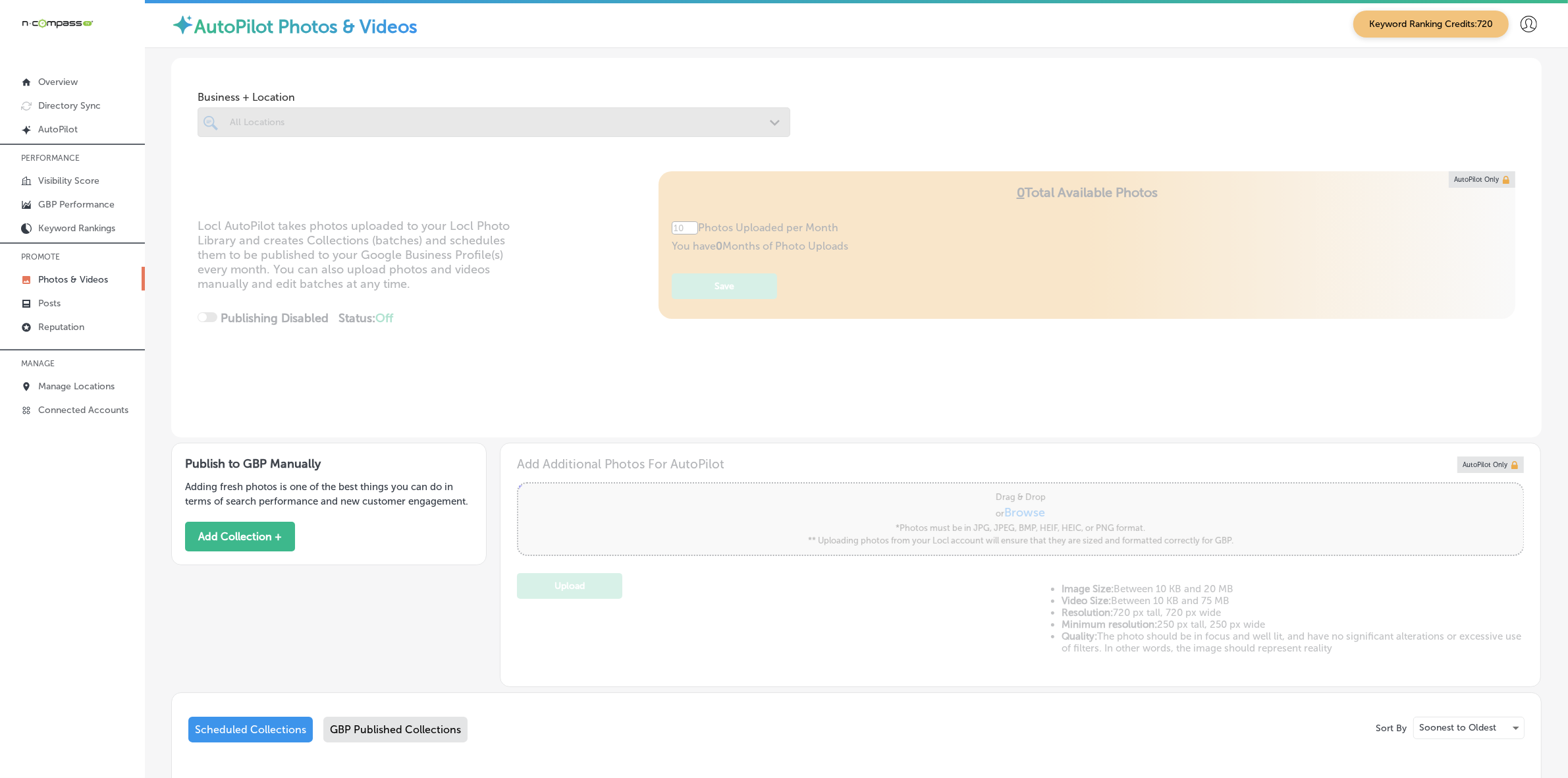
type input "5"
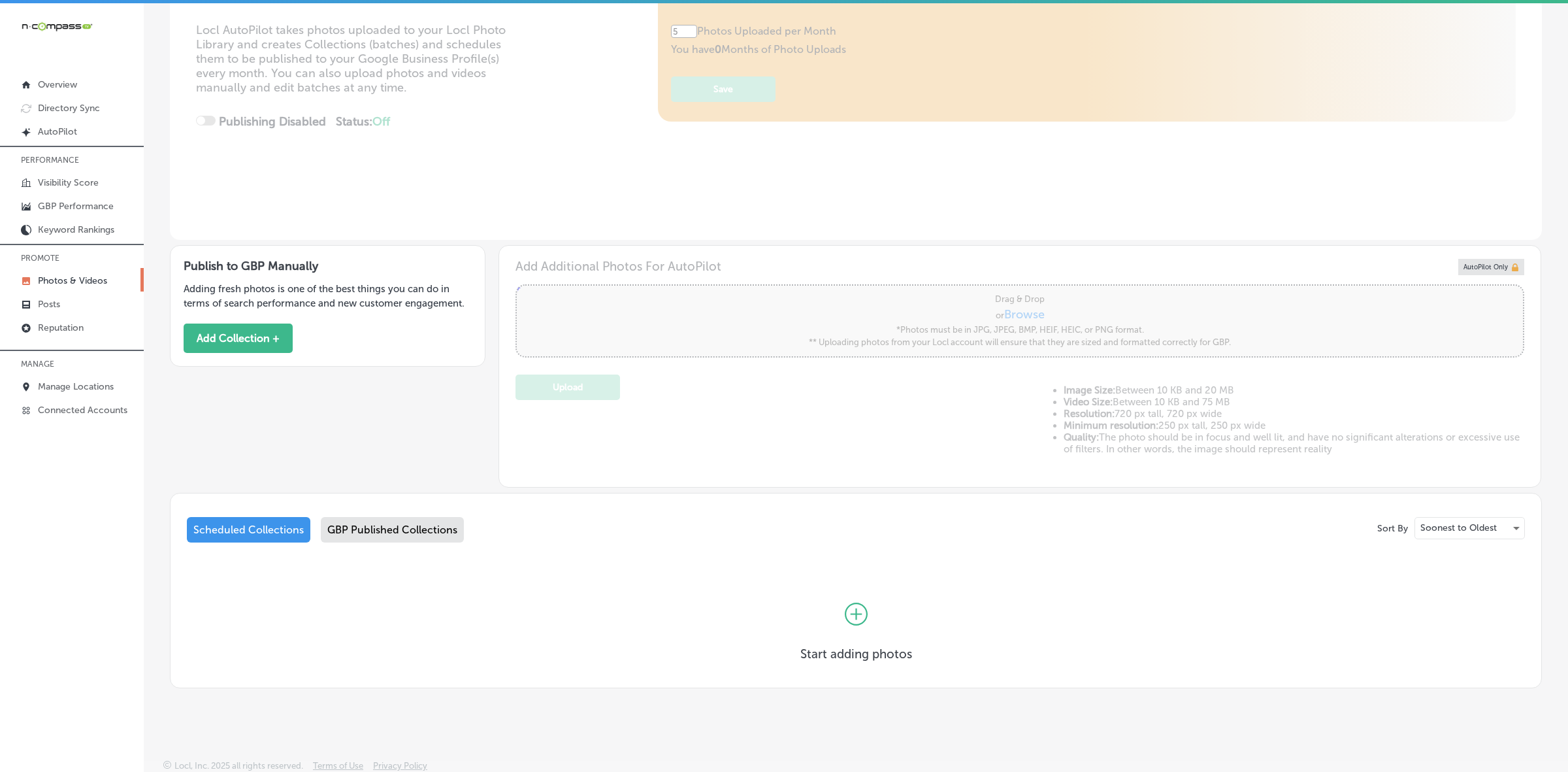
scroll to position [197, 0]
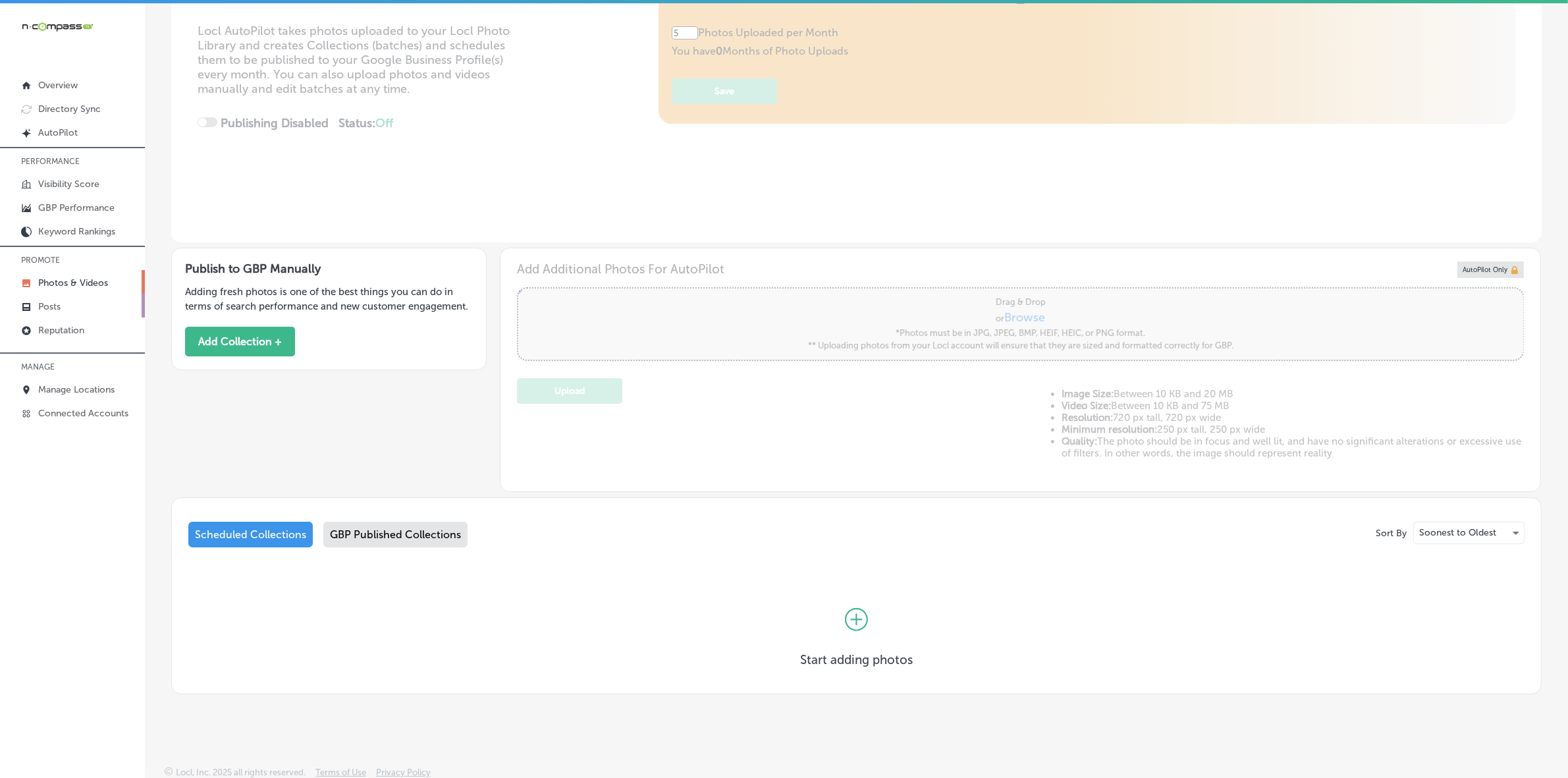
click at [43, 312] on p "Posts" at bounding box center [49, 306] width 22 height 12
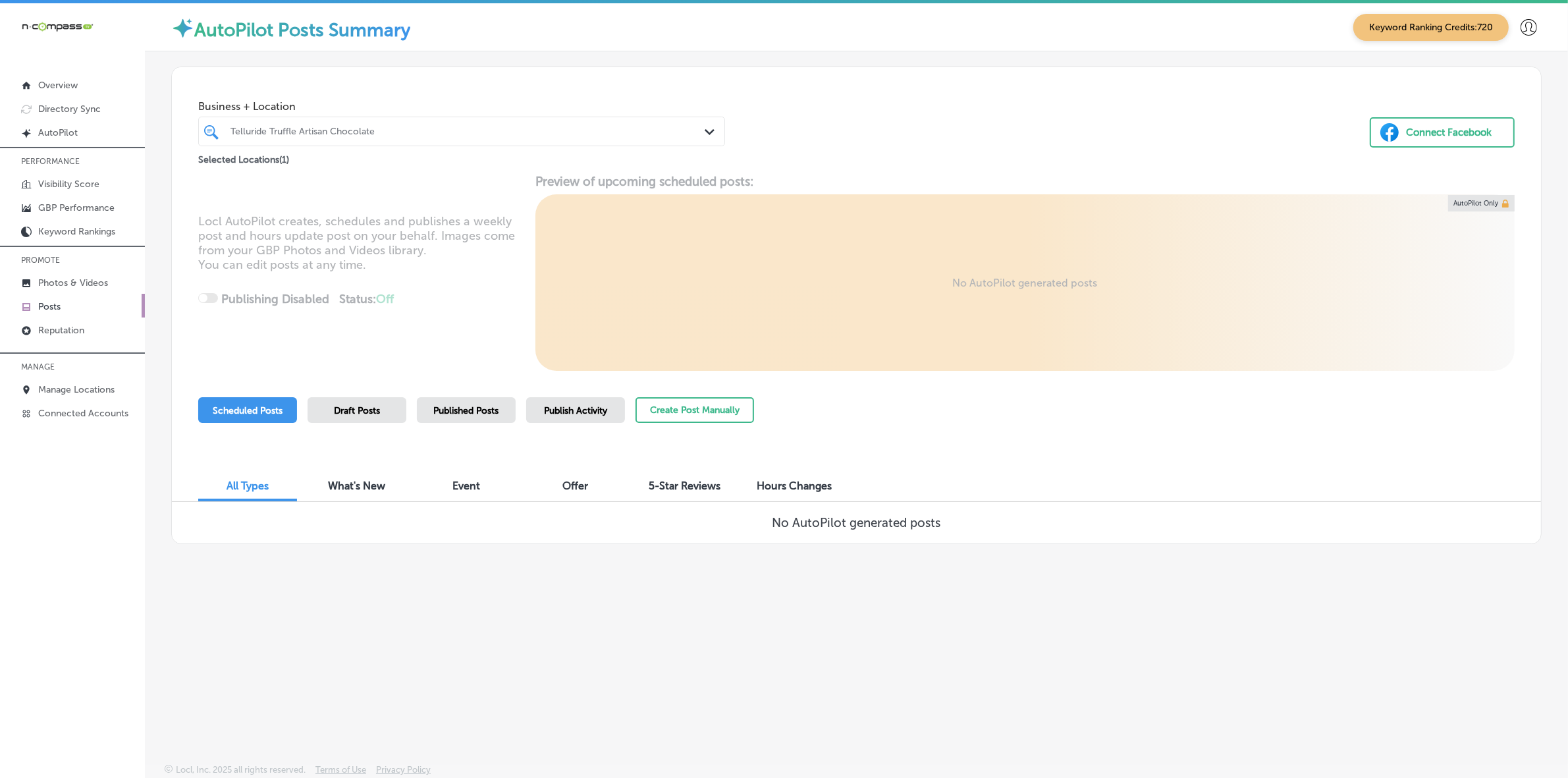
click at [244, 270] on div "Locl AutoPilot creates, schedules and publishes a weekly post and hours update …" at bounding box center [857, 273] width 1369 height 197
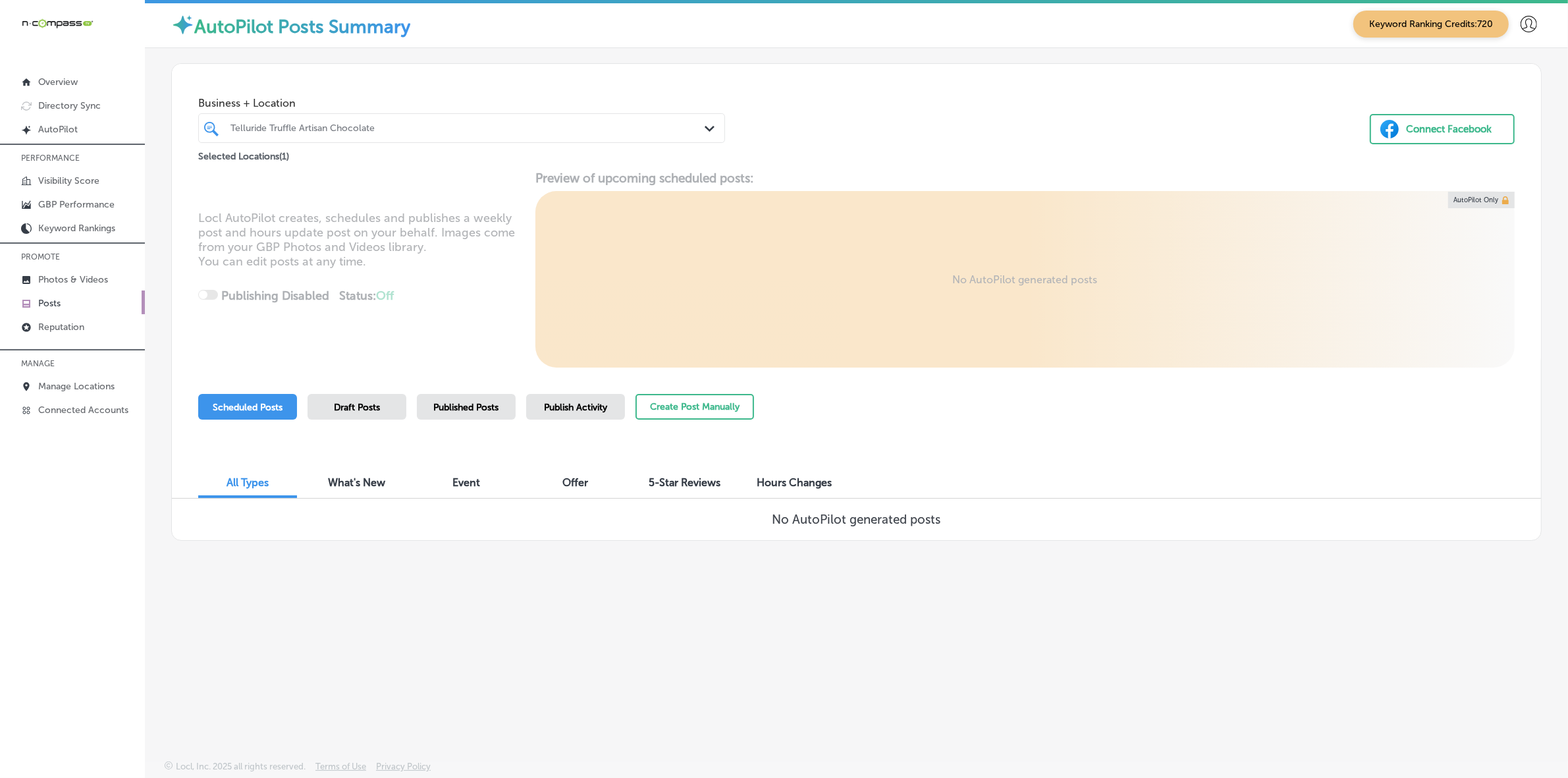
click at [246, 272] on div "Locl AutoPilot creates, schedules and publishes a weekly post and hours update …" at bounding box center [857, 269] width 1369 height 197
click at [67, 327] on p "Reputation" at bounding box center [61, 327] width 46 height 12
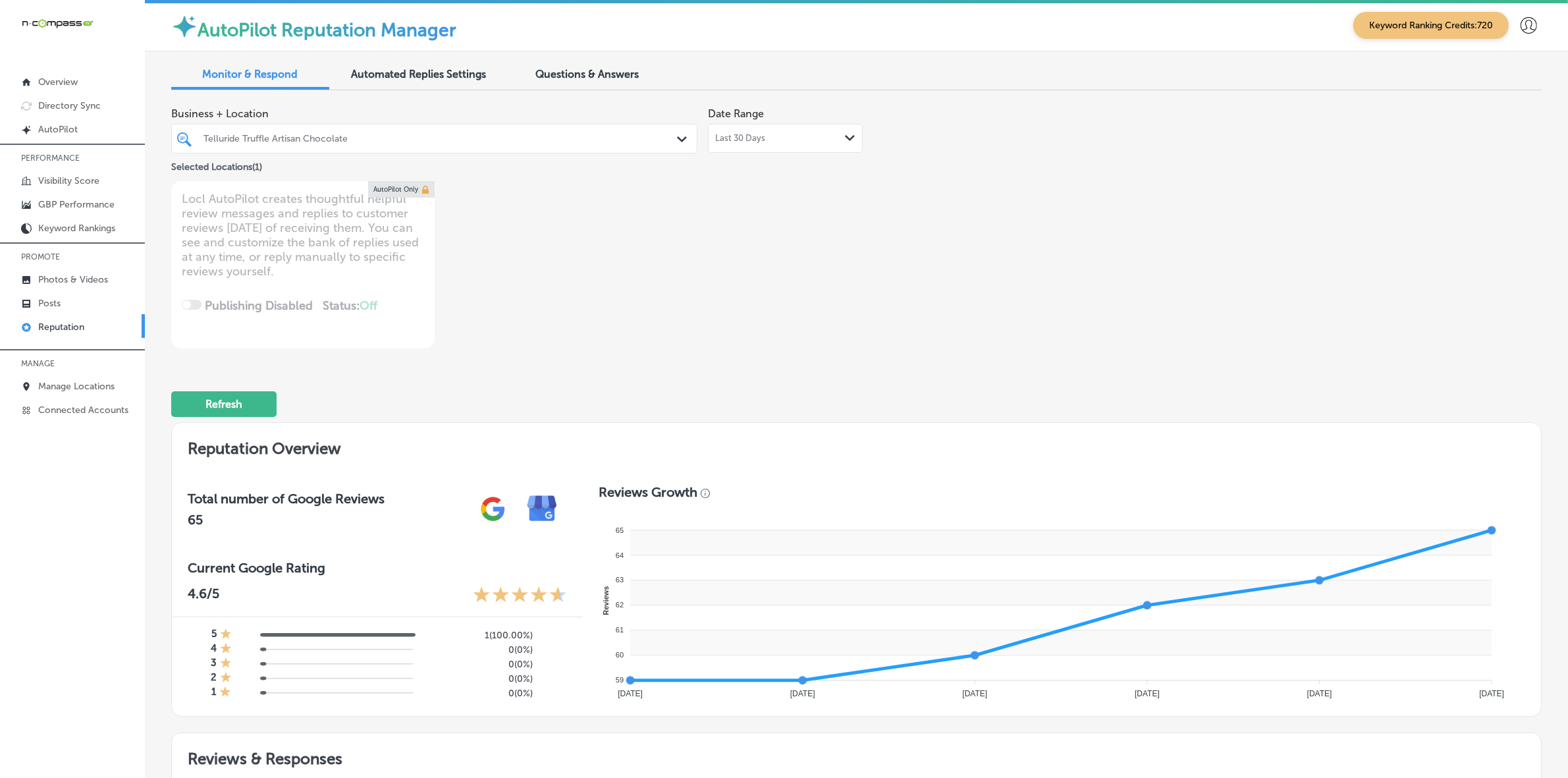
click at [791, 147] on div "Last 30 Days Path Created with Sketch." at bounding box center [785, 138] width 154 height 29
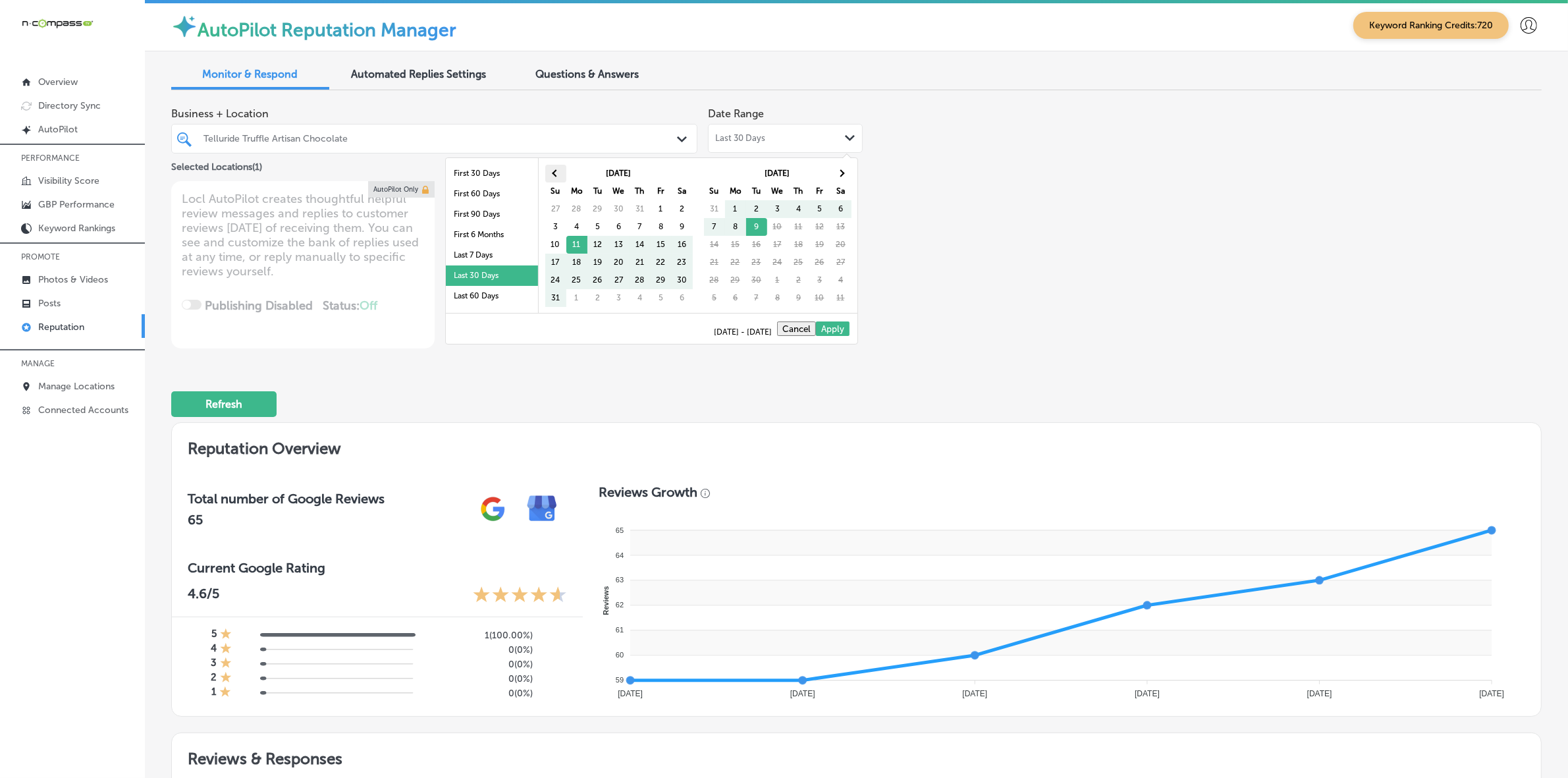
click at [548, 172] on th at bounding box center [556, 173] width 21 height 18
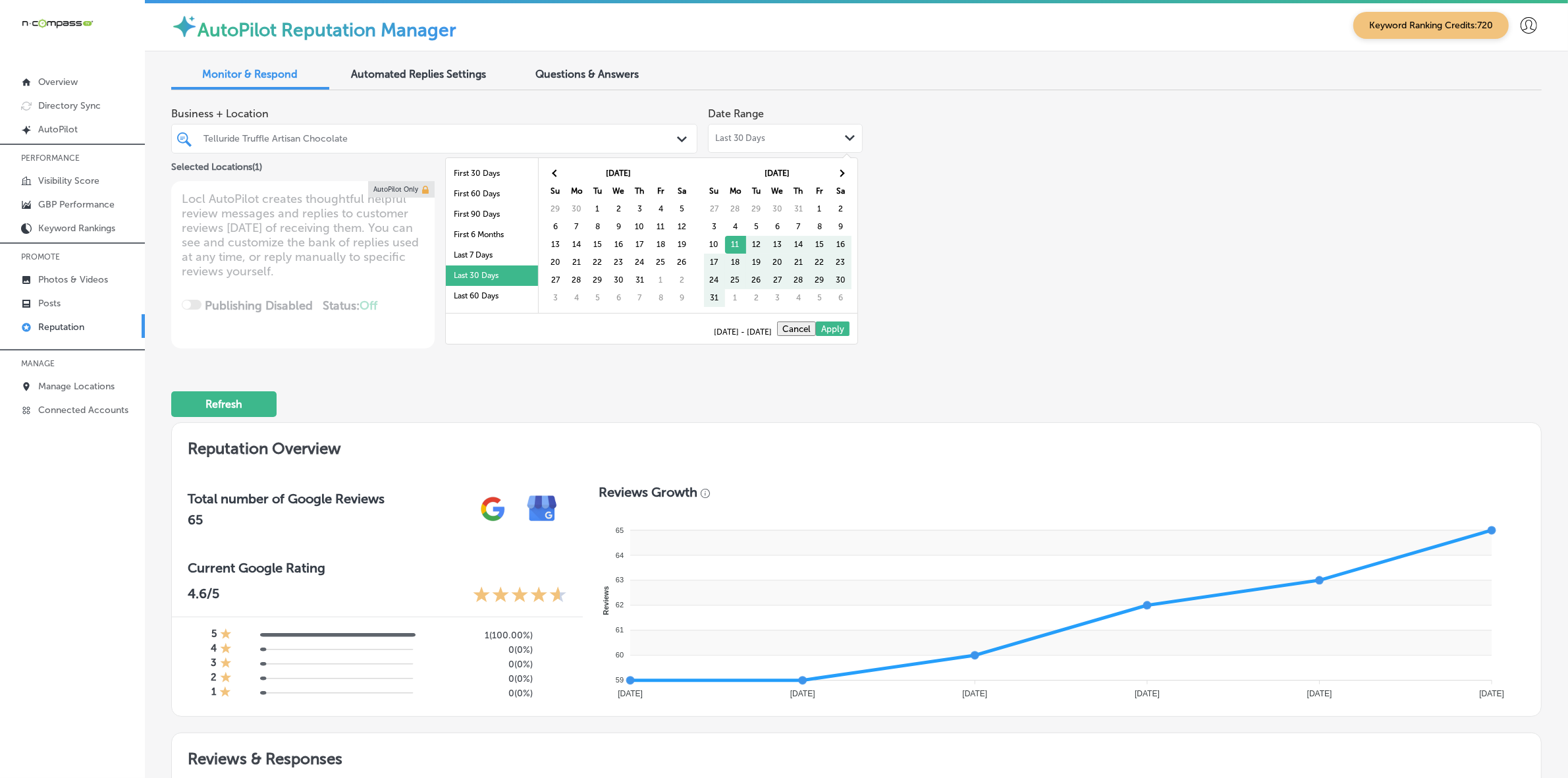
click at [548, 172] on th at bounding box center [556, 173] width 21 height 18
click at [844, 172] on th at bounding box center [841, 173] width 21 height 18
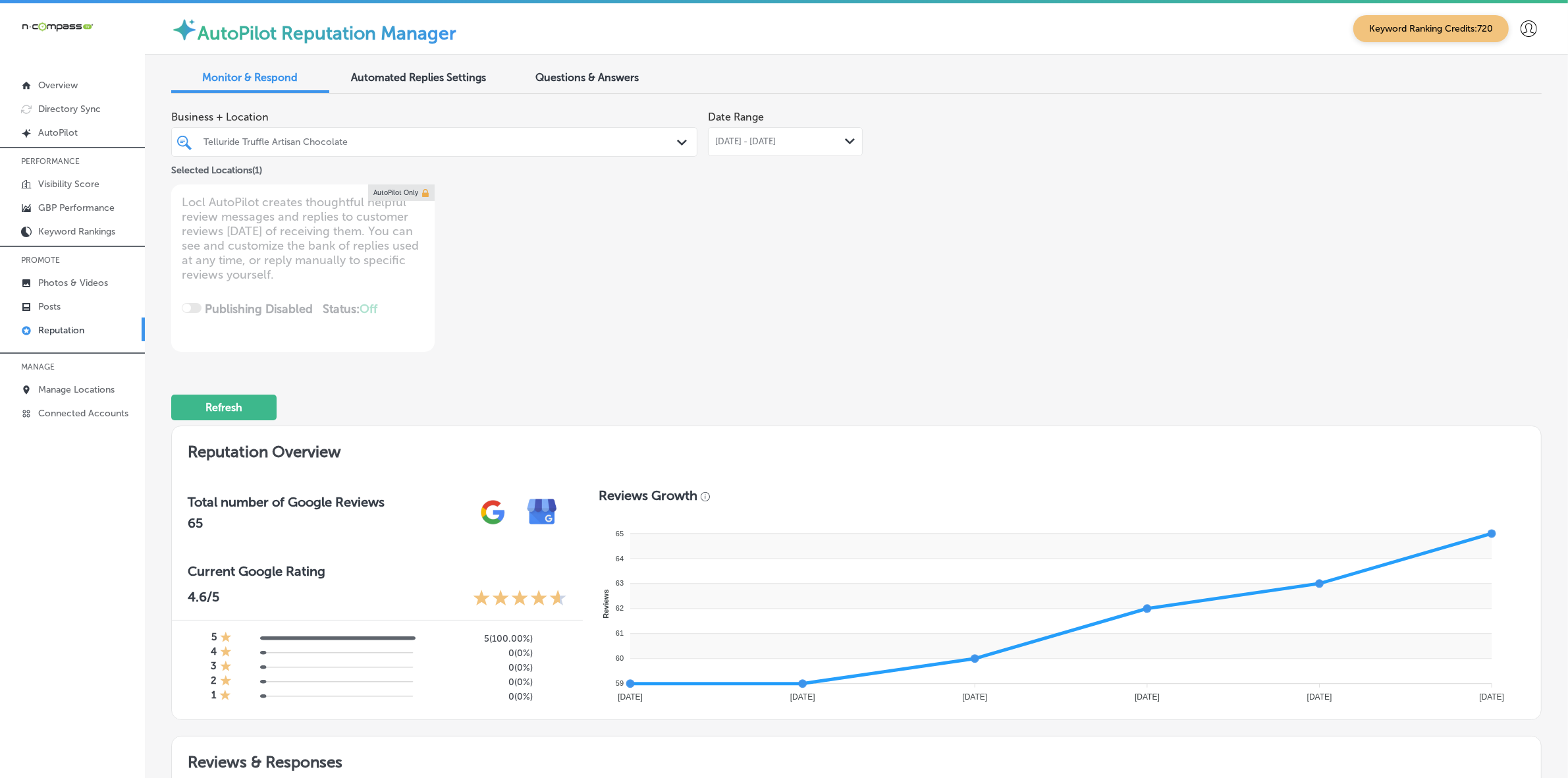
type textarea "x"
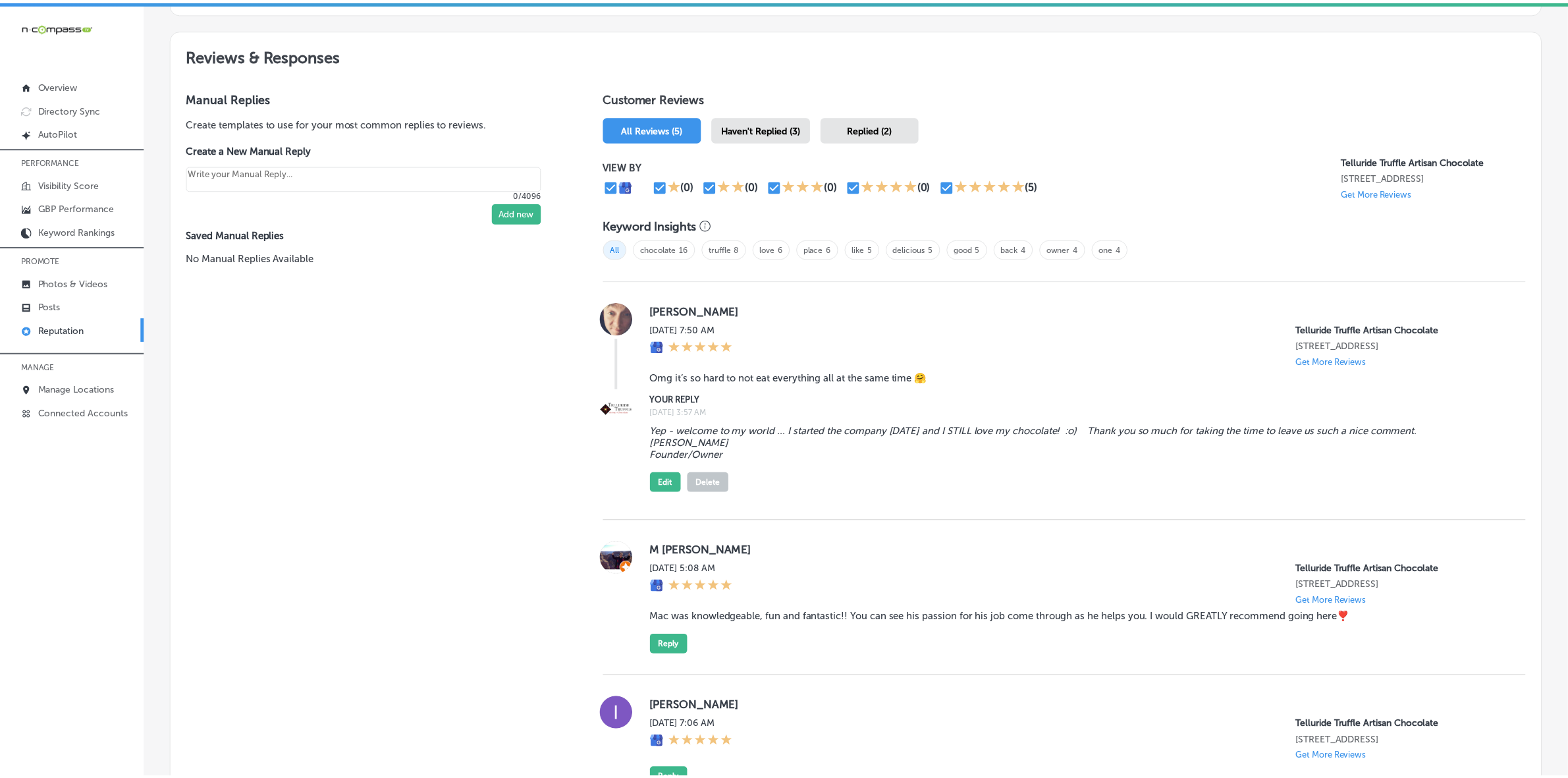
scroll to position [1326, 0]
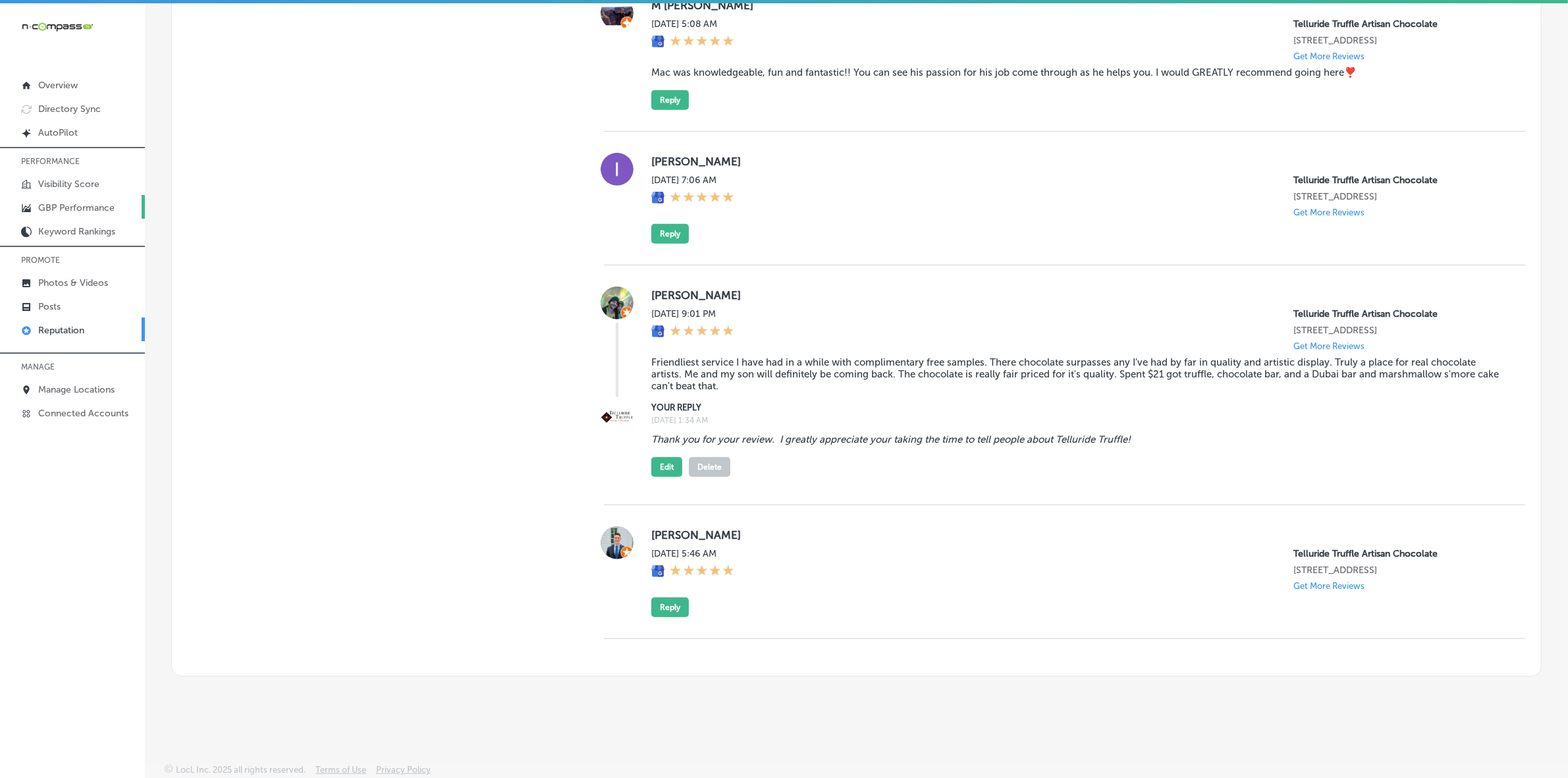
click at [83, 210] on p "GBP Performance" at bounding box center [76, 208] width 76 height 12
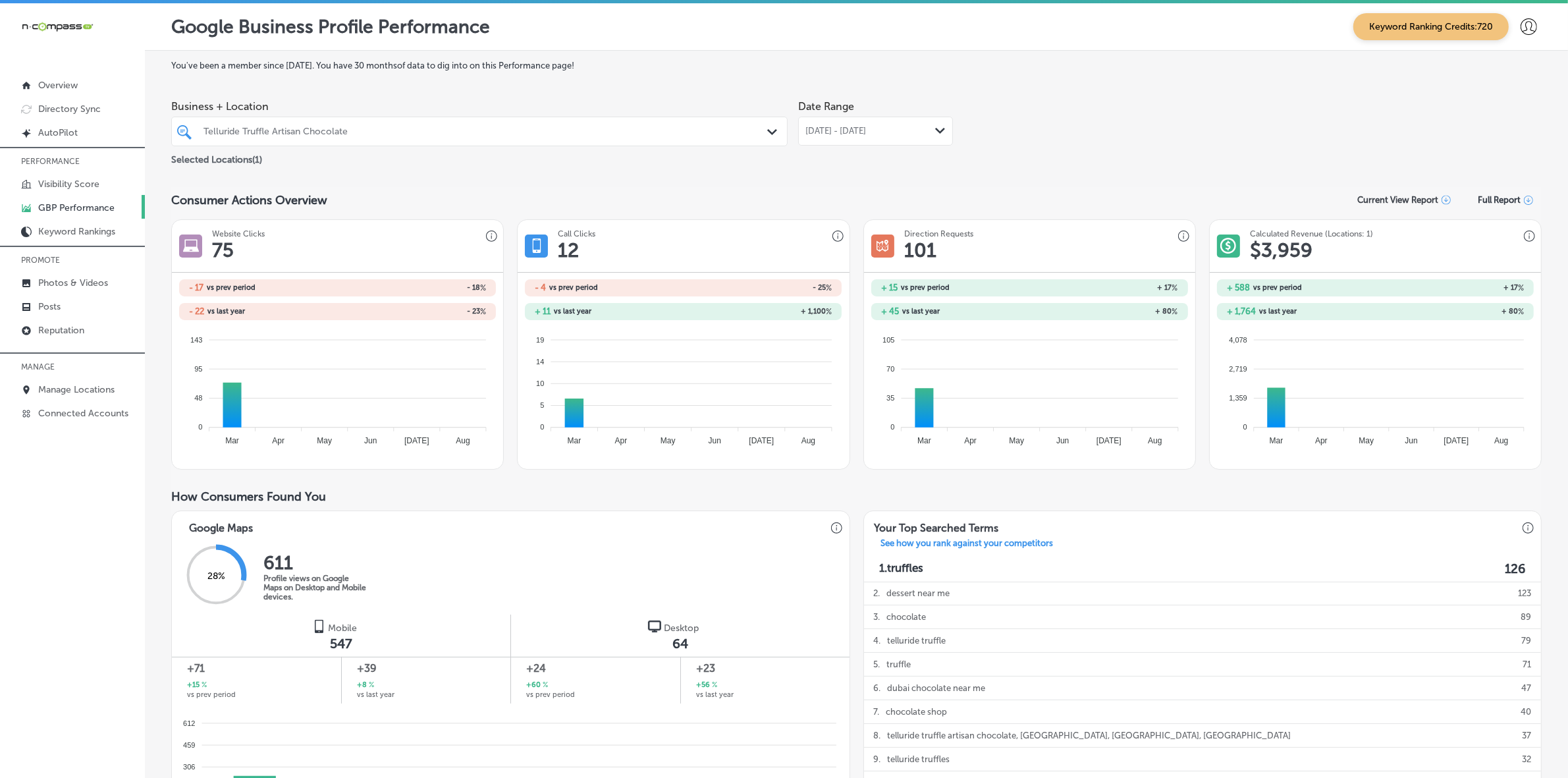
click at [876, 141] on div "Aug 01, 2025 - Aug 31, 2025 Path Created with Sketch." at bounding box center [875, 131] width 154 height 29
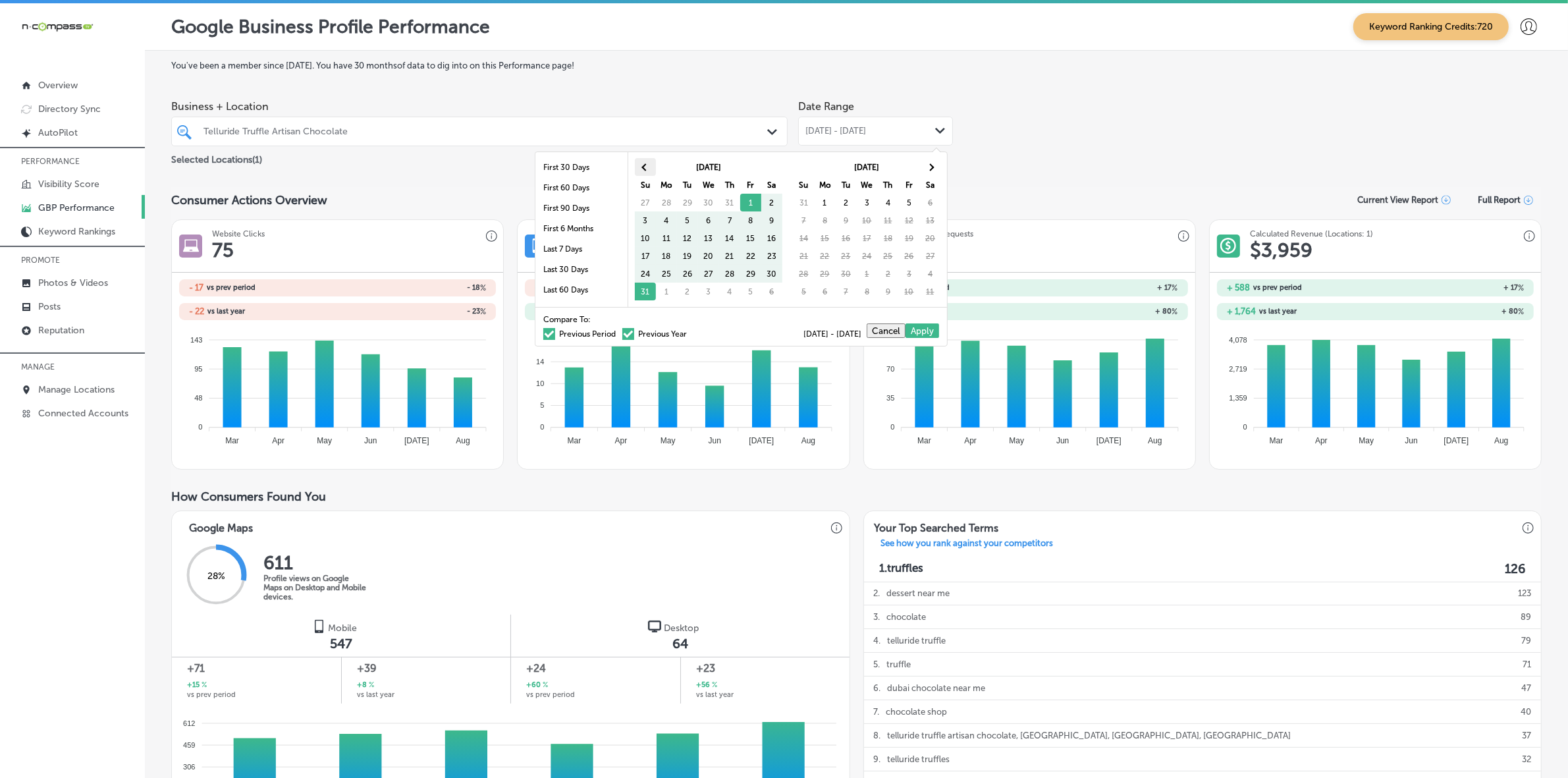
click at [639, 175] on th at bounding box center [645, 167] width 21 height 18
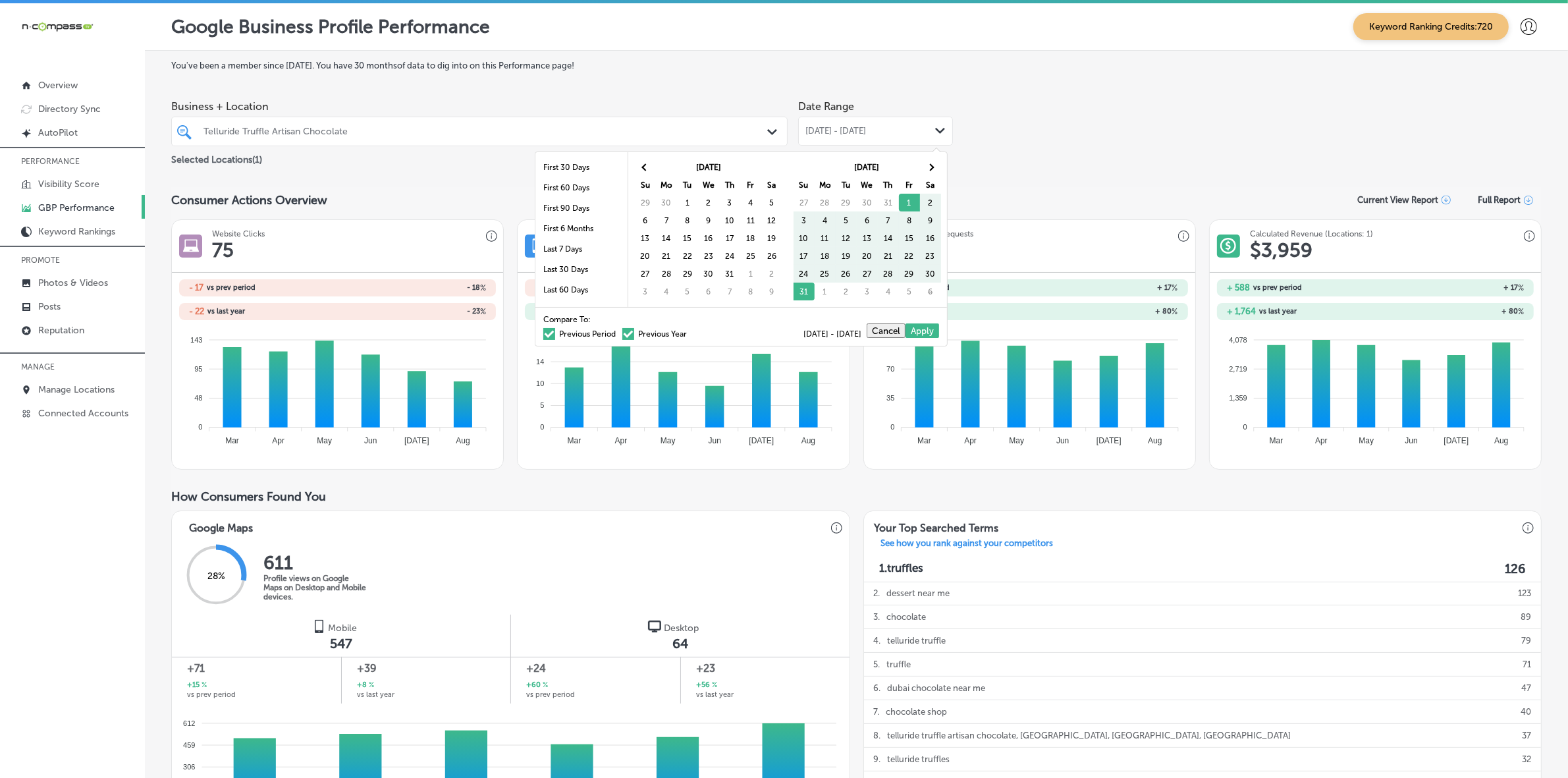
click at [638, 175] on th at bounding box center [645, 167] width 21 height 18
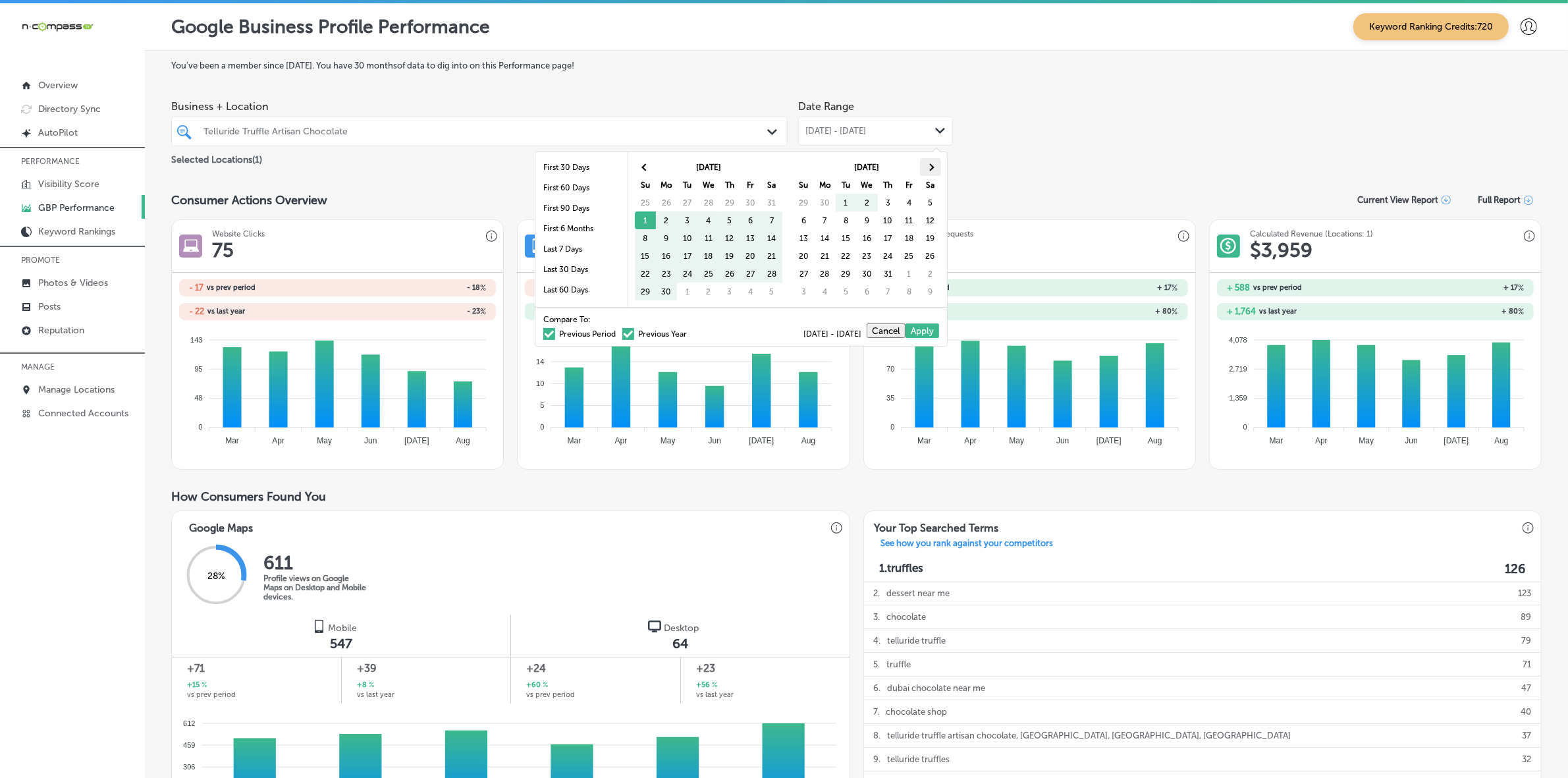
click at [933, 170] on th at bounding box center [931, 167] width 21 height 18
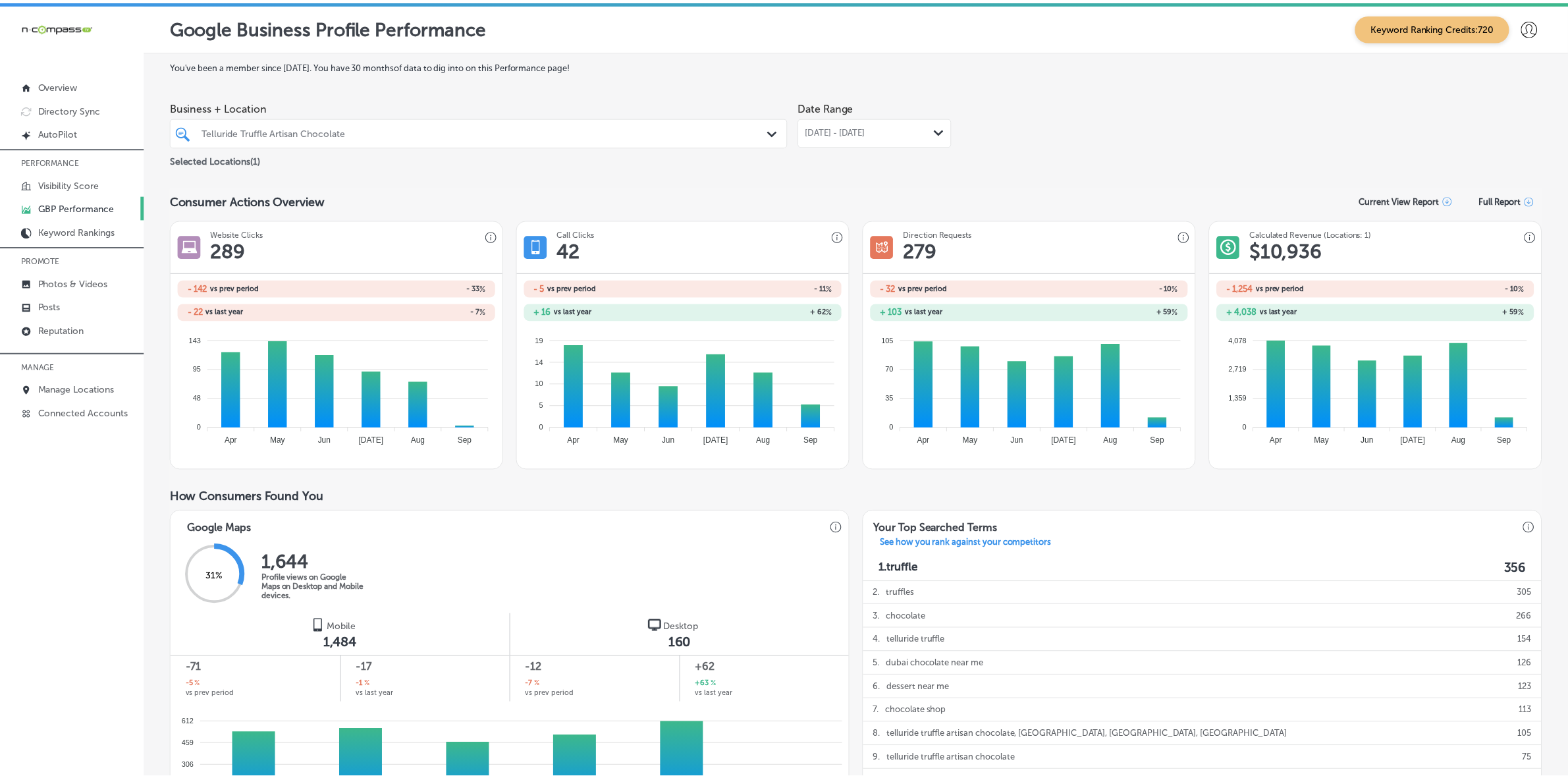
scroll to position [657, 0]
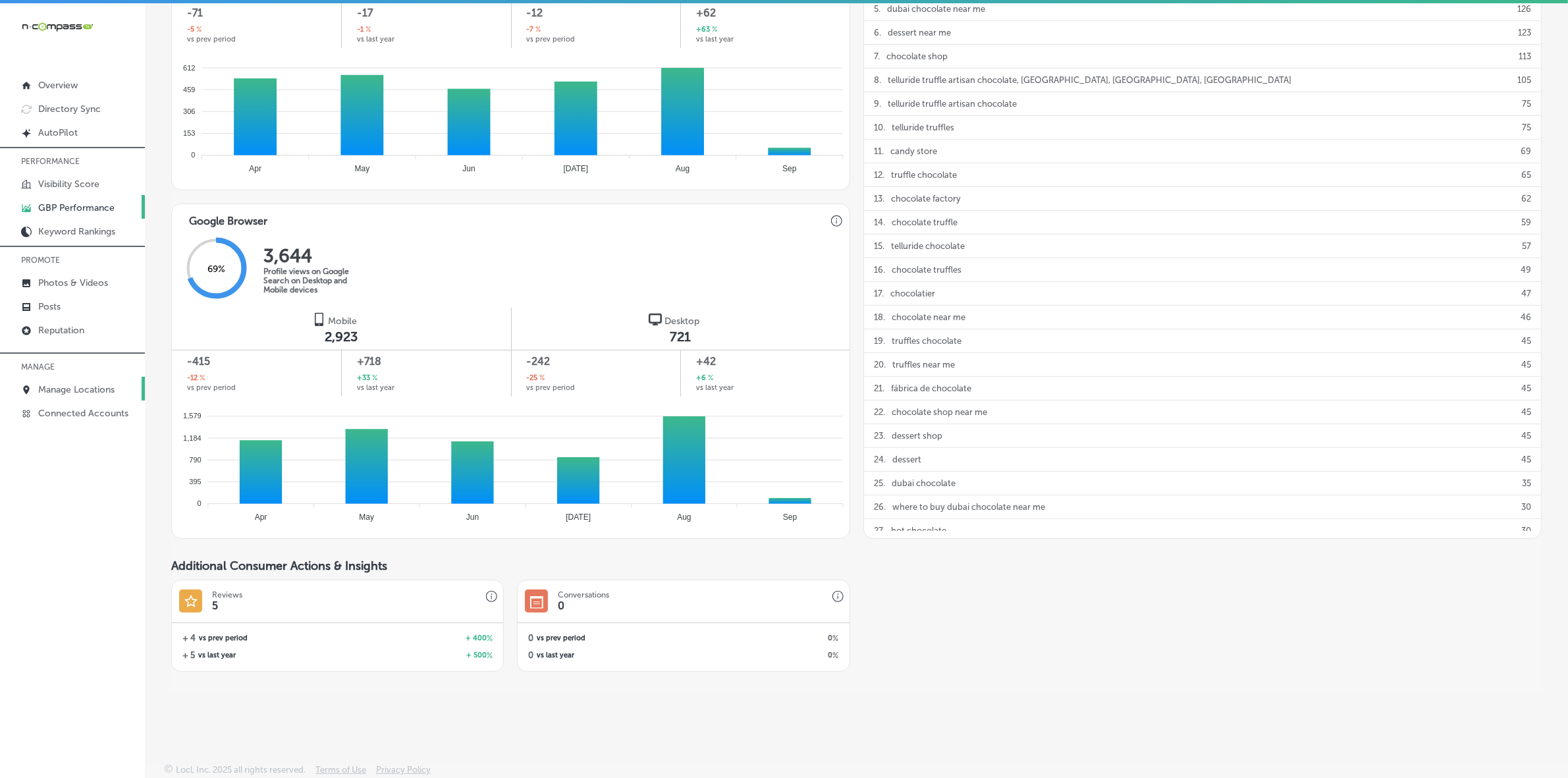
click at [100, 384] on link "Manage Locations" at bounding box center [72, 388] width 145 height 24
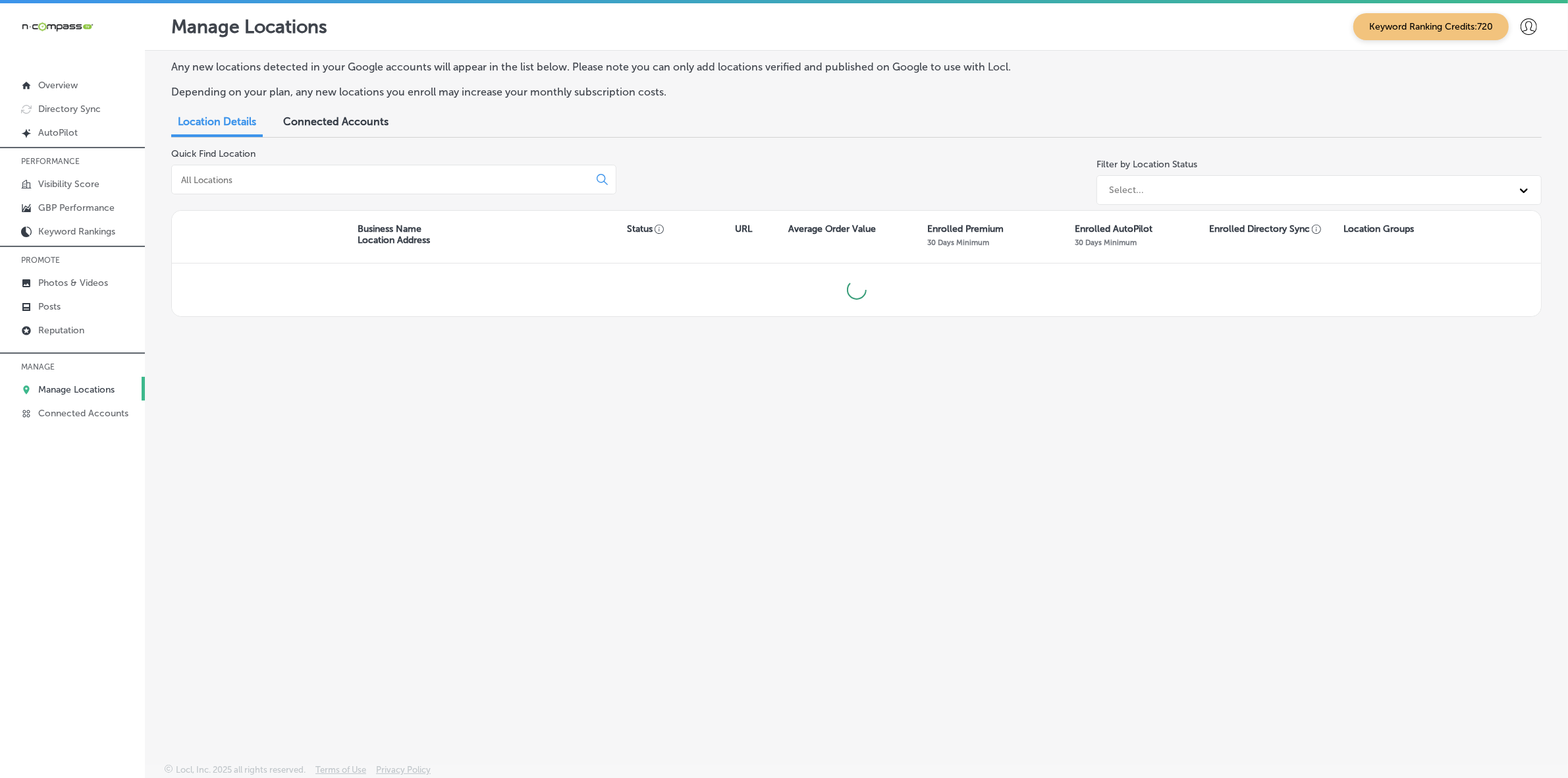
click at [258, 186] on div at bounding box center [393, 179] width 445 height 29
click at [266, 185] on input at bounding box center [383, 179] width 407 height 12
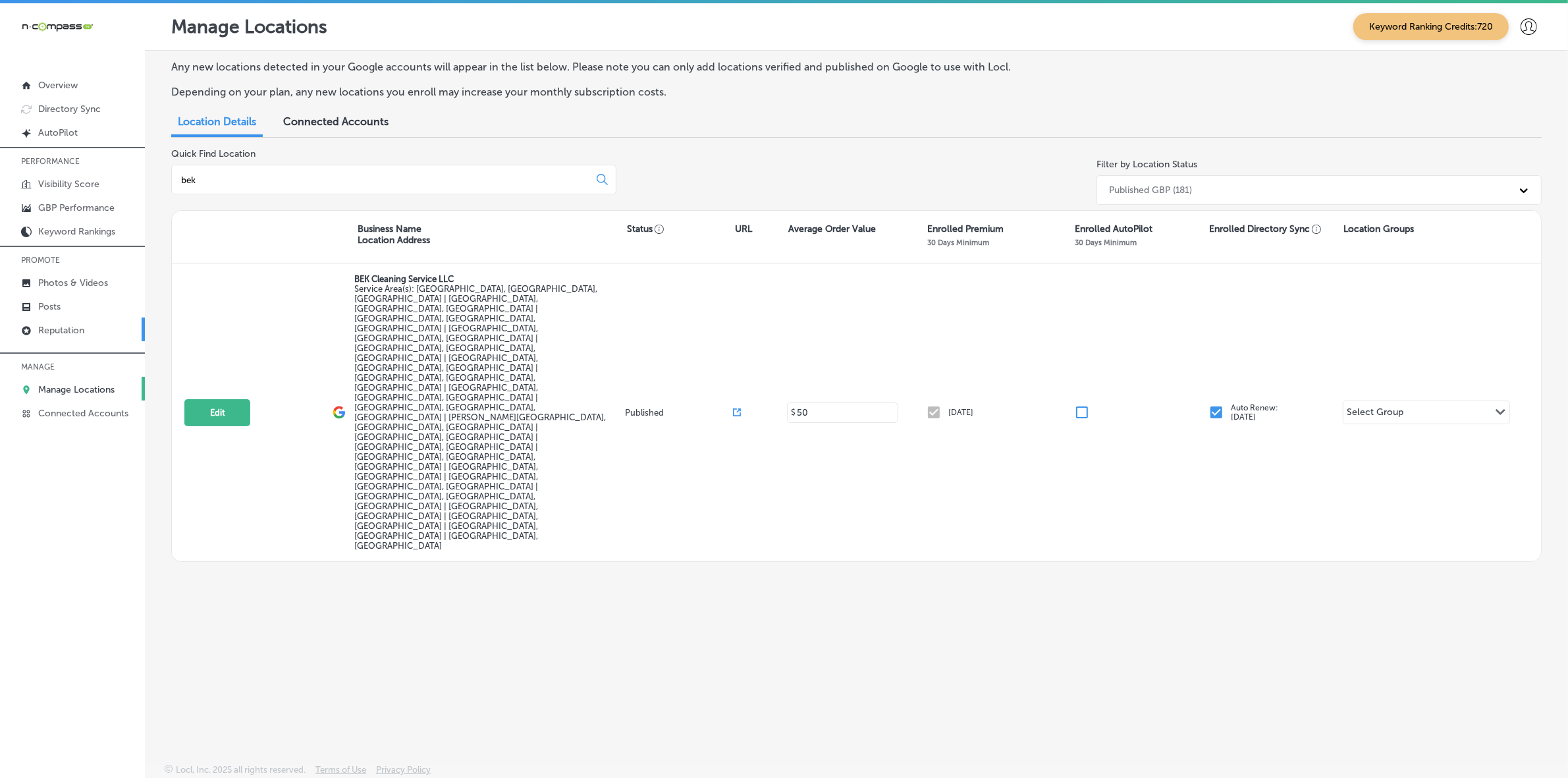
type input "bek"
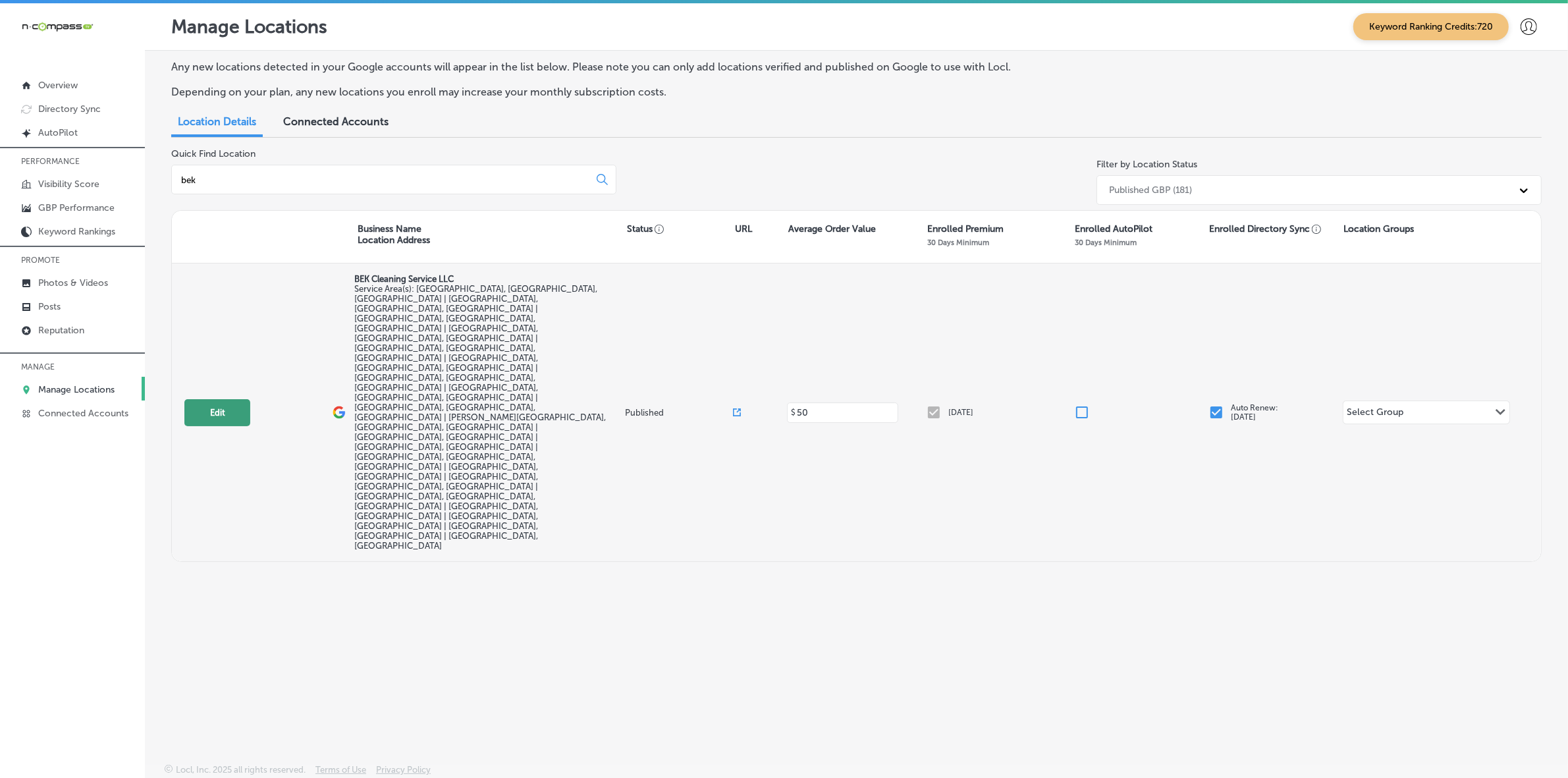
click at [218, 399] on button "Edit" at bounding box center [218, 412] width 66 height 27
select select "US"
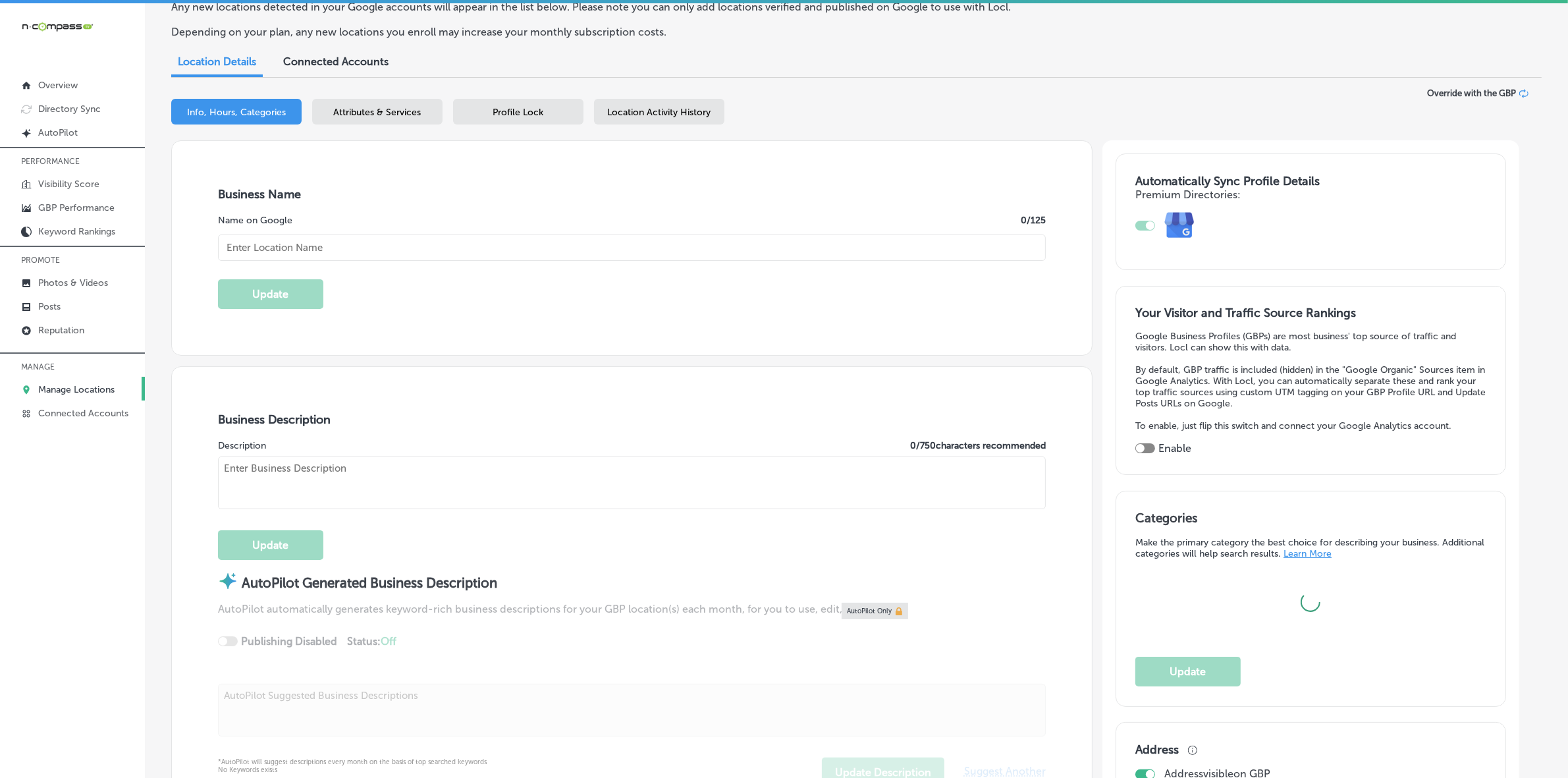
scroll to position [83, 0]
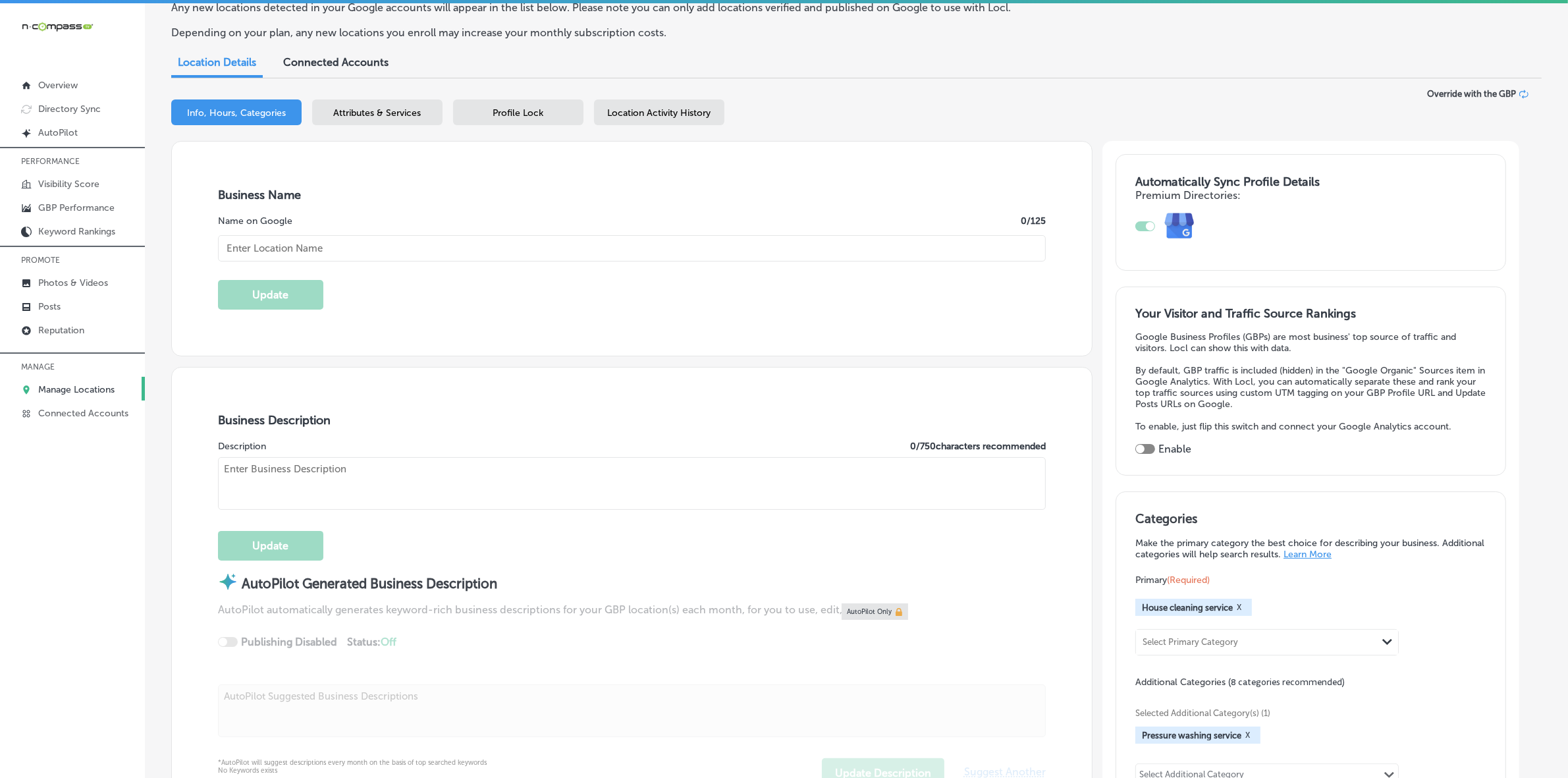
checkbox input "true"
type input "BEK Cleaning Service LLC"
checkbox input "false"
type input "2990 Quapaw Trail"
type input "Middleburg"
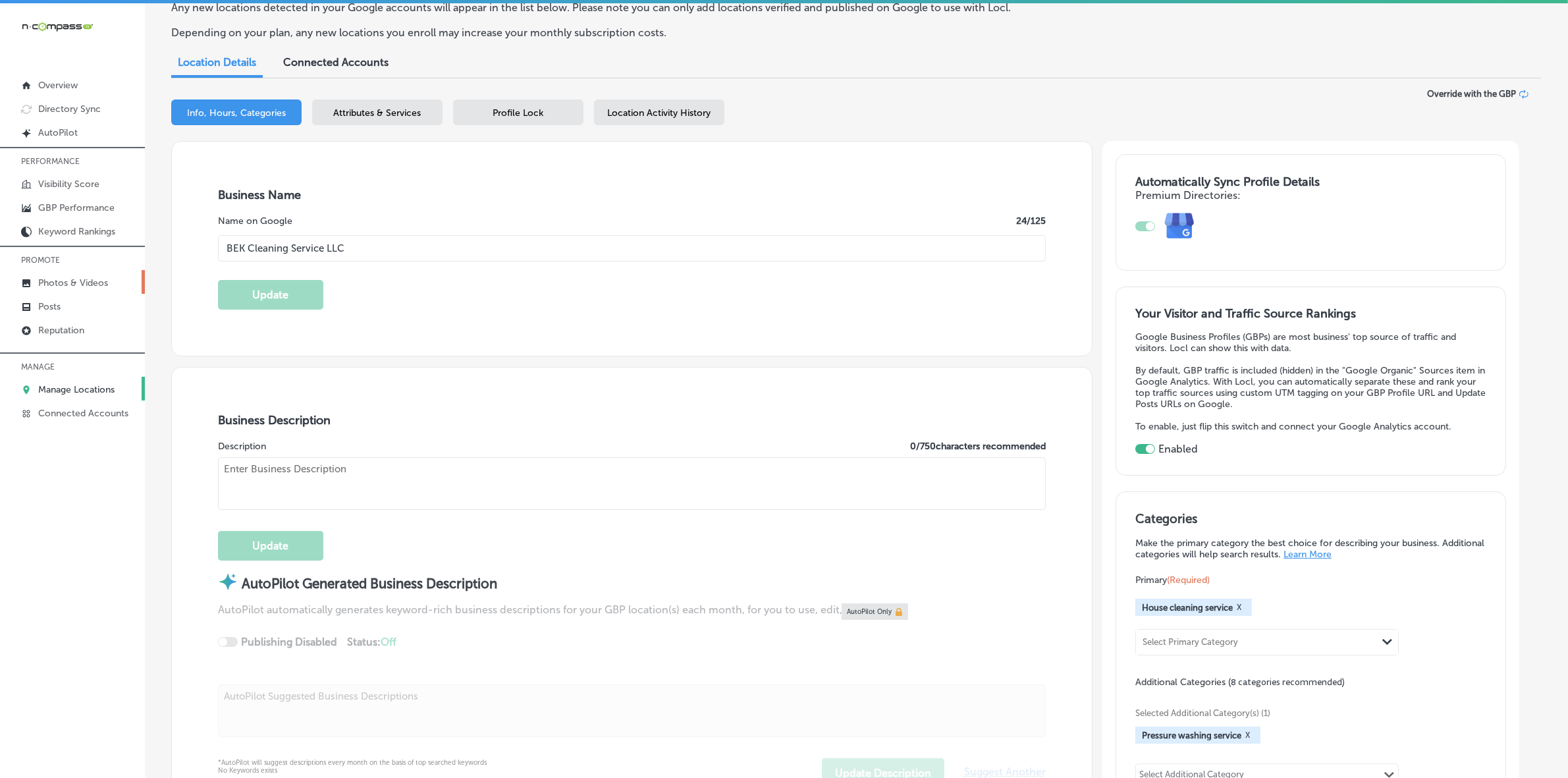
type input "32068"
type input "US"
type input "https://www.bekcleaningservice.com/"
type textarea "BEK Cleaning Service LLC provides top-quality residential, commercial, and pres…"
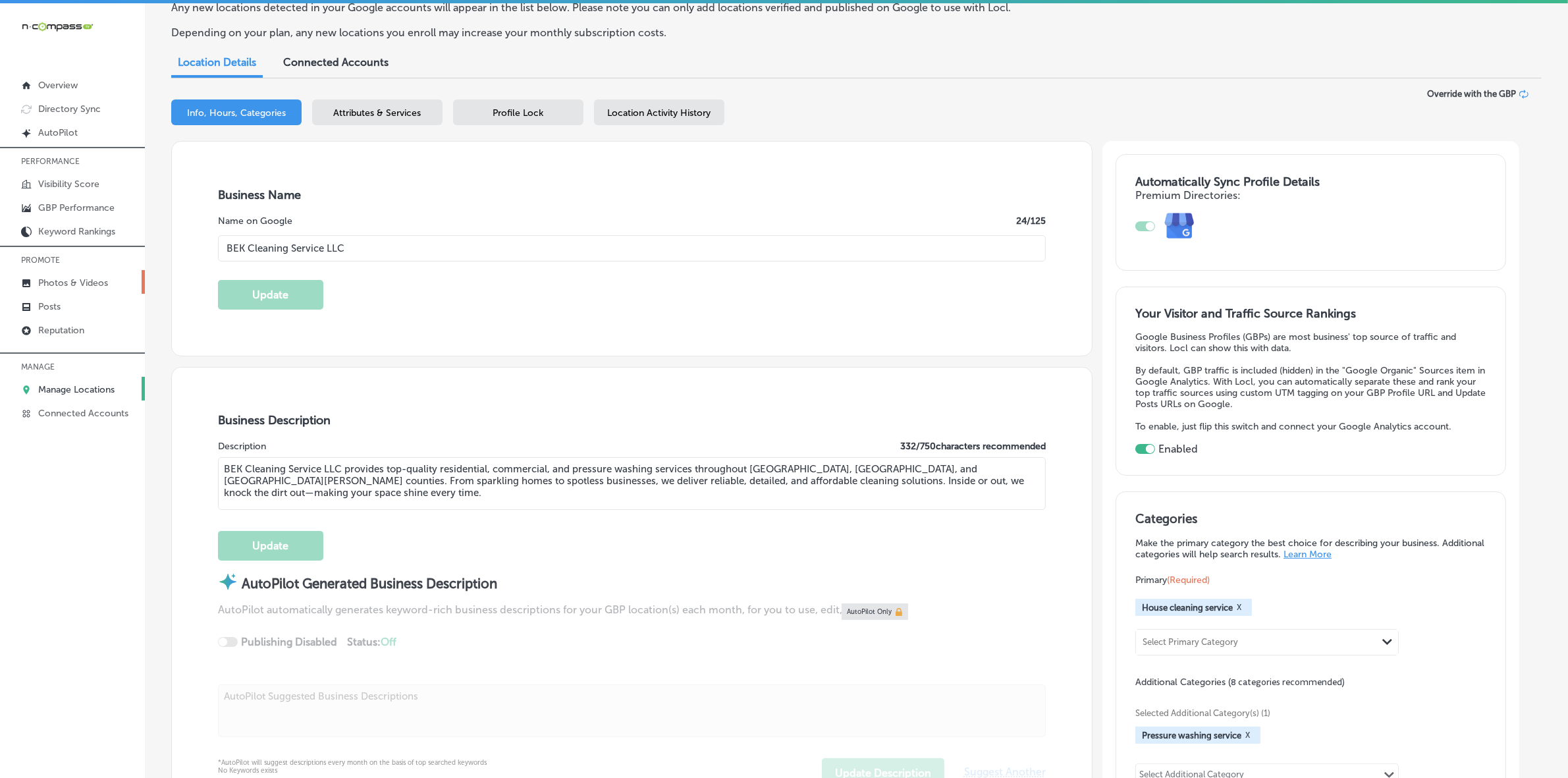
type input "+1 904 597 4801"
click at [325, 480] on textarea "BEK Cleaning Service LLC provides top-quality residential, commercial, and pres…" at bounding box center [631, 483] width 828 height 52
paste textarea ", based in Middleburg, FL, provides top-quality residential and commercial clea…"
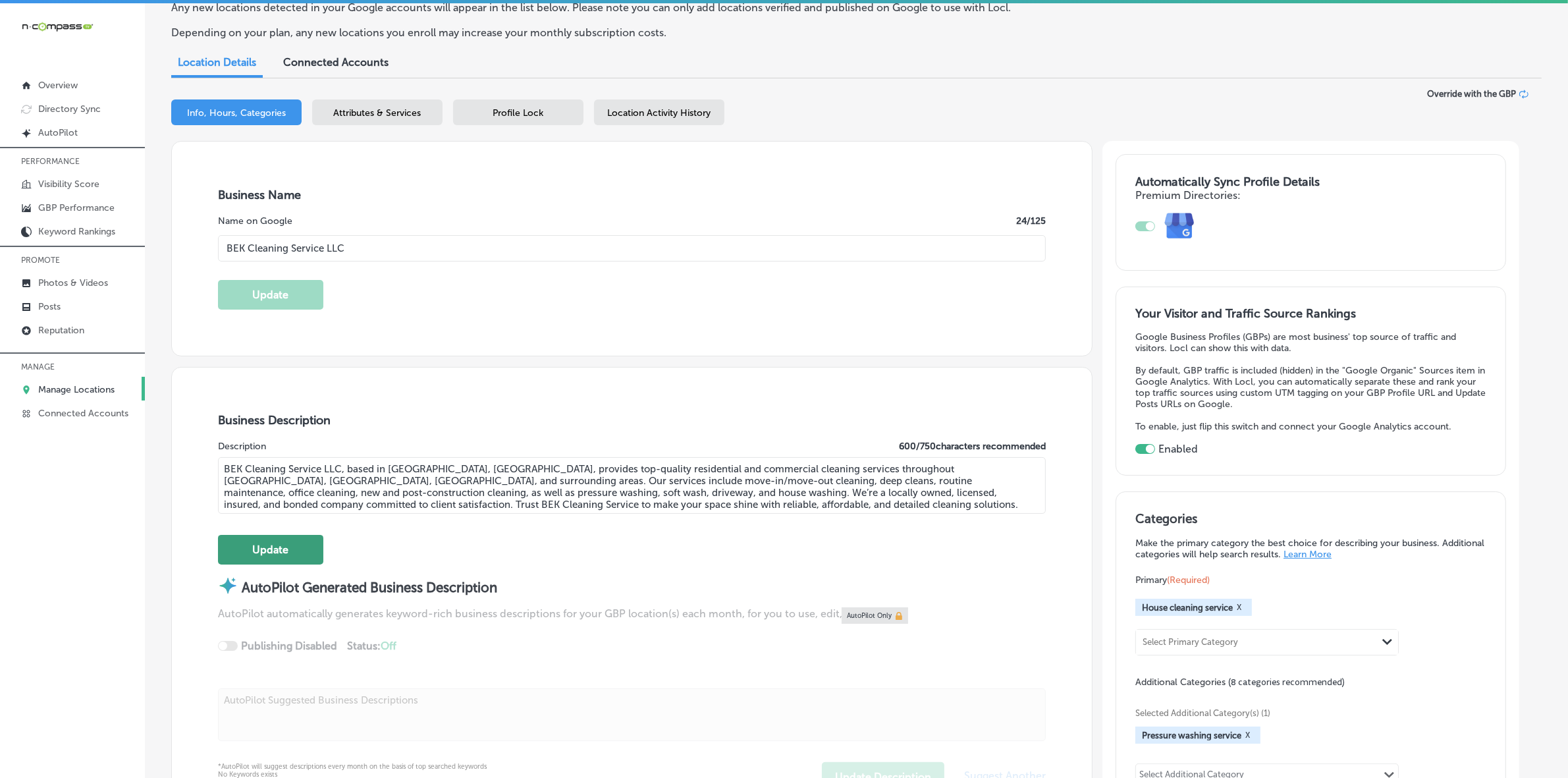
type textarea "BEK Cleaning Service LLC, based in Middleburg, FL, provides top-quality residen…"
click at [307, 552] on button "Update" at bounding box center [270, 549] width 106 height 29
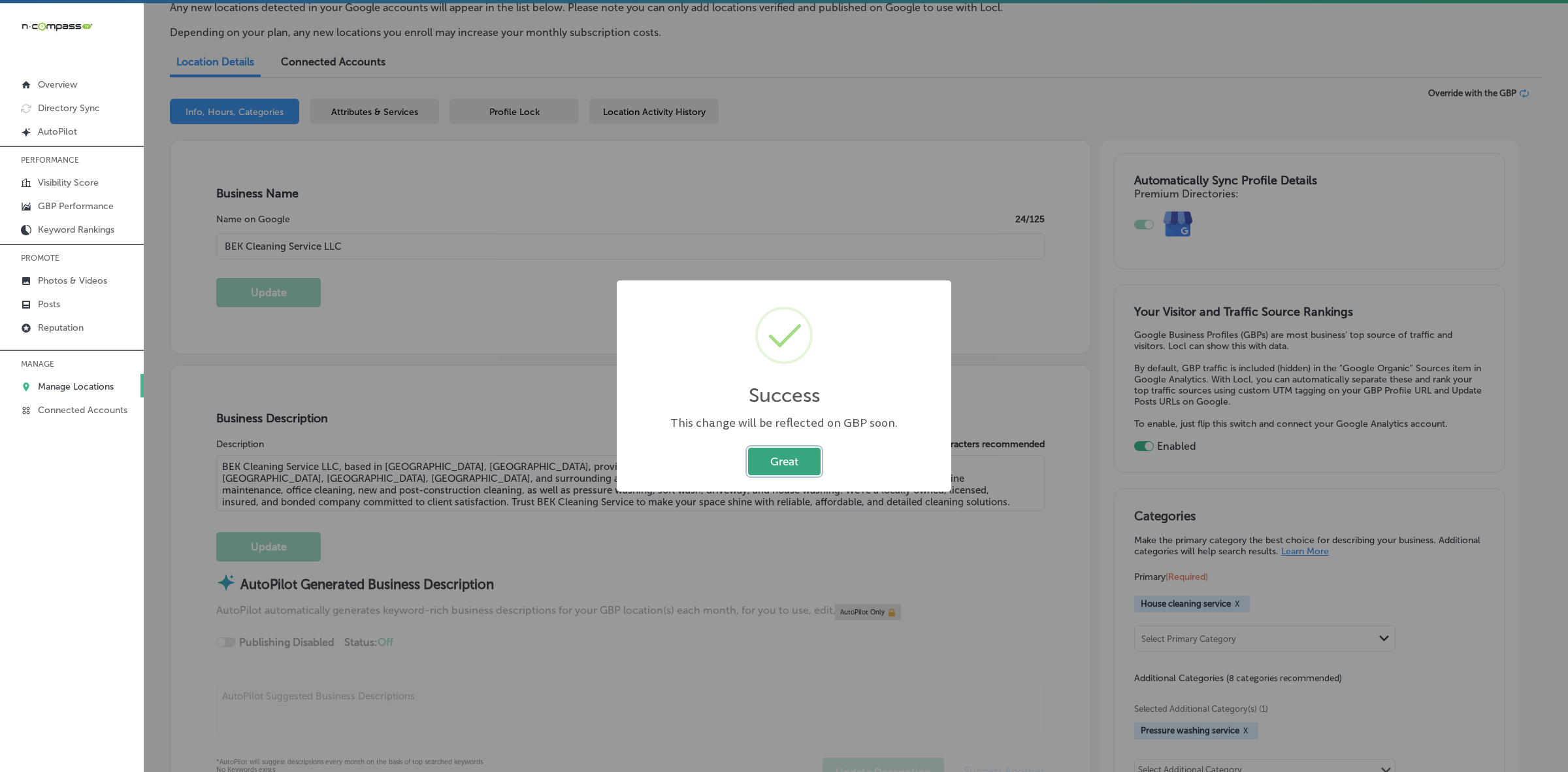
click at [792, 464] on button "Great" at bounding box center [784, 461] width 72 height 26
